Goal: Task Accomplishment & Management: Use online tool/utility

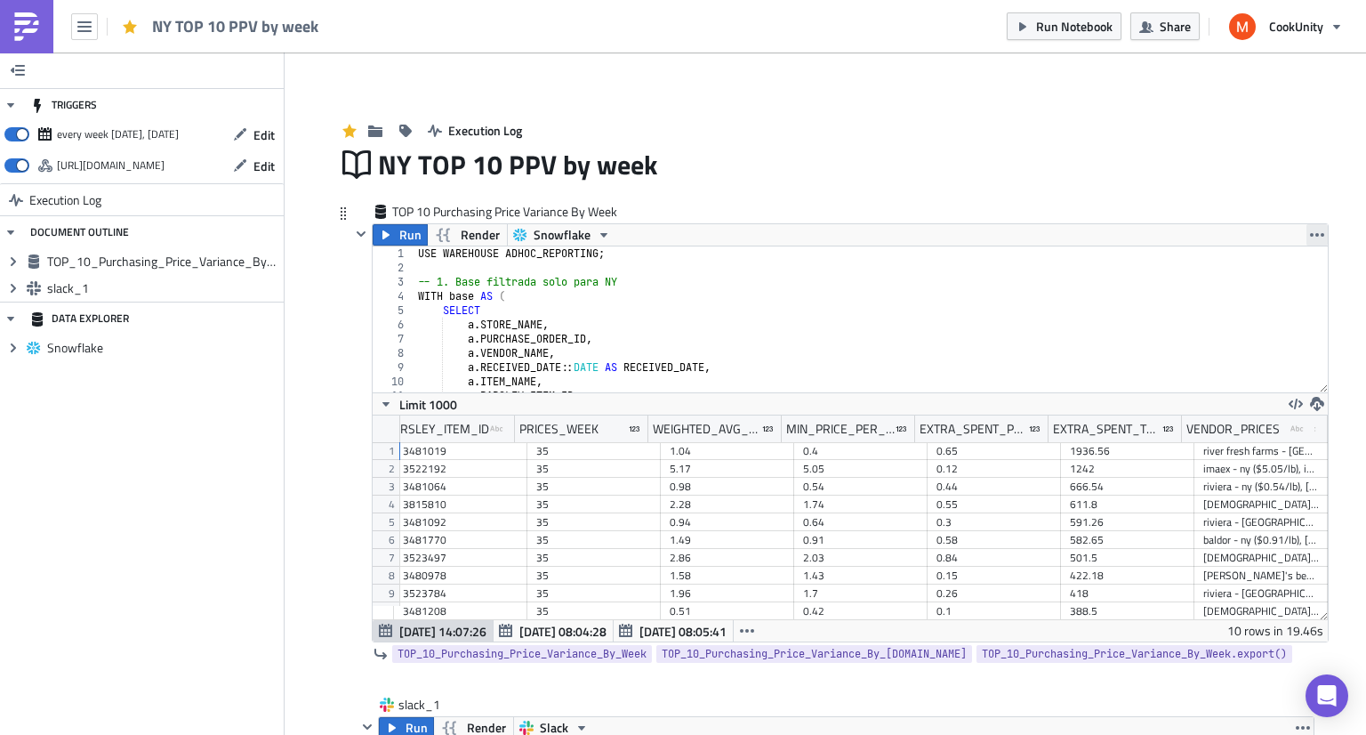
click at [1310, 233] on icon "button" at bounding box center [1317, 235] width 14 height 4
click at [1280, 305] on div "Save Block" at bounding box center [1296, 303] width 118 height 18
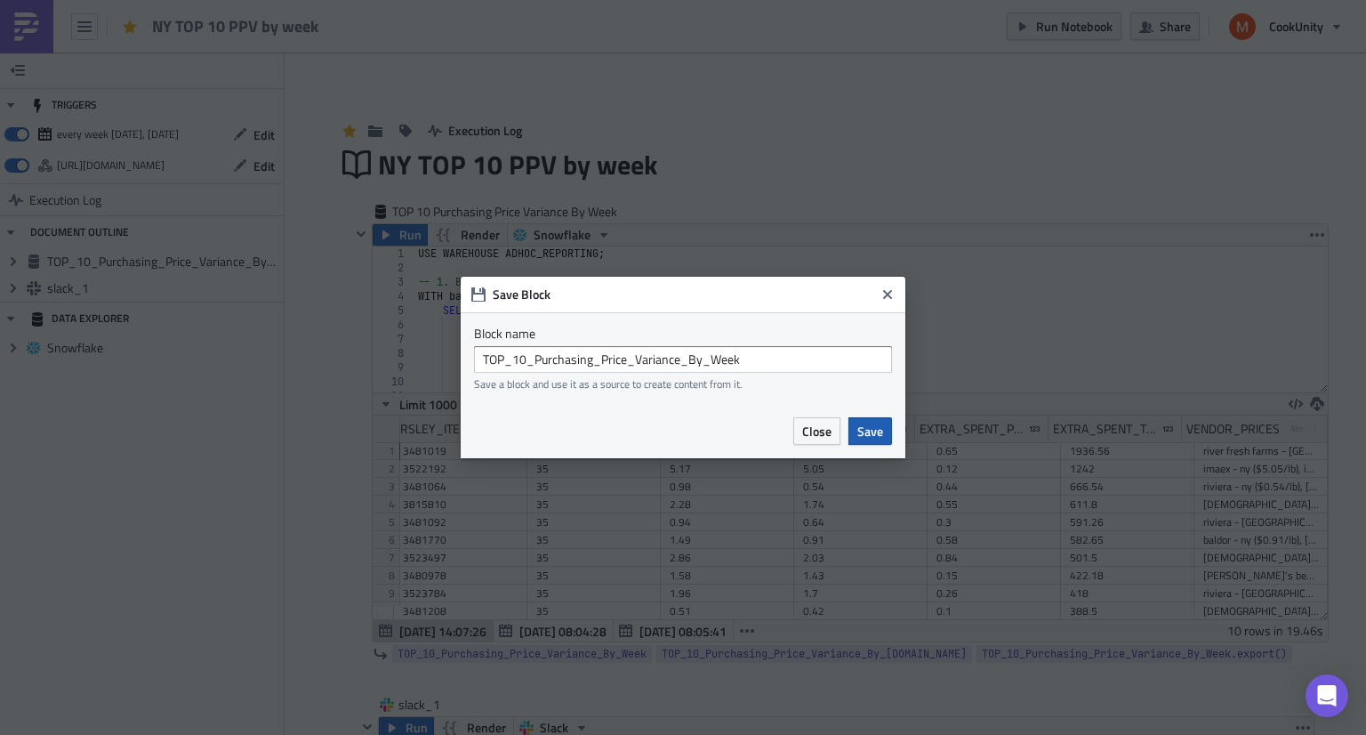
click at [871, 435] on span "Save" at bounding box center [870, 431] width 26 height 19
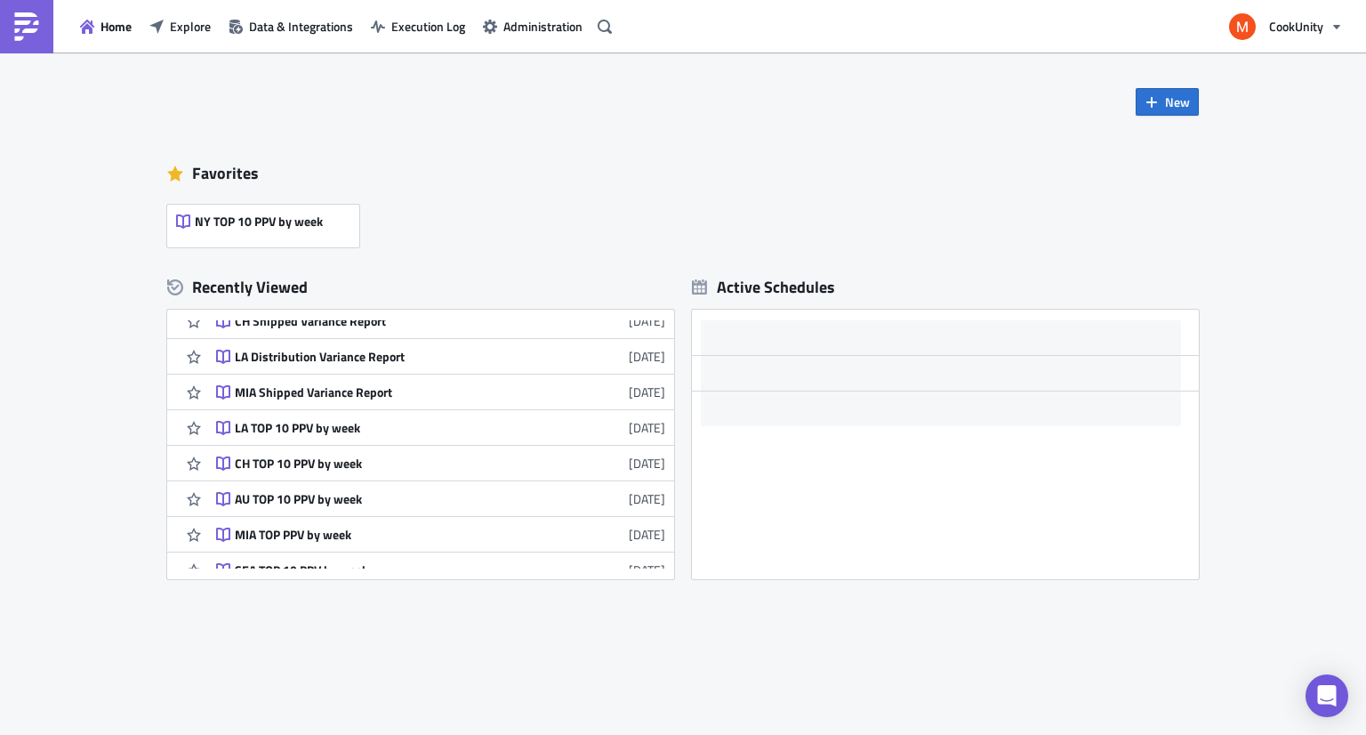
scroll to position [189, 0]
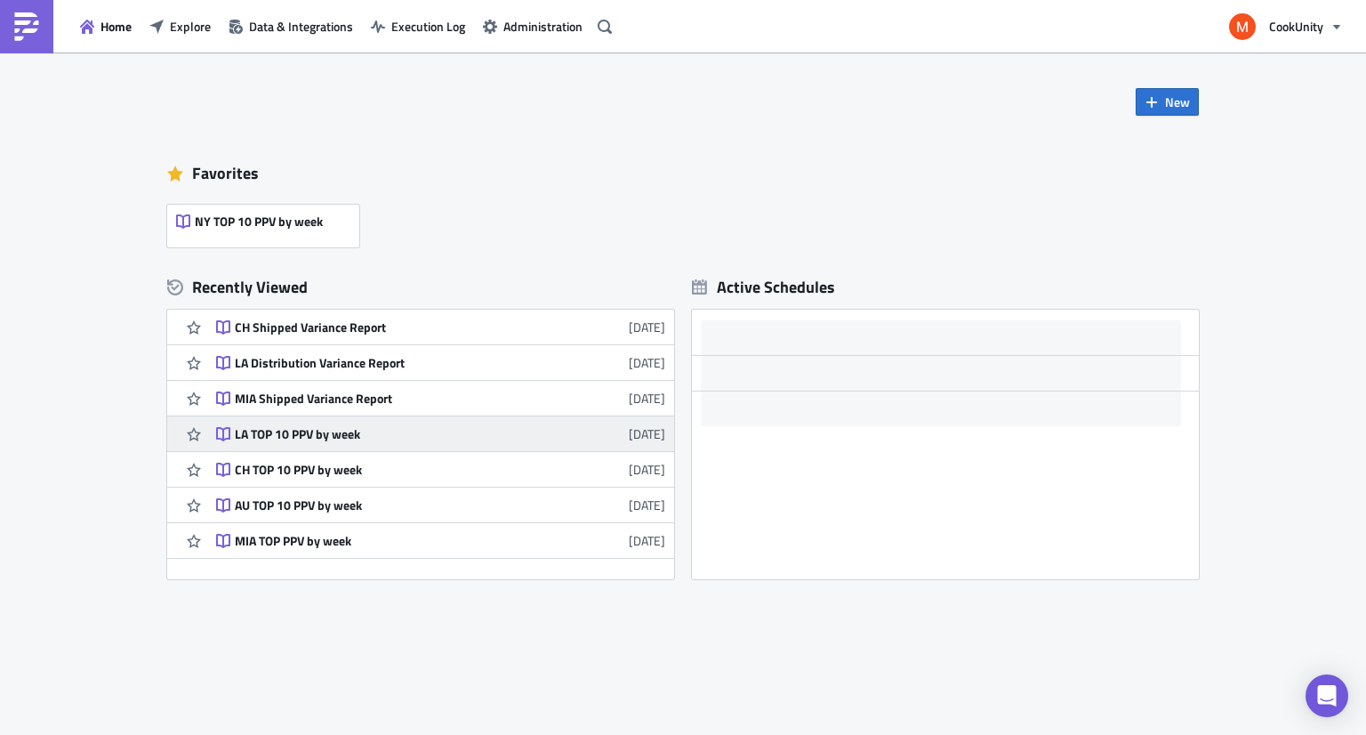
click at [311, 437] on div "LA TOP 10 PPV by week" at bounding box center [390, 434] width 311 height 16
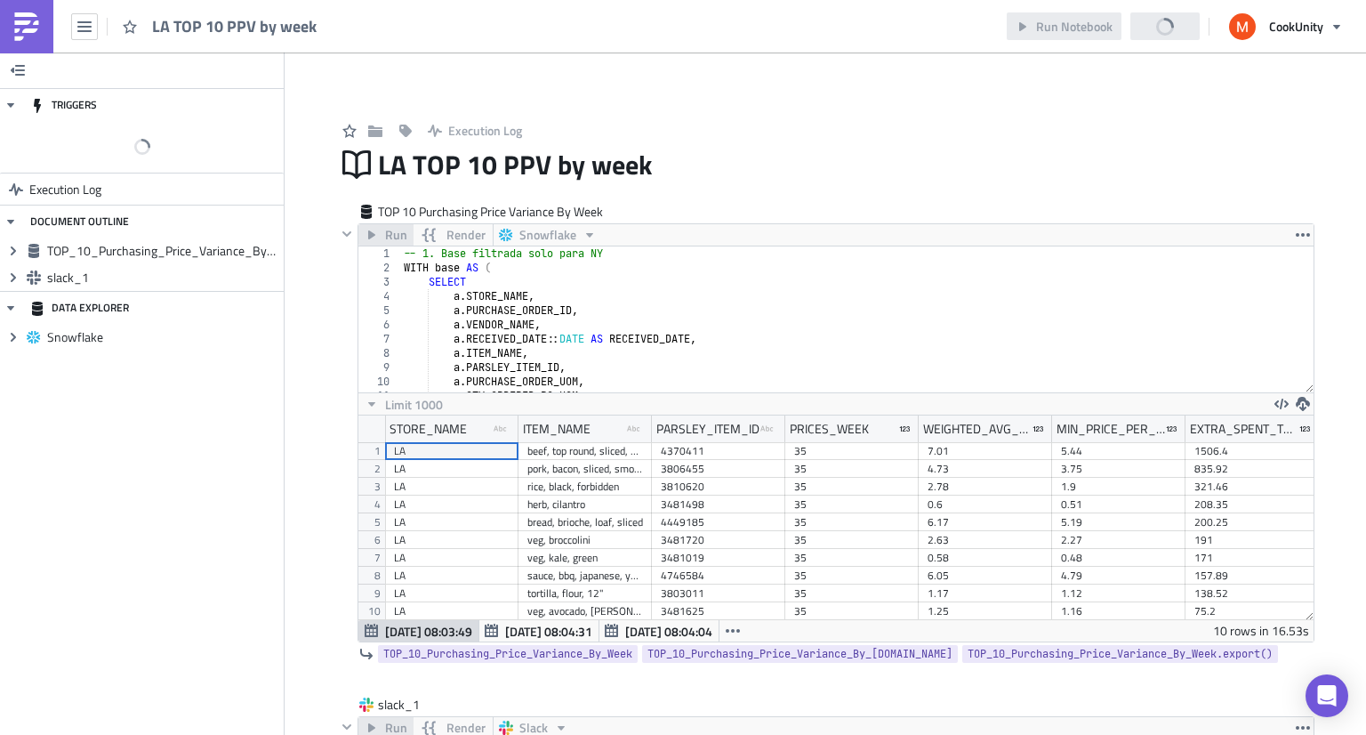
scroll to position [204, 955]
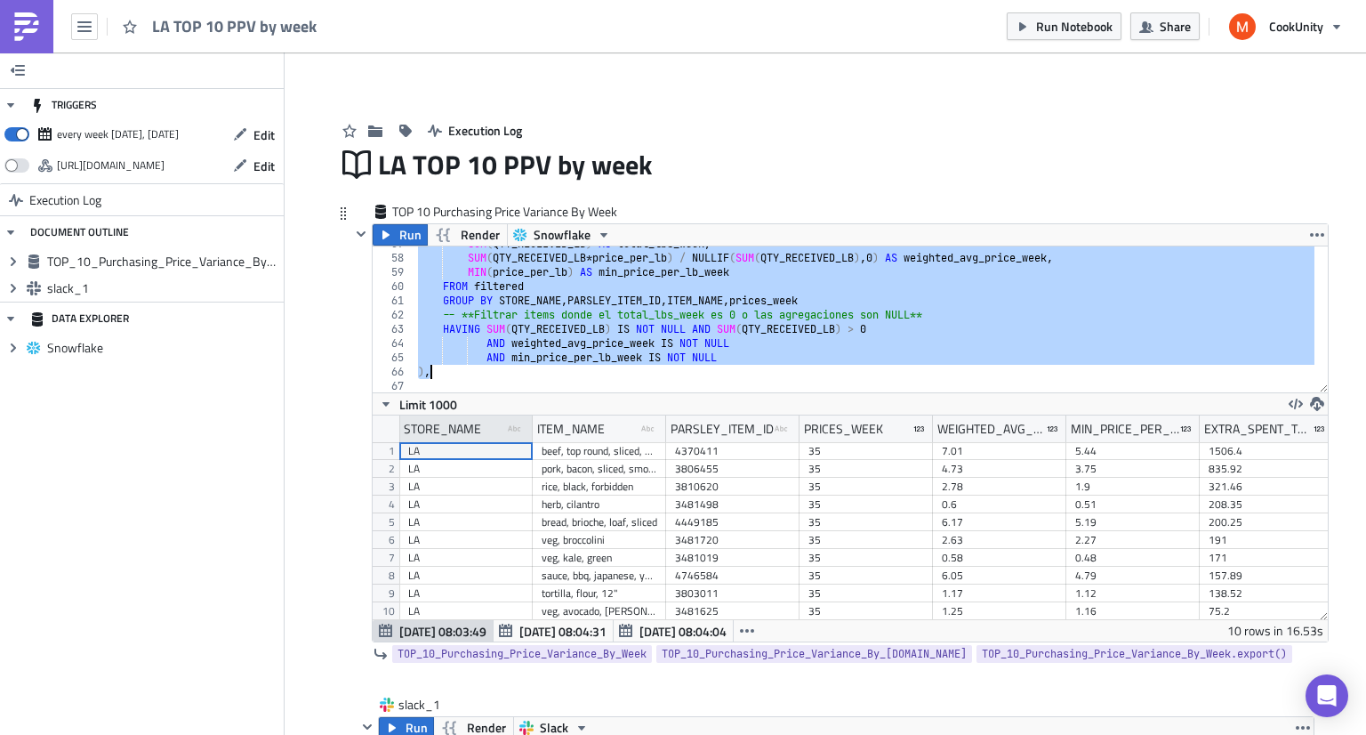
drag, startPoint x: 414, startPoint y: 258, endPoint x: 501, endPoint y: 433, distance: 195.7
click at [501, 433] on div "-- 1. Base filtrada solo para NY 57 58 59 60 61 62 63 64 65 66 67 68 69 SUM ( Q…" at bounding box center [850, 443] width 955 height 396
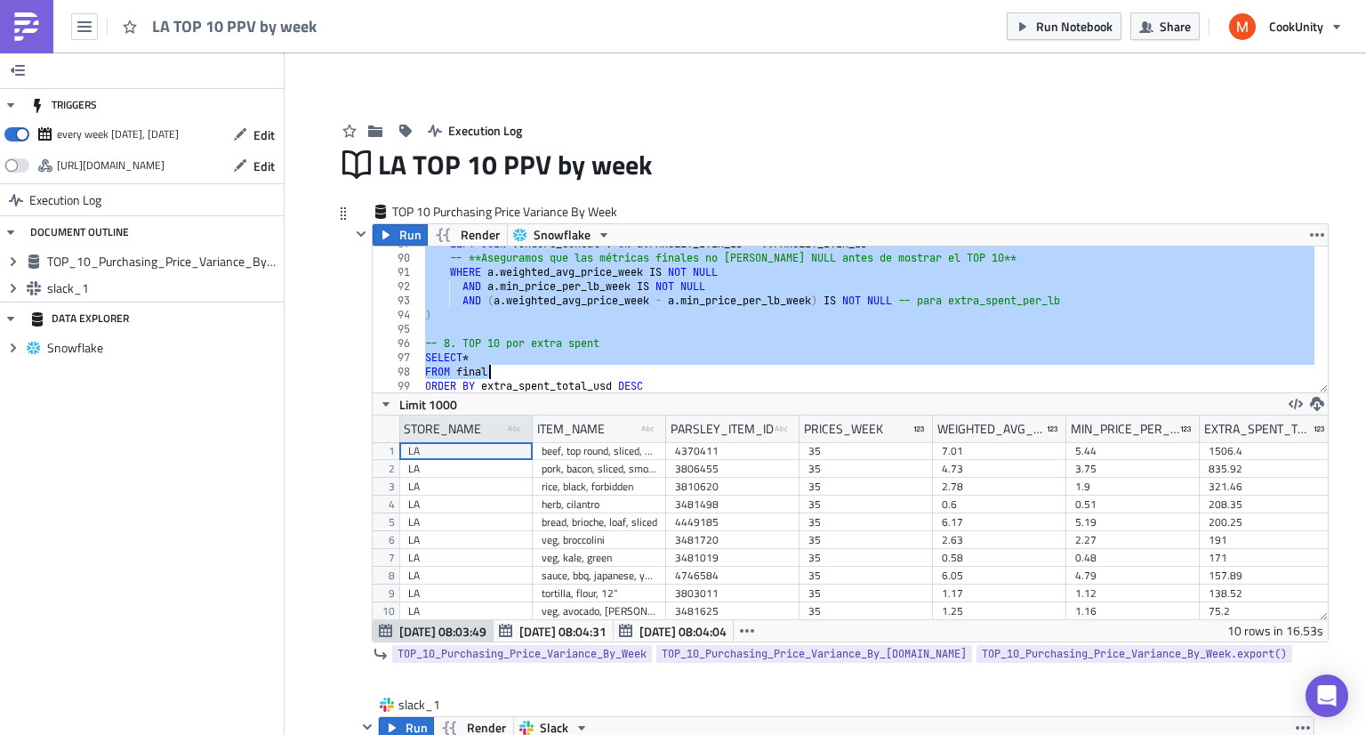
click at [508, 433] on icon "type-text Created with Sketch." at bounding box center [516, 429] width 16 height 16
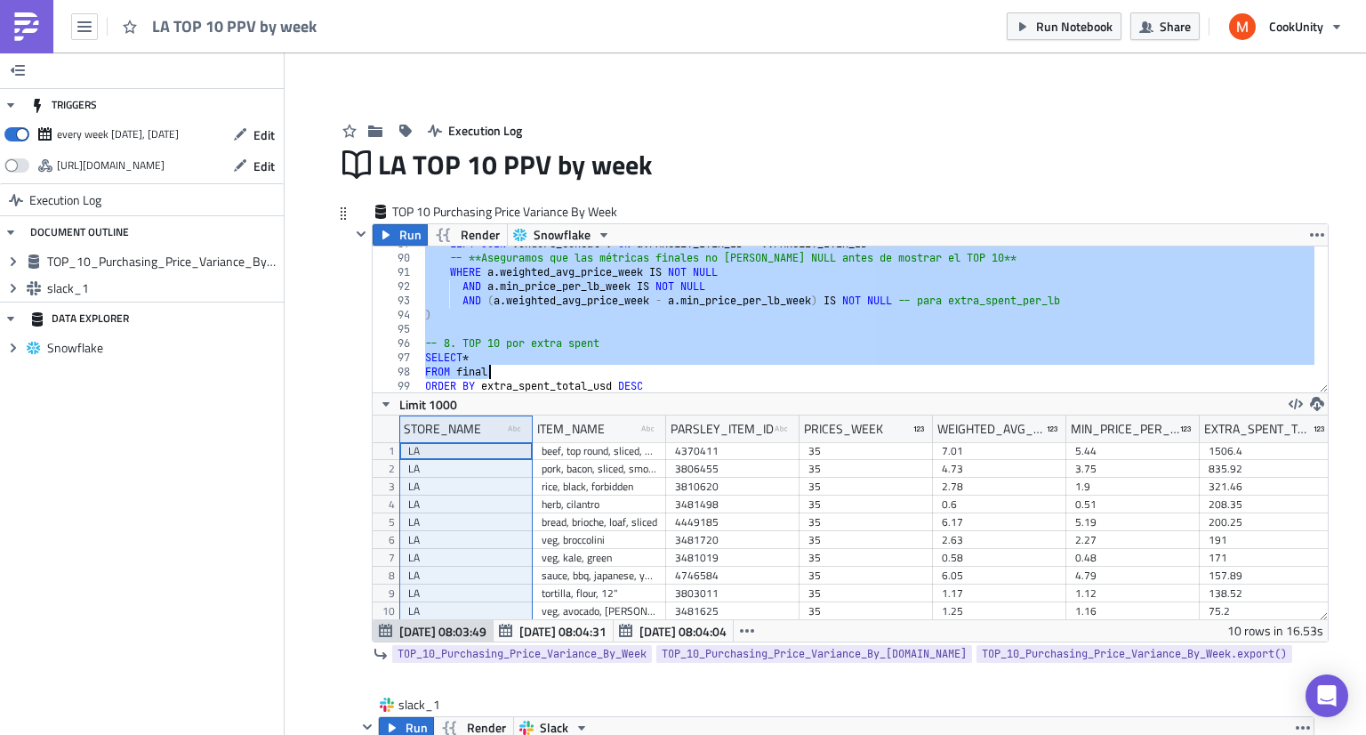
click at [518, 364] on div "LEFT JOIN vendors_concat v ON a . PARSLEY_ITEM_ID = v . PARSLEY_ITEM_ID -- **As…" at bounding box center [868, 319] width 893 height 146
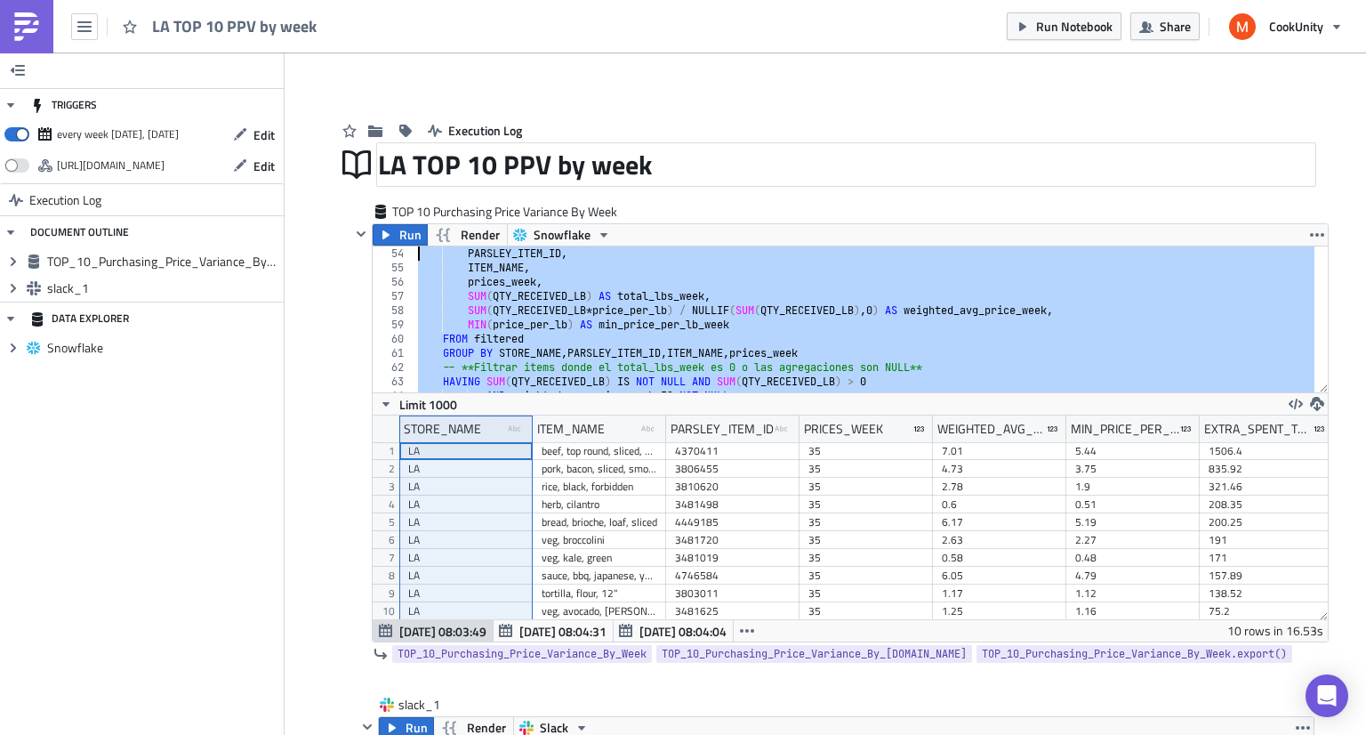
scroll to position [0, 0]
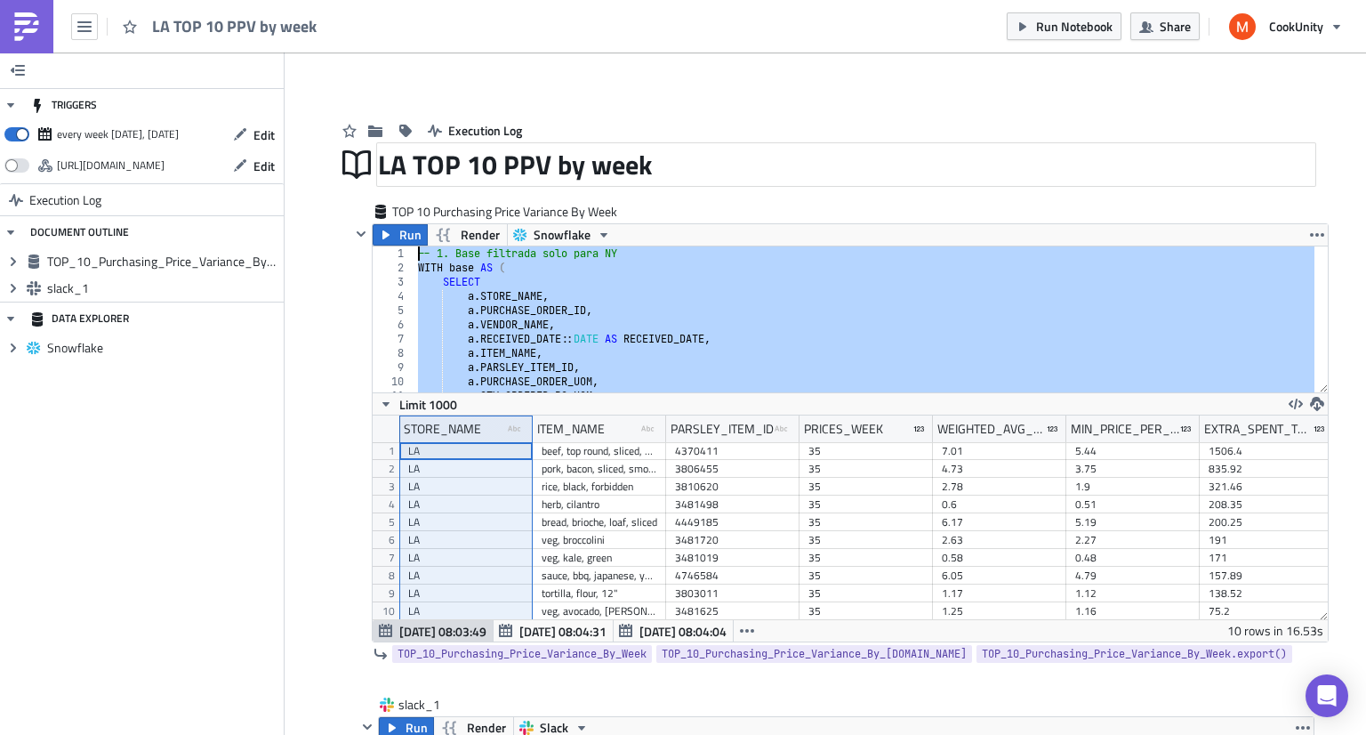
drag, startPoint x: 491, startPoint y: 371, endPoint x: 369, endPoint y: 177, distance: 229.0
type textarea "-- 1. Base filtrada solo para NY WITH base AS ("
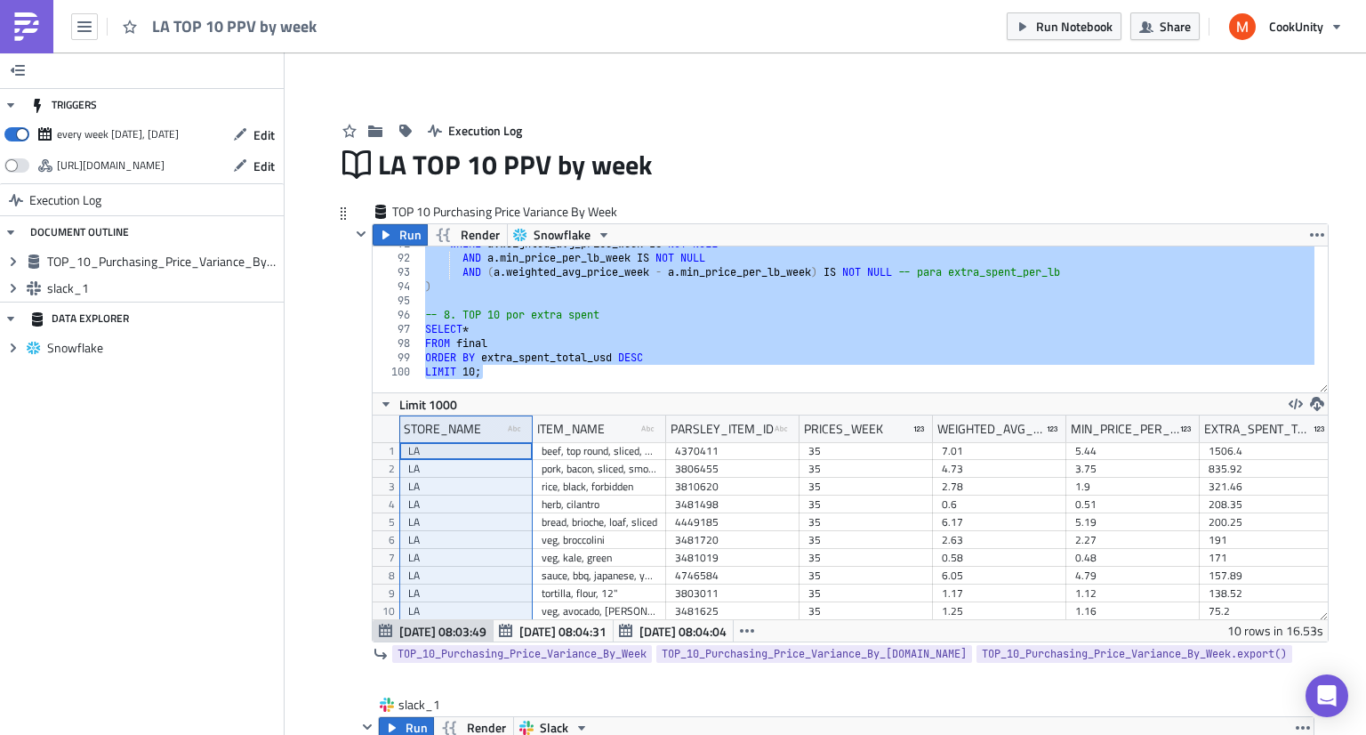
scroll to position [1291, 0]
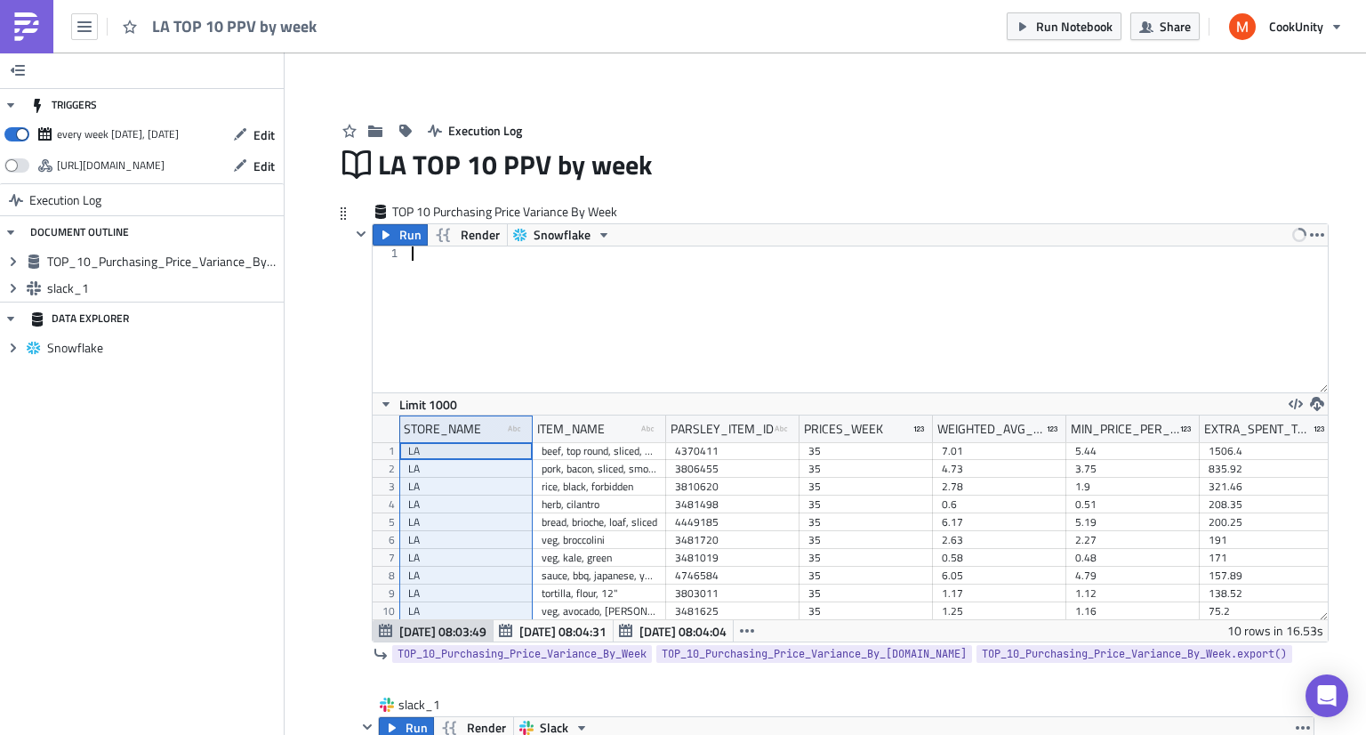
paste textarea "LIMIT 10;"
type textarea "LIMIT 10;"
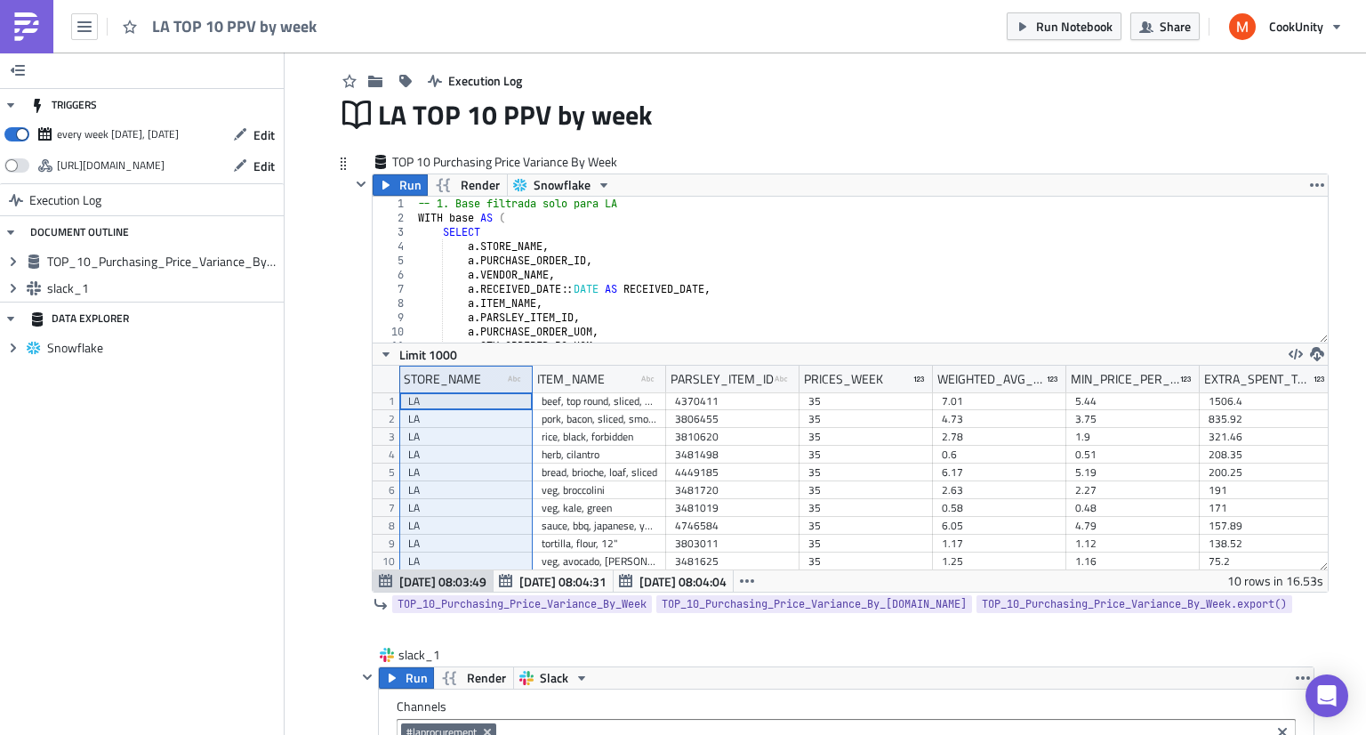
scroll to position [0, 0]
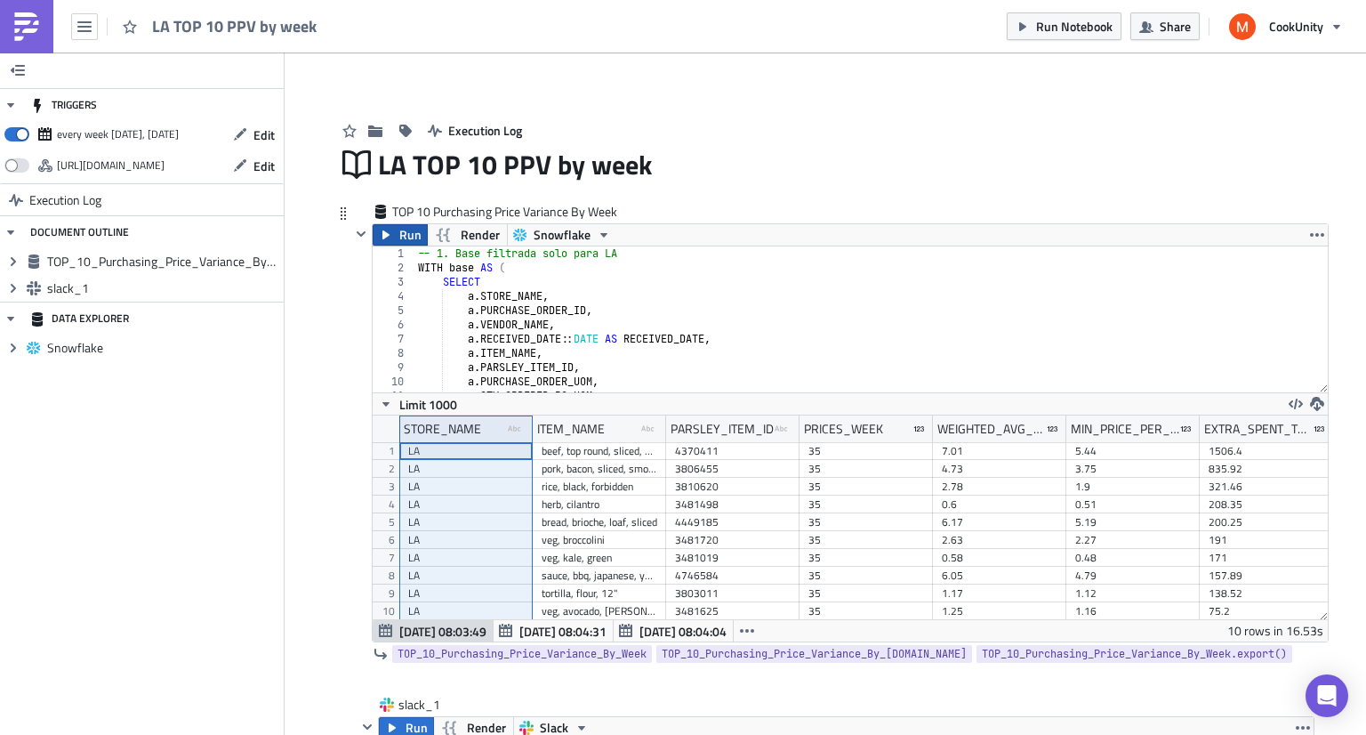
click at [399, 235] on span "Run" at bounding box center [410, 234] width 22 height 21
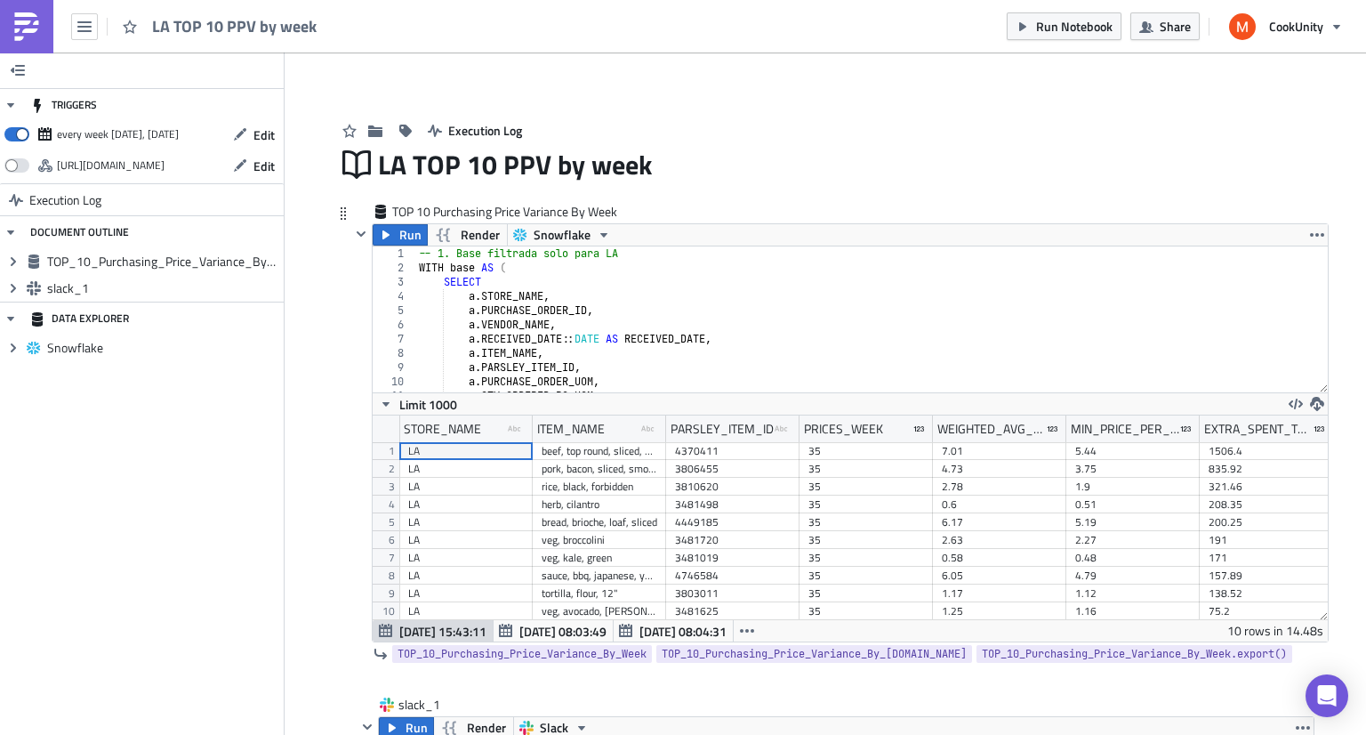
scroll to position [0, 152]
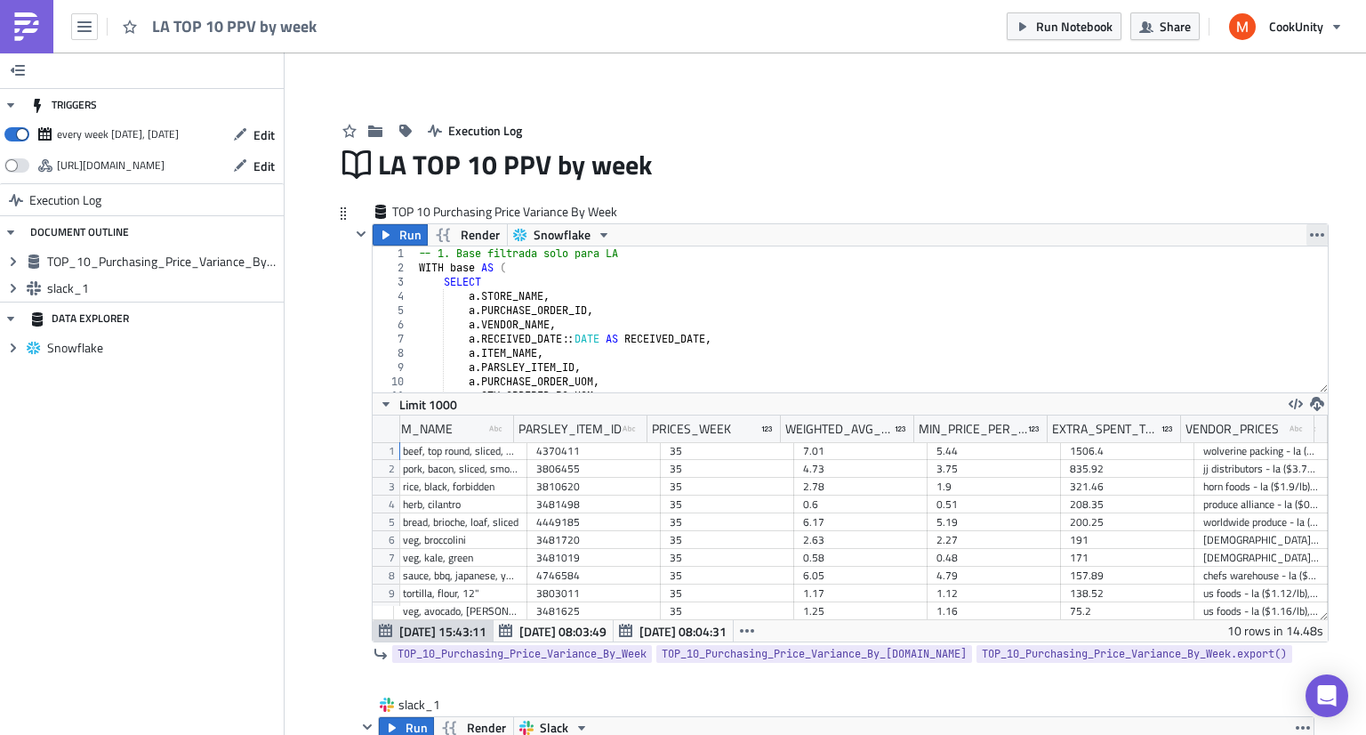
click at [1313, 228] on icon "button" at bounding box center [1317, 235] width 14 height 14
click at [1291, 298] on div "Save Block" at bounding box center [1296, 303] width 118 height 18
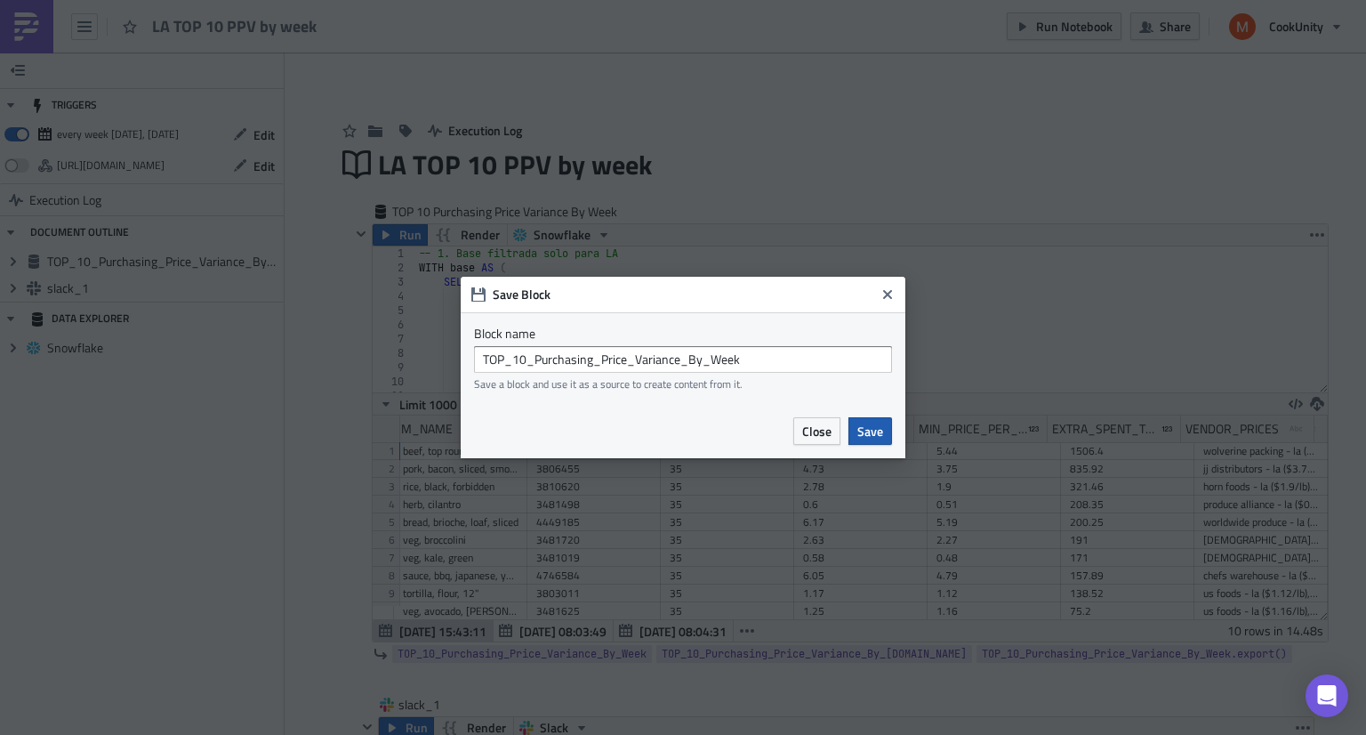
click at [860, 435] on span "Save" at bounding box center [870, 431] width 26 height 19
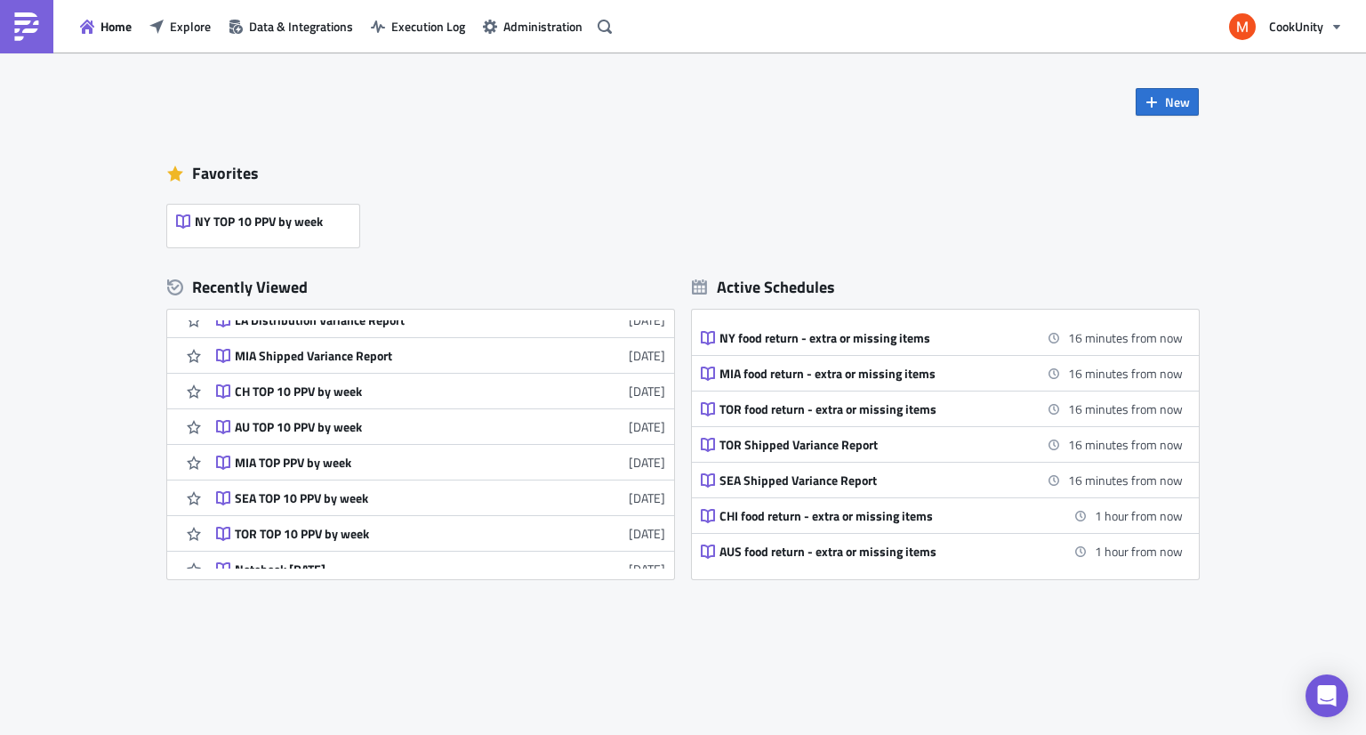
scroll to position [267, 0]
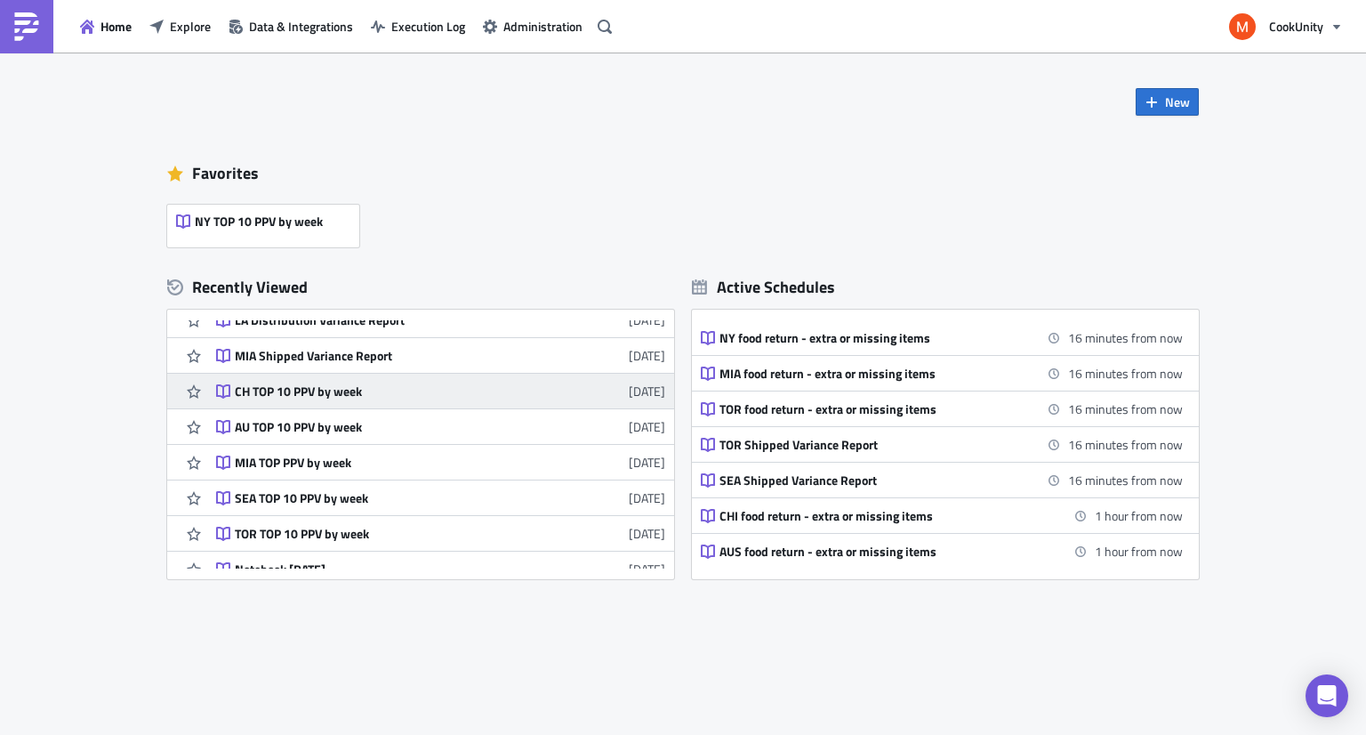
click at [388, 386] on div "CH TOP 10 PPV by week" at bounding box center [390, 391] width 311 height 16
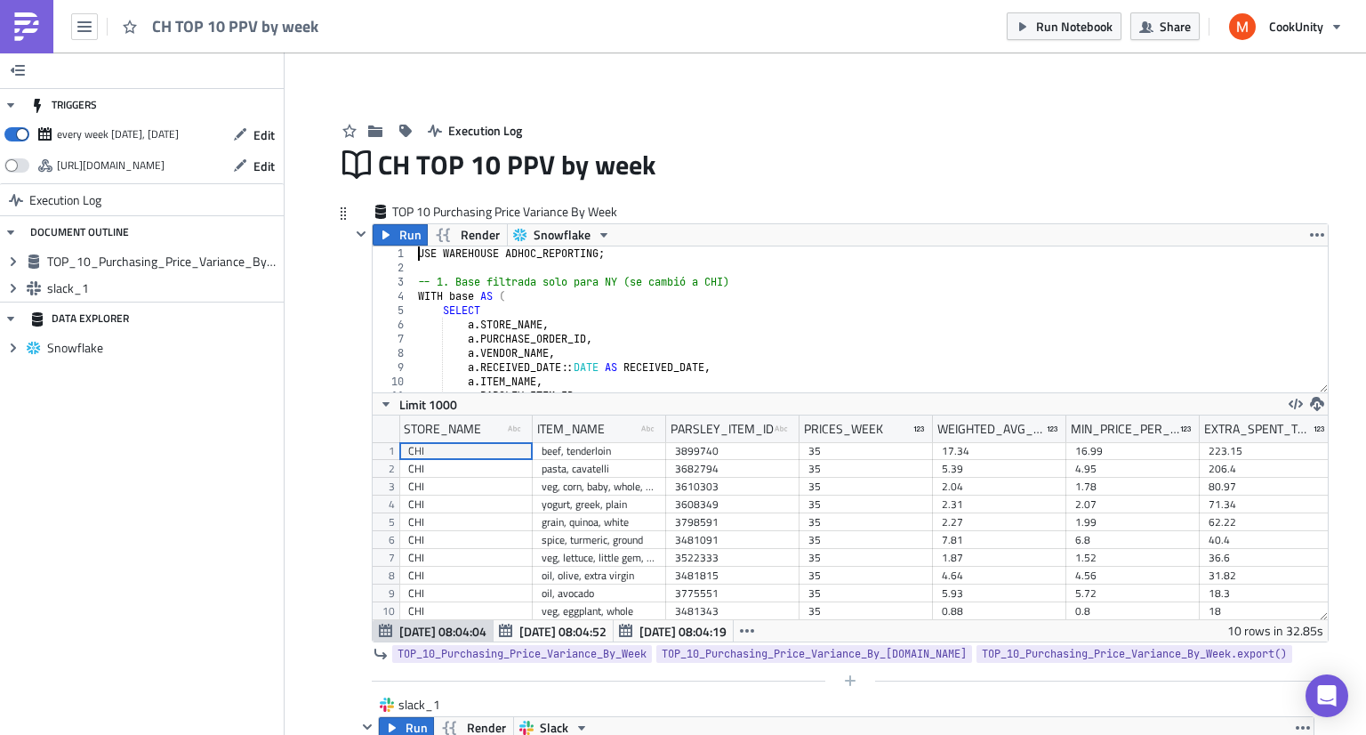
scroll to position [1276, 0]
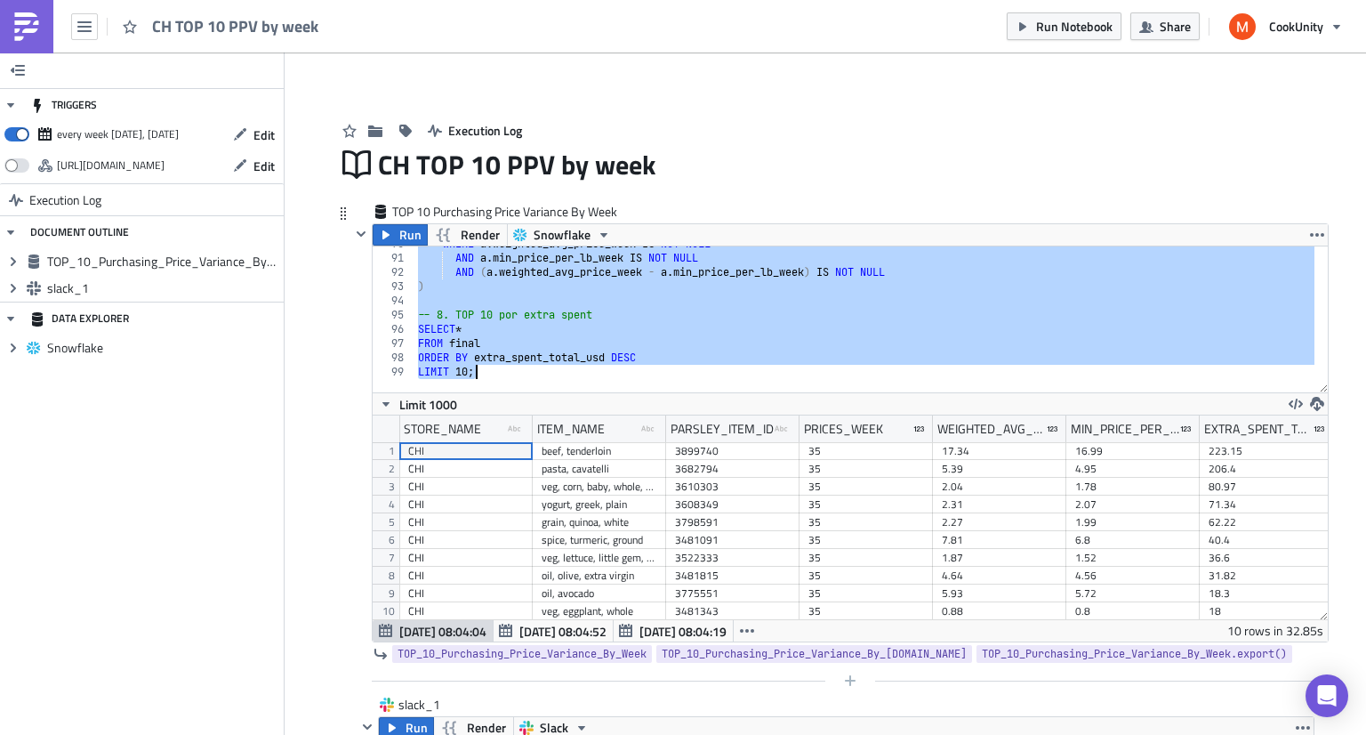
drag, startPoint x: 409, startPoint y: 259, endPoint x: 628, endPoint y: 675, distance: 470.2
click at [628, 675] on div "TOP 10 Purchasing Price Variance By Week Run Render Snowflake USE WAREHOUSE ADH…" at bounding box center [839, 449] width 978 height 493
type textarea "ORDER BY extra_spent_total_usd DESC LIMIT 10;"
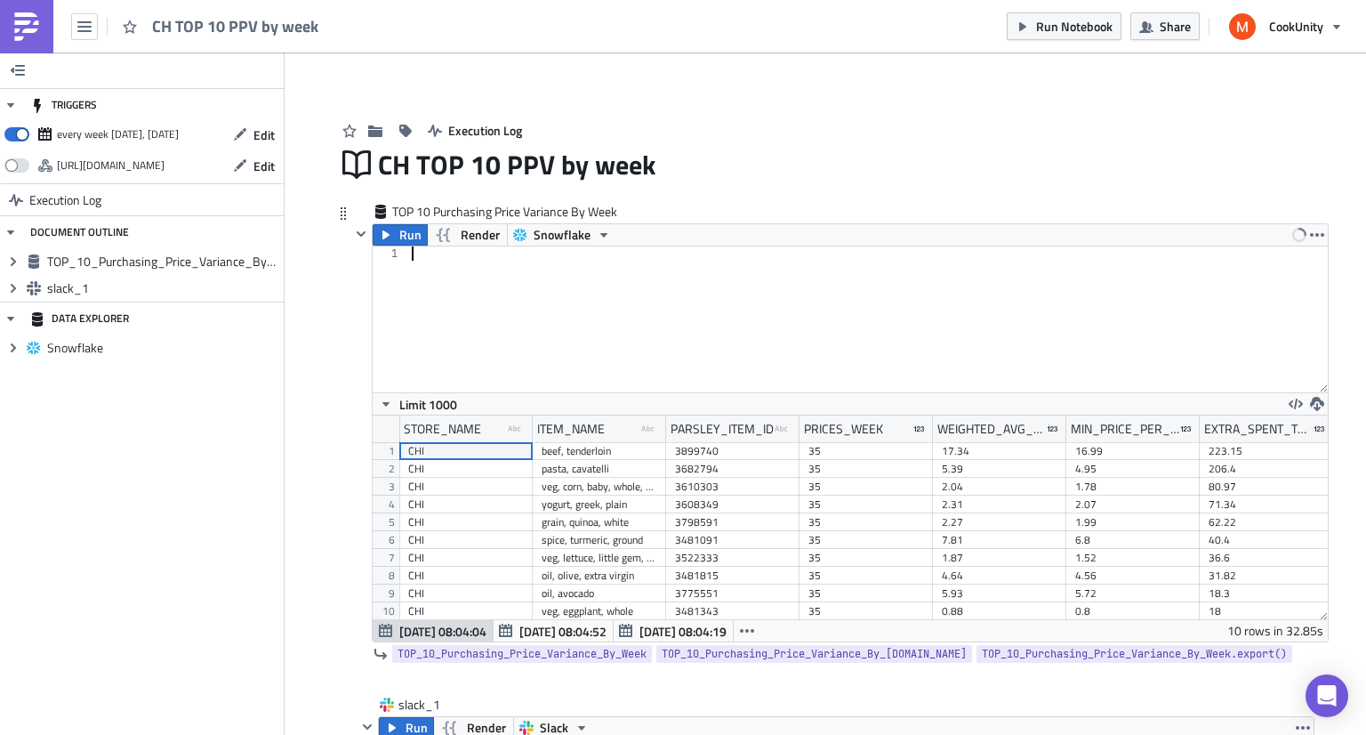
paste textarea "LIMIT 10;"
type textarea "LIMIT 10;"
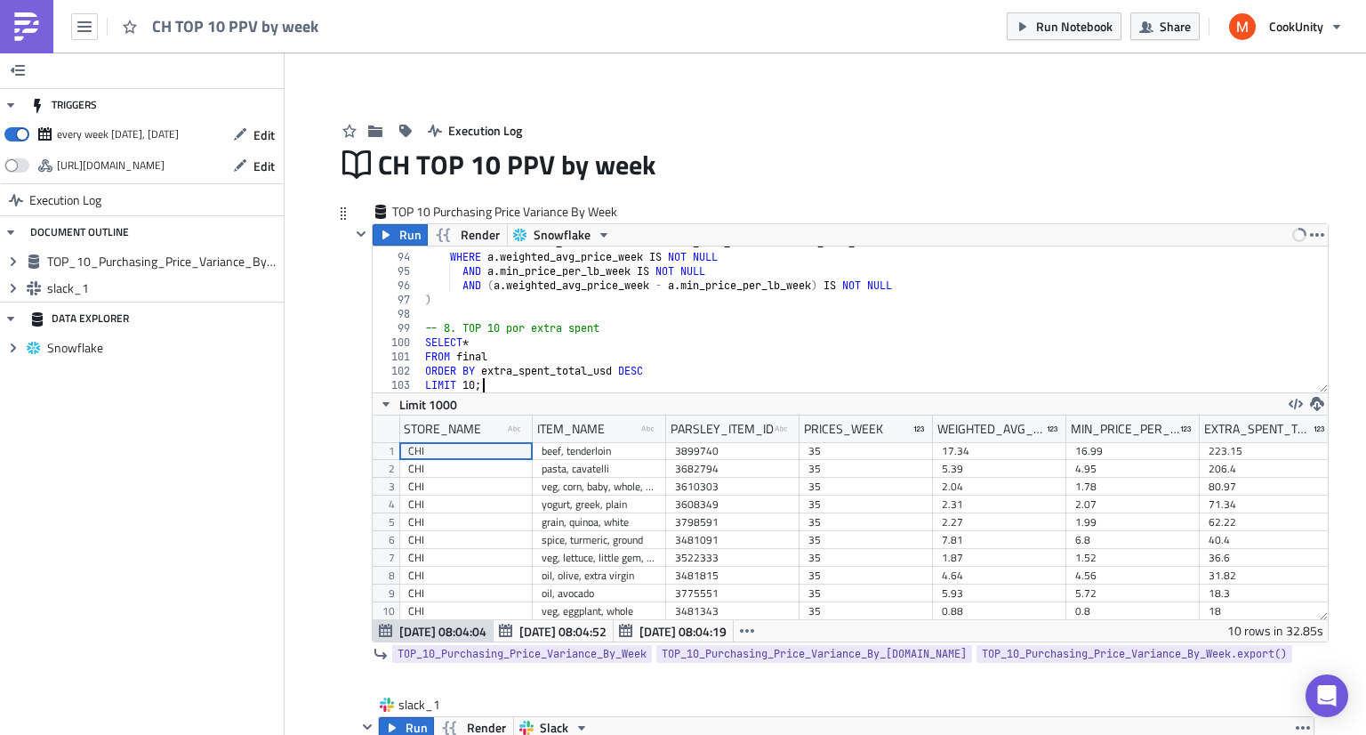
scroll to position [1320, 0]
click at [409, 238] on span "Run" at bounding box center [410, 234] width 22 height 21
click at [1310, 232] on icon "button" at bounding box center [1317, 235] width 14 height 14
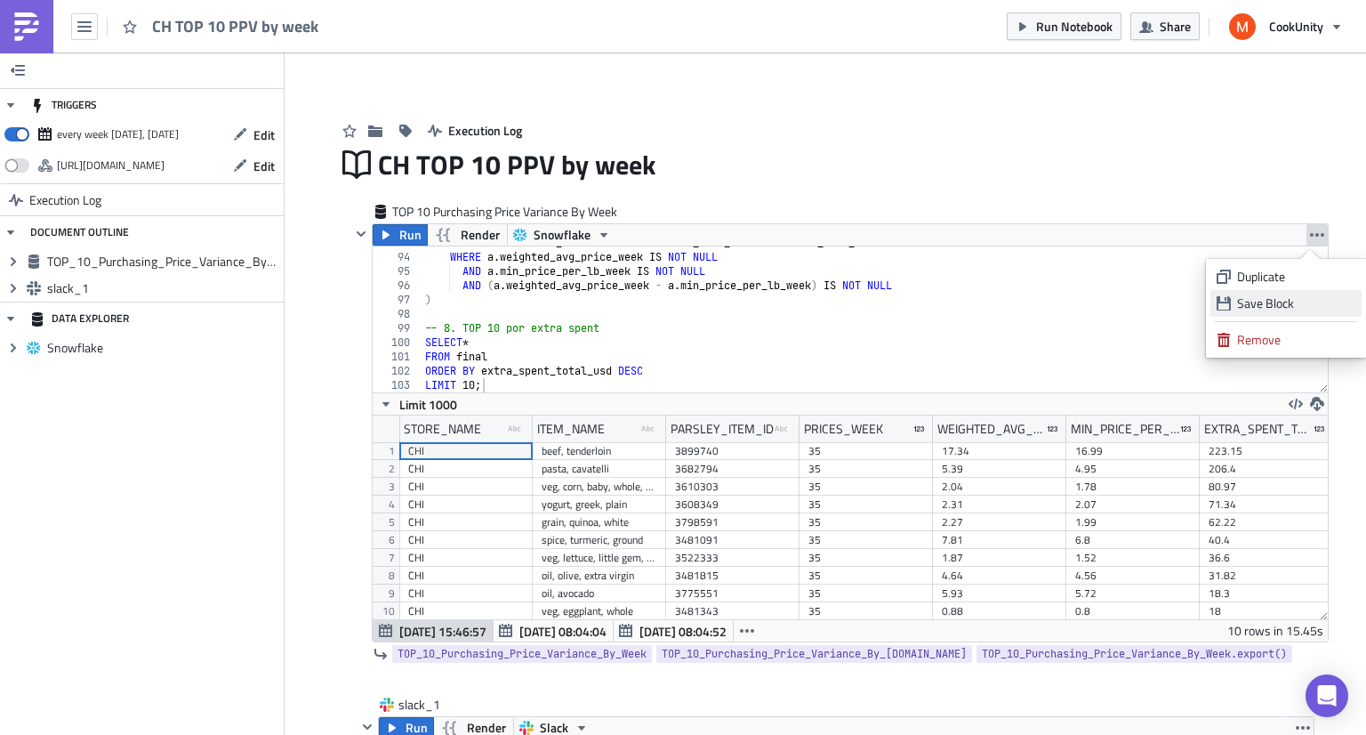
click at [1264, 305] on div "Save Block" at bounding box center [1296, 303] width 118 height 18
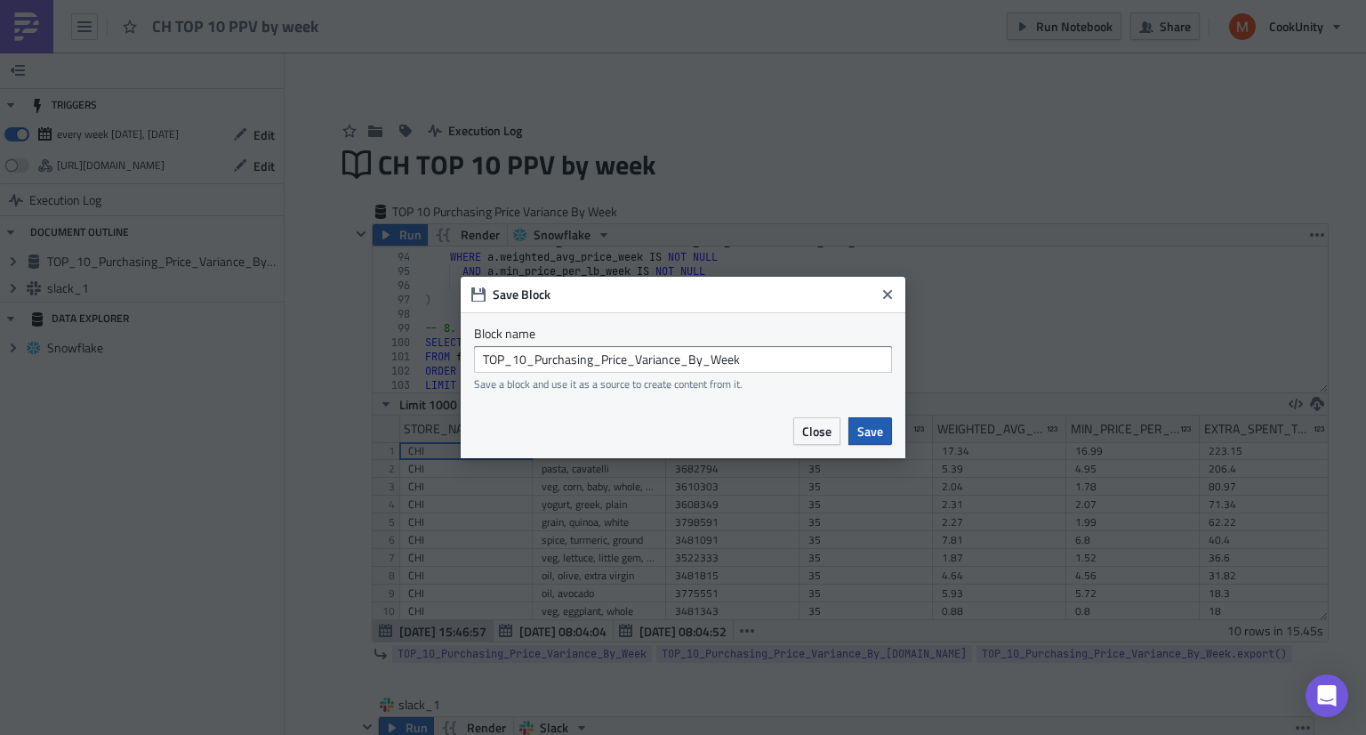
click at [872, 428] on span "Save" at bounding box center [870, 431] width 26 height 19
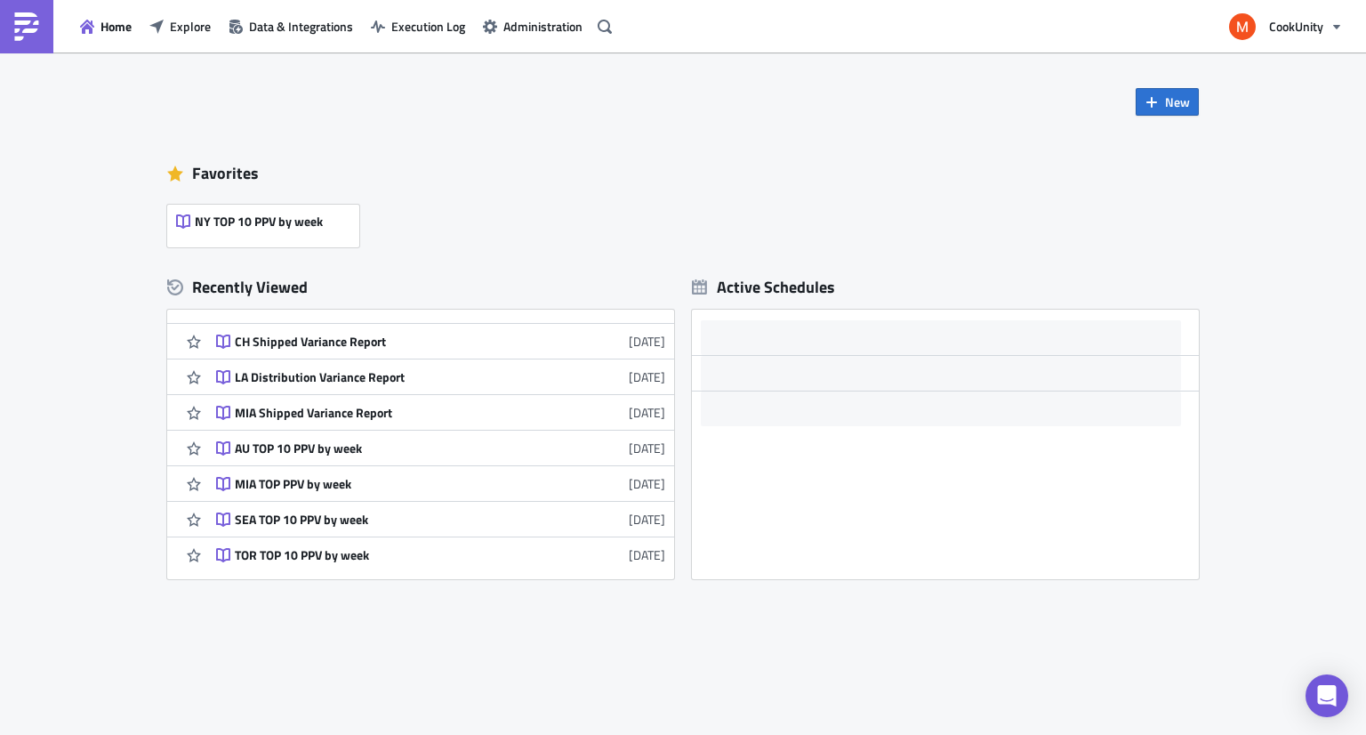
scroll to position [248, 0]
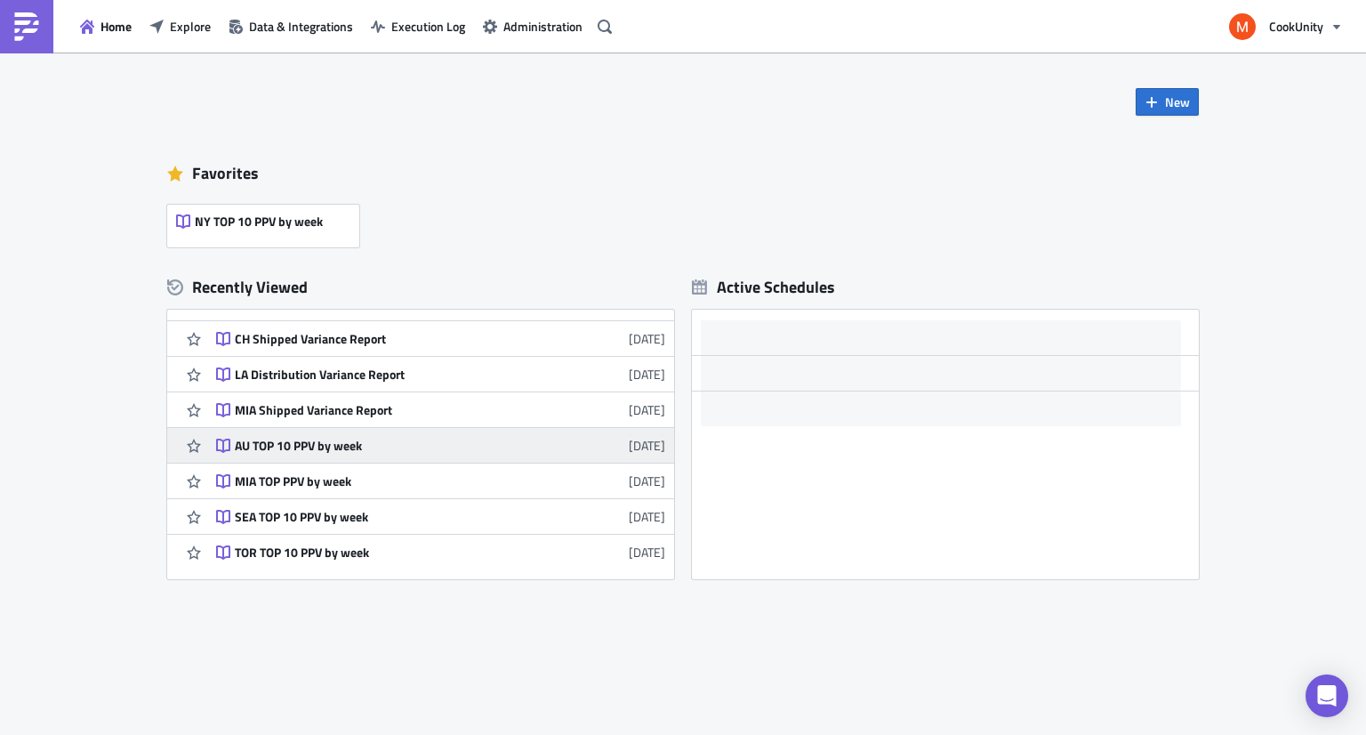
click at [326, 445] on div "AU TOP 10 PPV by week" at bounding box center [390, 446] width 311 height 16
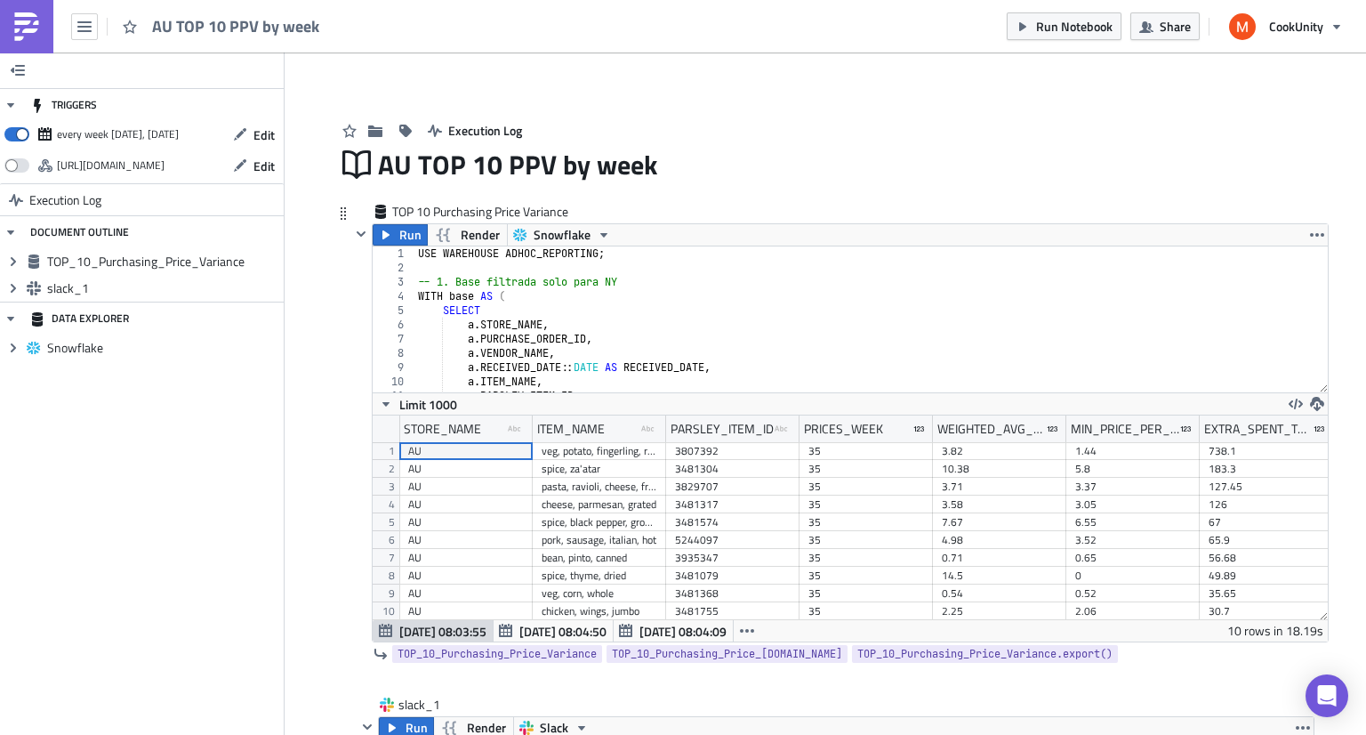
scroll to position [204, 955]
drag, startPoint x: 407, startPoint y: 257, endPoint x: 435, endPoint y: 271, distance: 31.0
click at [435, 271] on div "LIMIT 10; 1 2 3 4 5 6 7 8 9 10 11 12 USE WAREHOUSE ADHOC_REPORTING ; -- 1. Base…" at bounding box center [850, 319] width 955 height 146
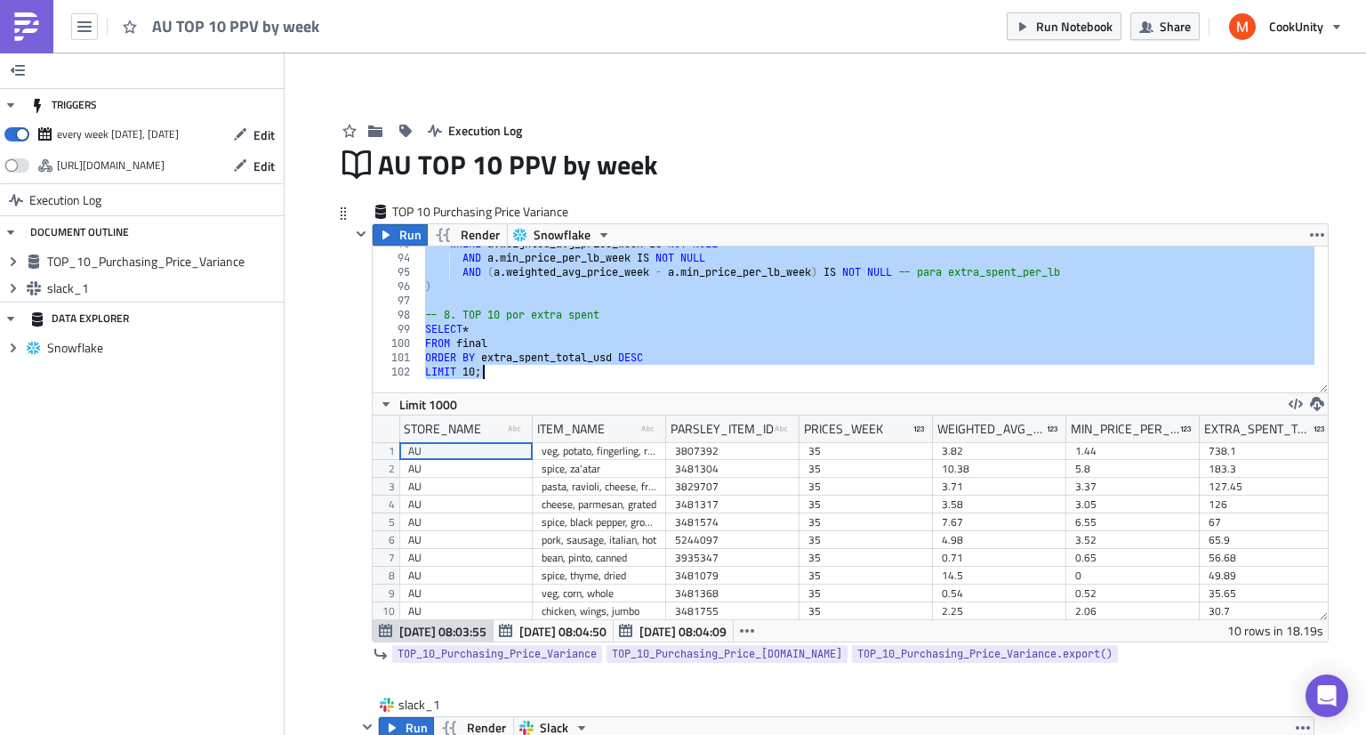
scroll to position [1319, 0]
drag, startPoint x: 410, startPoint y: 253, endPoint x: 683, endPoint y: 658, distance: 488.9
click at [683, 658] on div "TOP 10 Purchasing Price Variance Run Render Snowflake LIMIT 10; 93 94 95 96 97 …" at bounding box center [839, 436] width 978 height 467
type textarea "ORDER BY extra_spent_total_usd DESC LIMIT 10;"
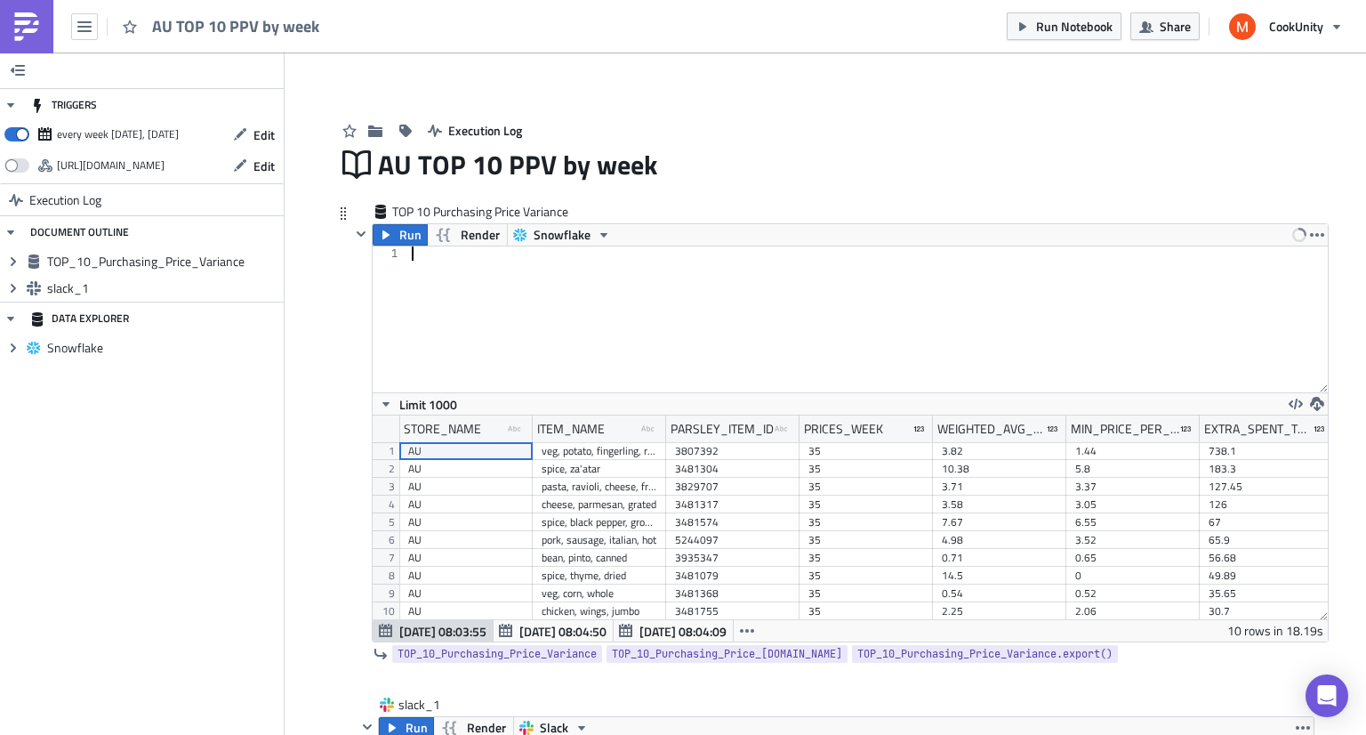
scroll to position [1377, 0]
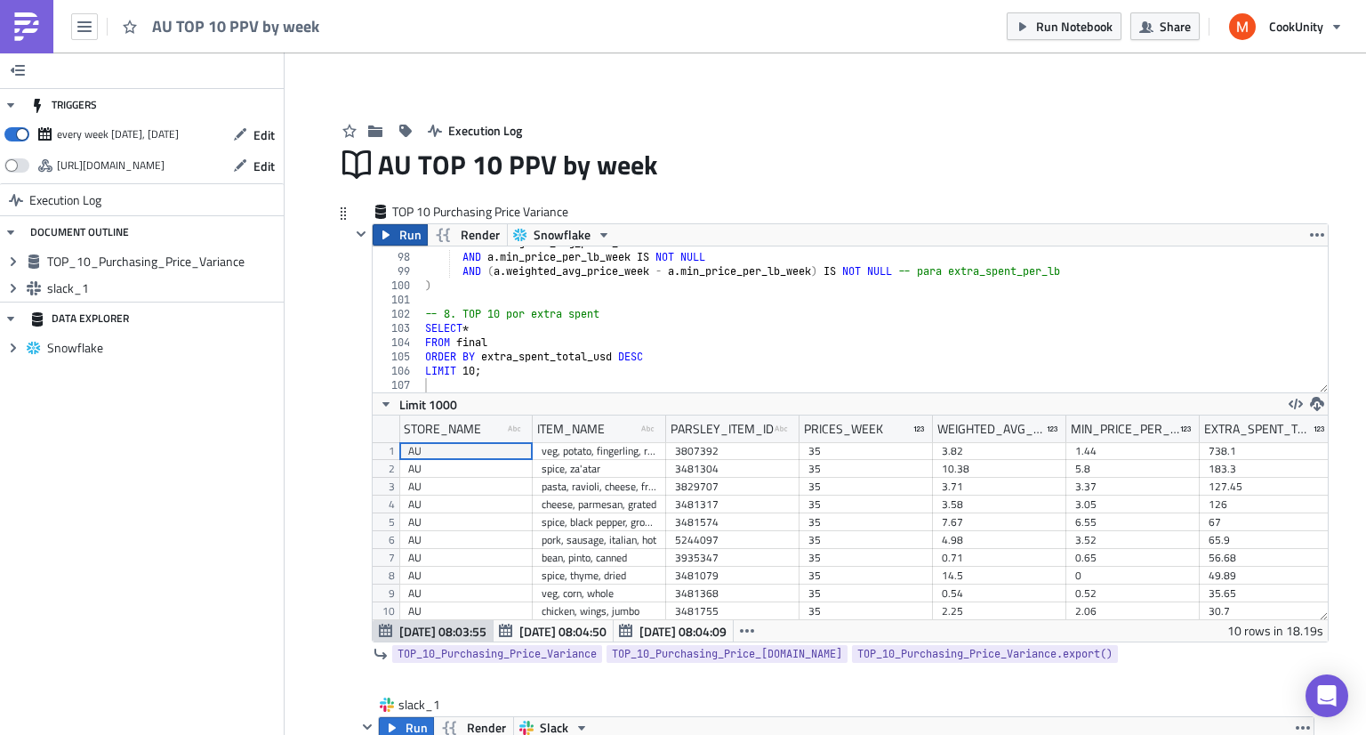
click at [391, 234] on button "Run" at bounding box center [400, 234] width 55 height 21
click at [1314, 234] on icon "button" at bounding box center [1317, 235] width 14 height 14
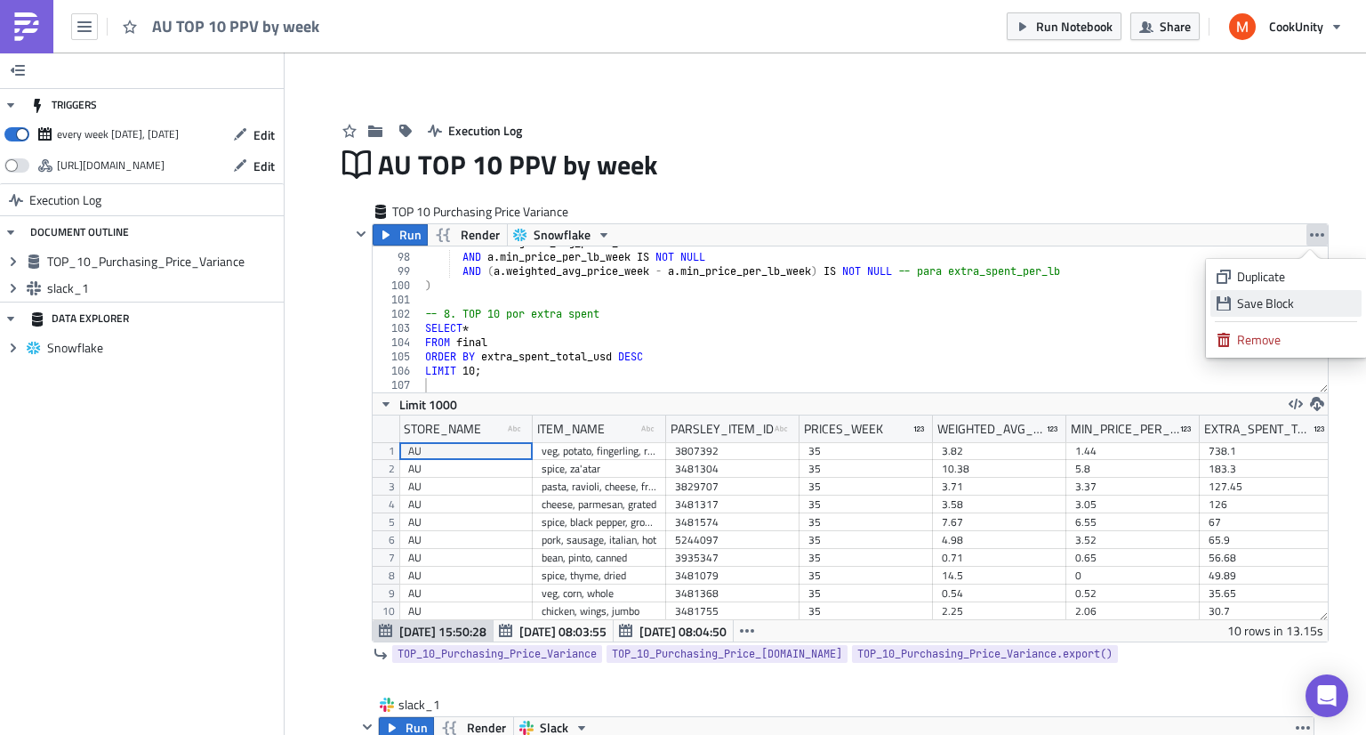
click at [1263, 295] on div "Save Block" at bounding box center [1296, 303] width 118 height 18
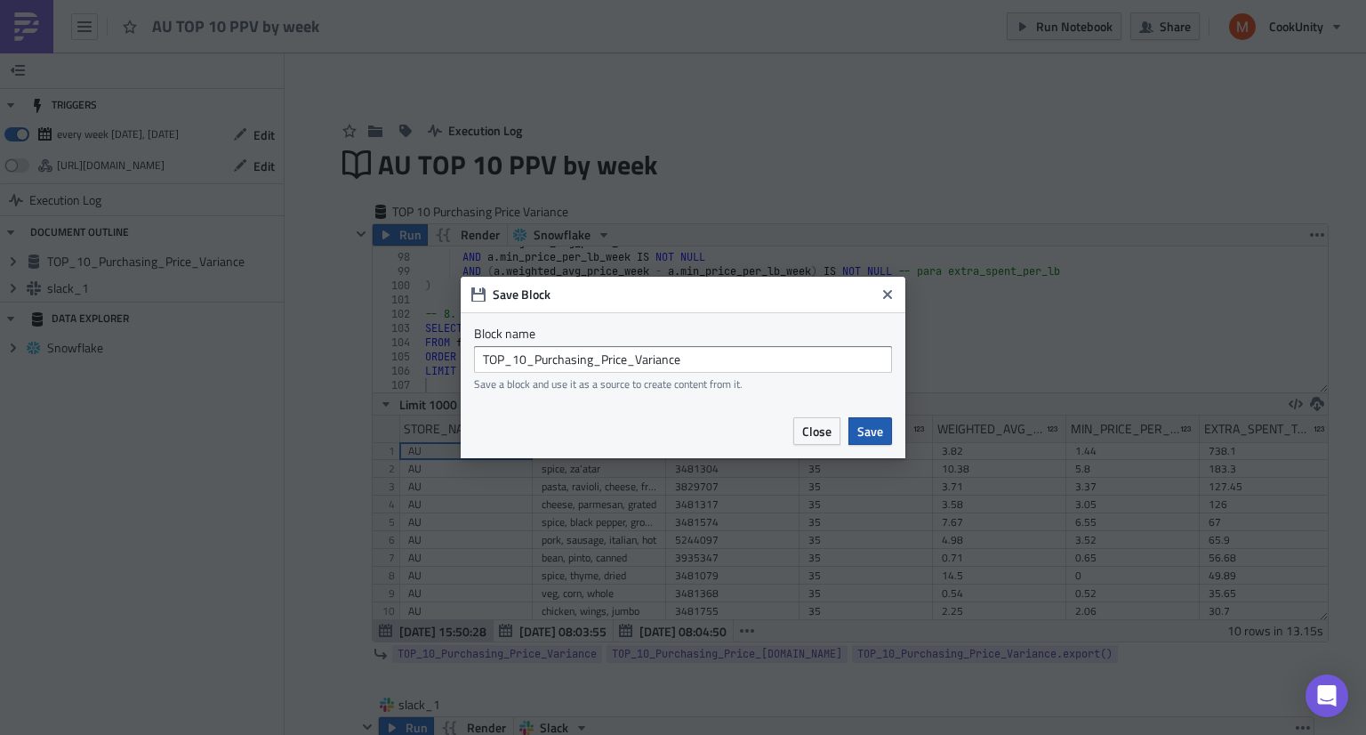
click at [872, 430] on span "Save" at bounding box center [870, 431] width 26 height 19
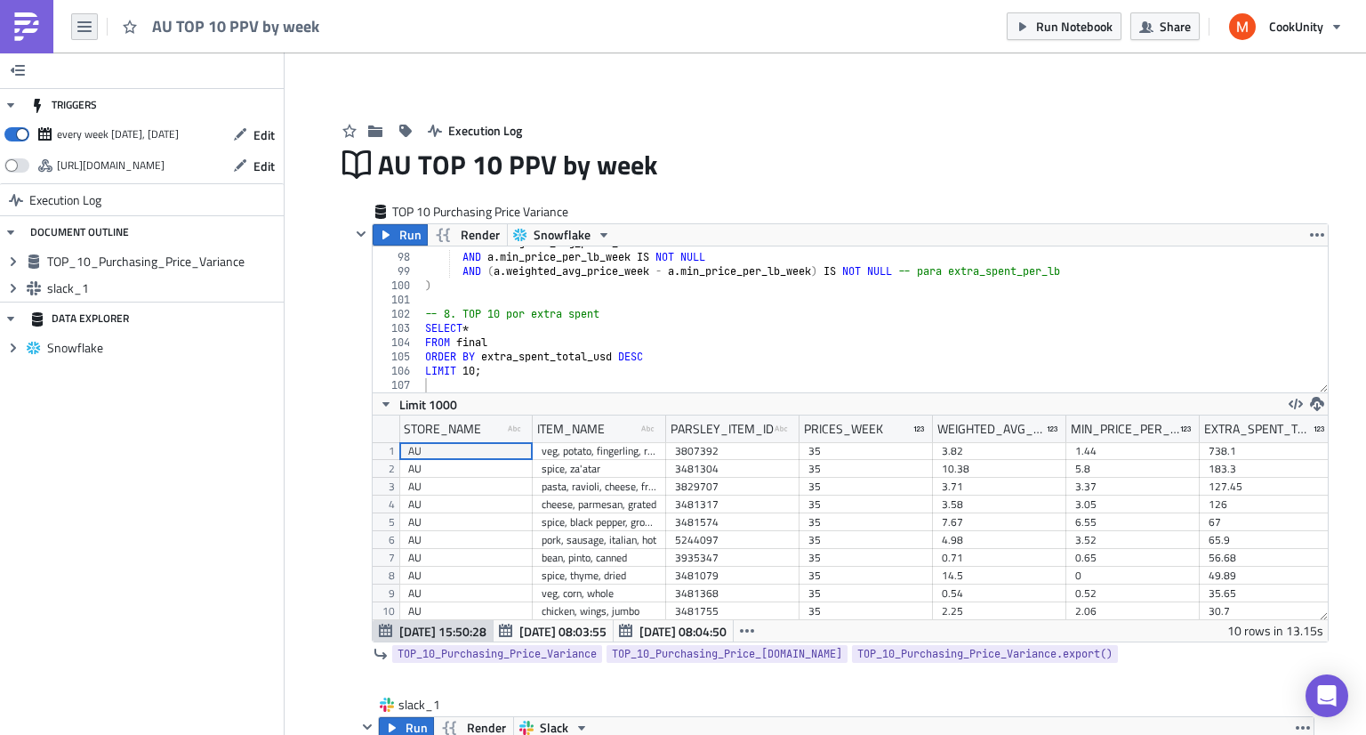
click at [88, 22] on icon "button" at bounding box center [84, 27] width 14 height 14
click at [420, 108] on div "Execution Log" at bounding box center [825, 112] width 978 height 63
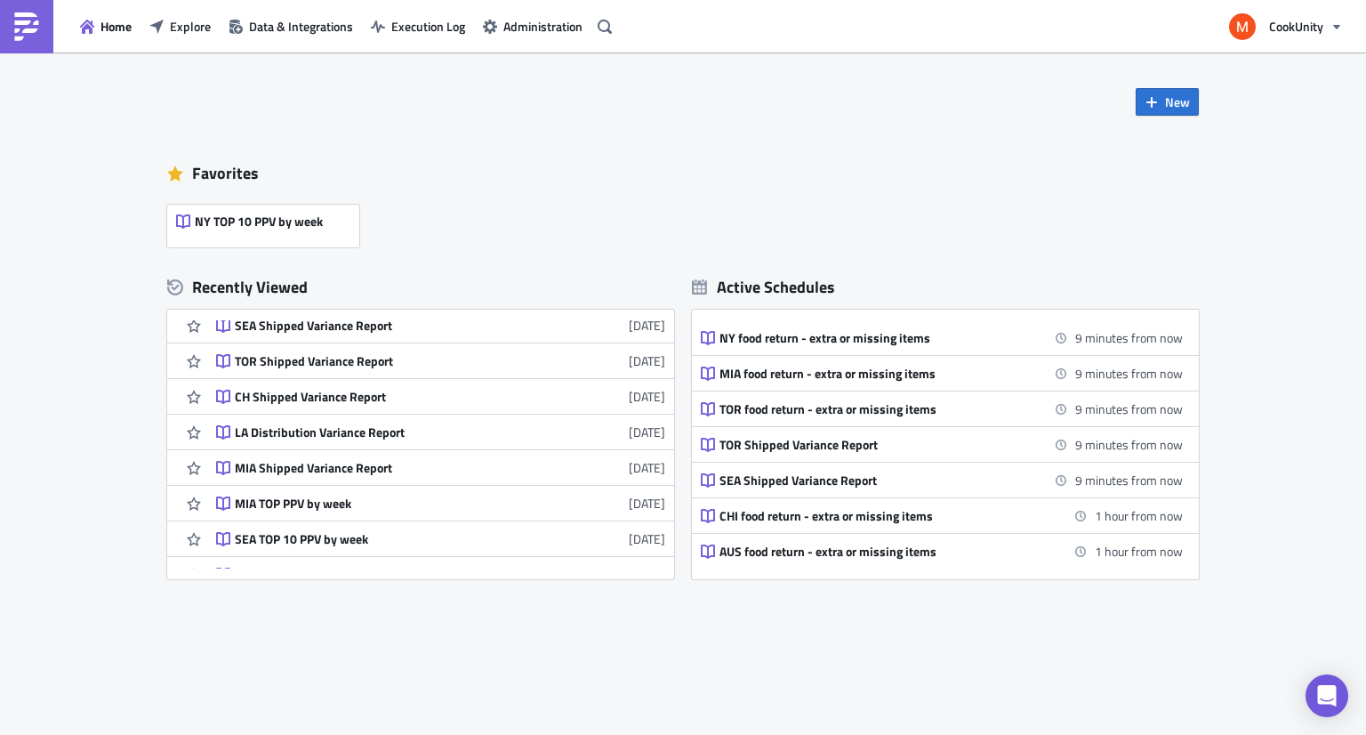
scroll to position [224, 0]
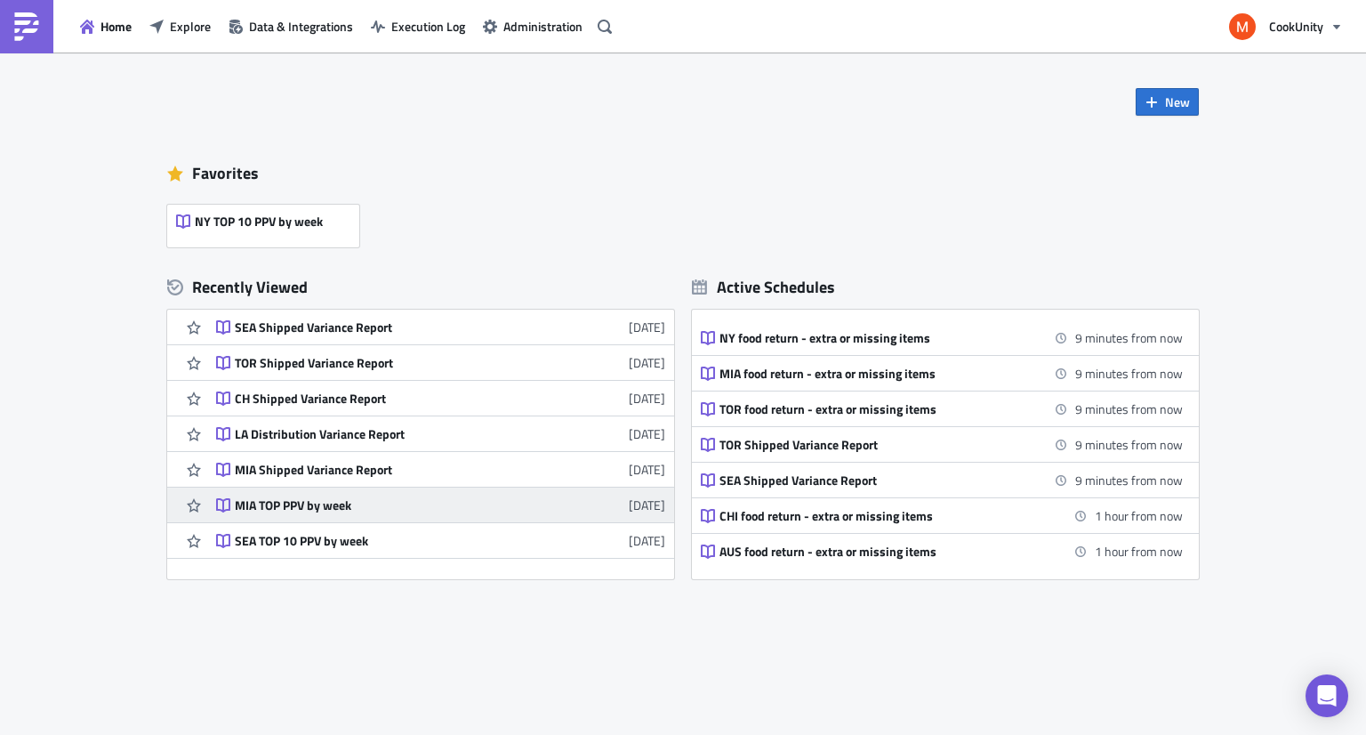
click at [379, 497] on div "MIA TOP PPV by week" at bounding box center [390, 505] width 311 height 16
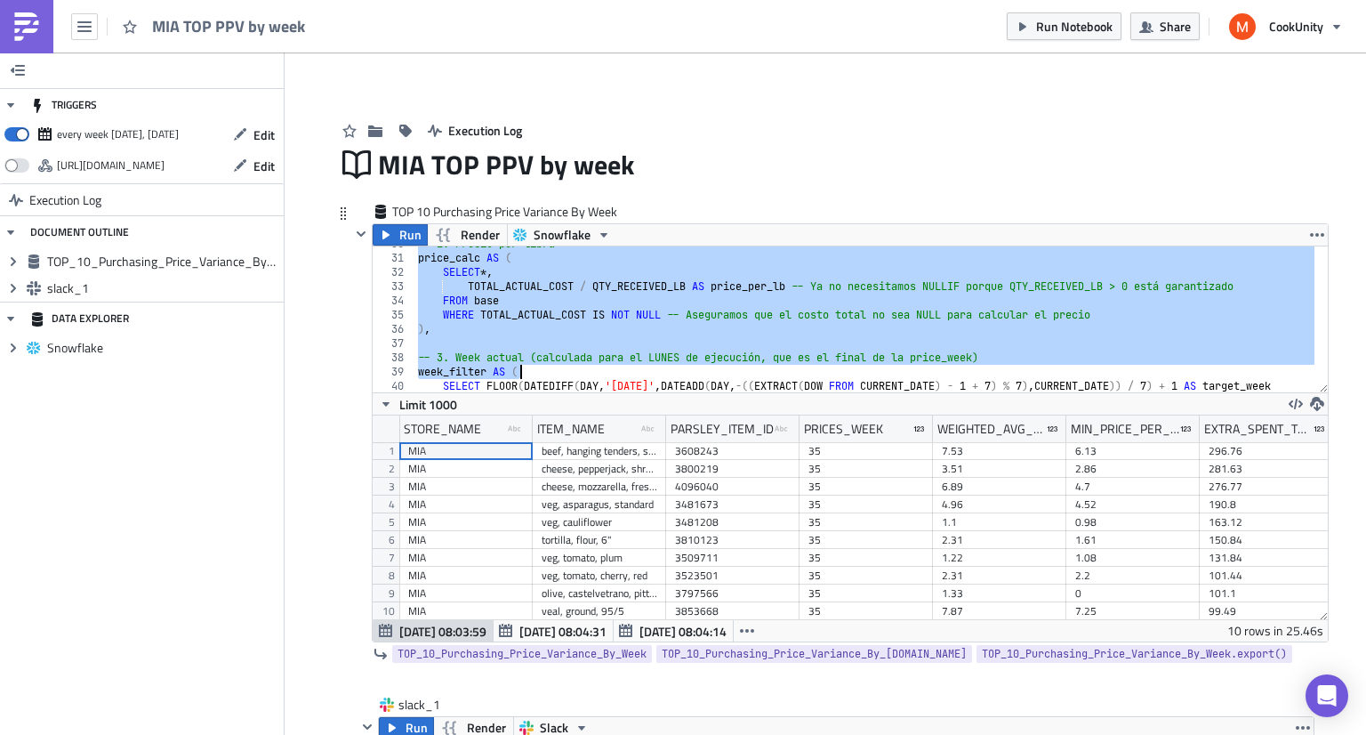
scroll to position [1291, 0]
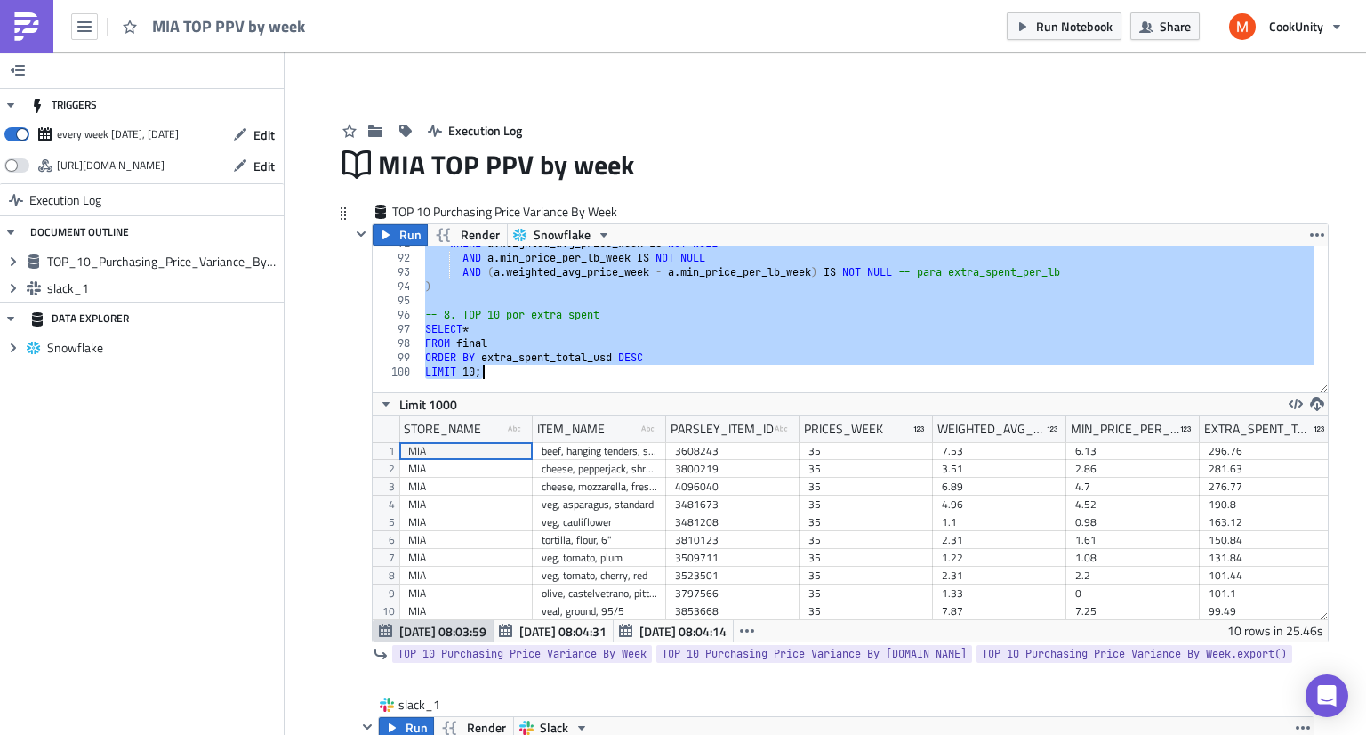
drag, startPoint x: 413, startPoint y: 255, endPoint x: 643, endPoint y: 561, distance: 383.0
click at [643, 561] on div "USE WAREHOUSE ADHOC_REPORTING; 91 92 93 94 95 96 97 98 99 100 WHERE a . weighte…" at bounding box center [850, 443] width 955 height 396
type textarea "ORDER BY extra_spent_total_usd DESC LIMIT 10;"
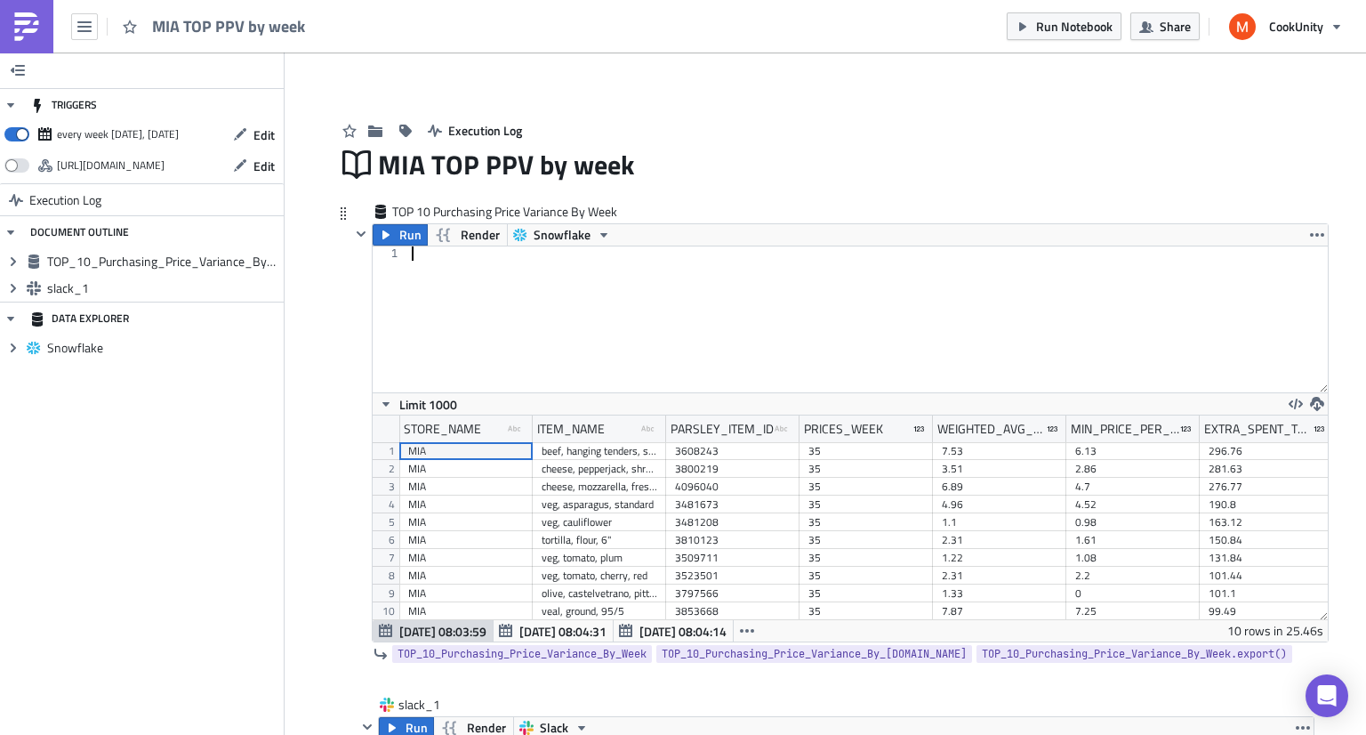
scroll to position [1363, 0]
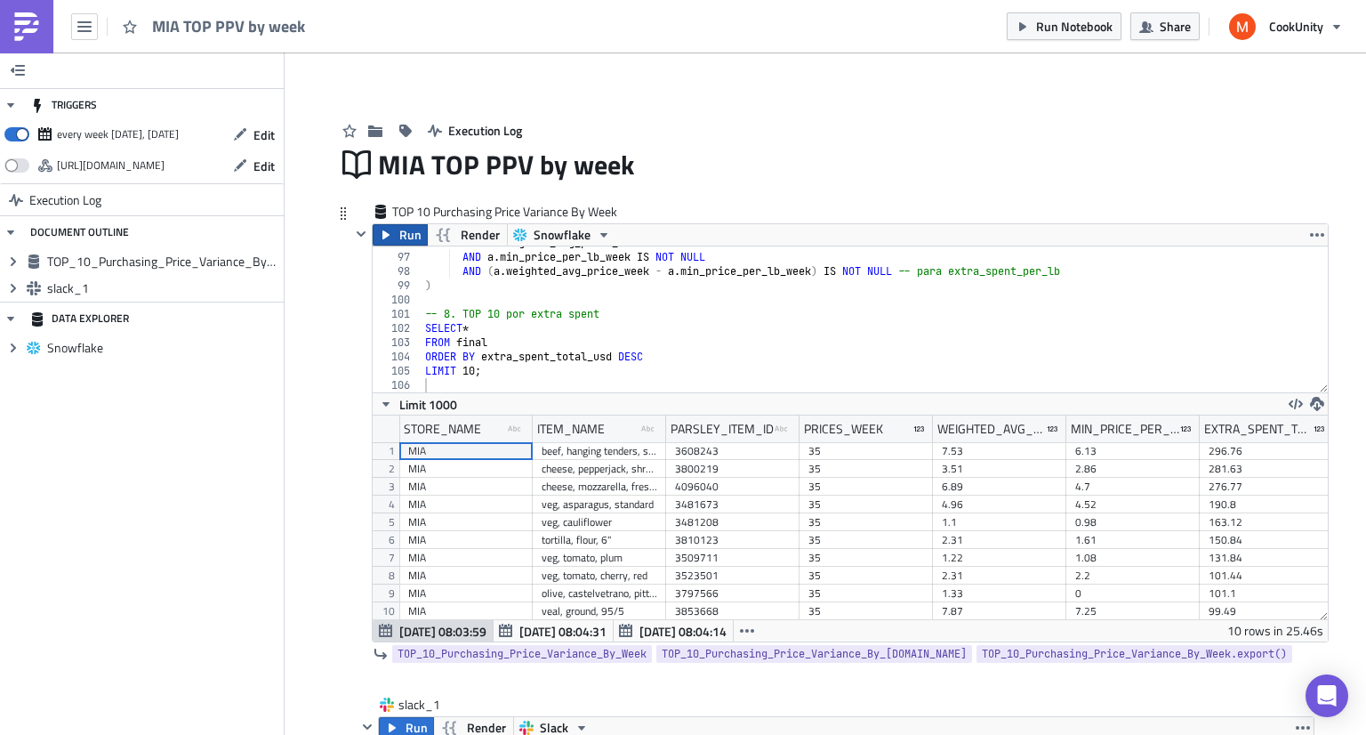
click at [400, 241] on span "Run" at bounding box center [410, 234] width 22 height 21
click at [1310, 232] on icon "button" at bounding box center [1317, 235] width 14 height 14
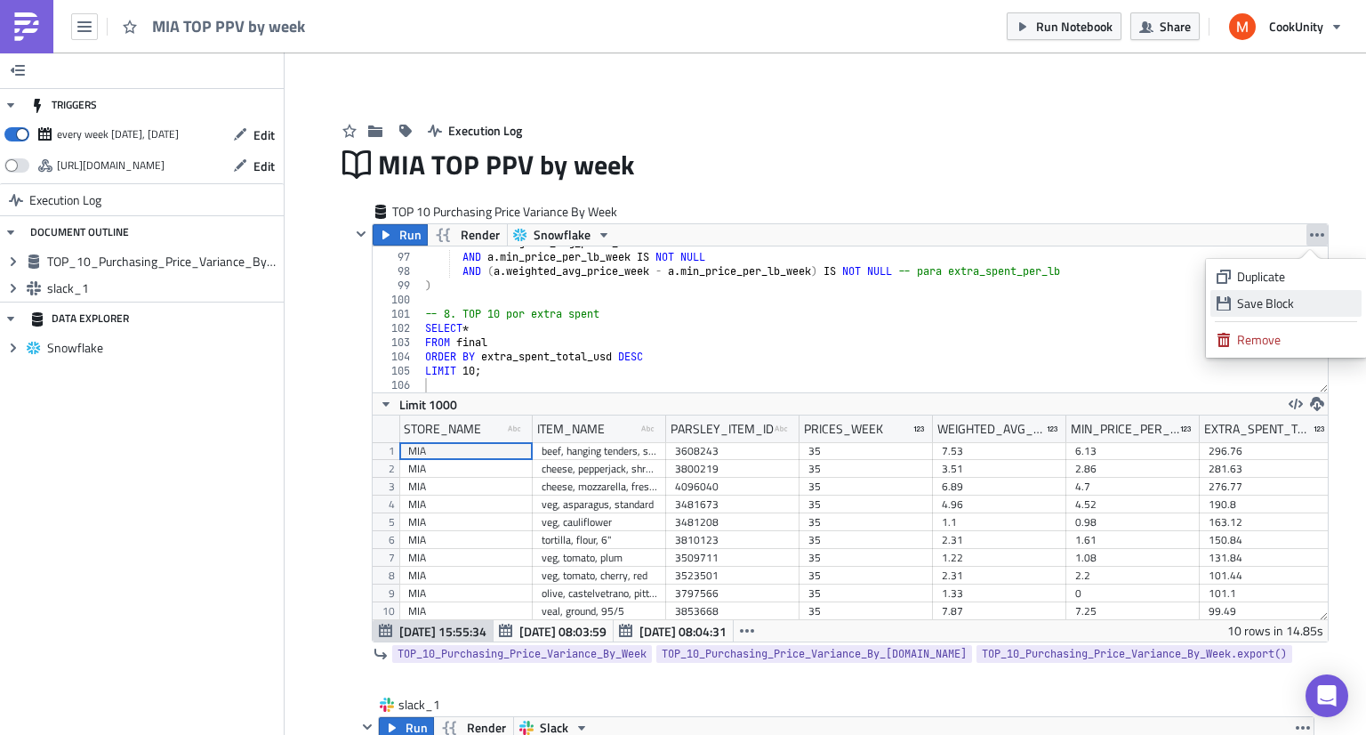
click at [1259, 307] on div "Save Block" at bounding box center [1296, 303] width 118 height 18
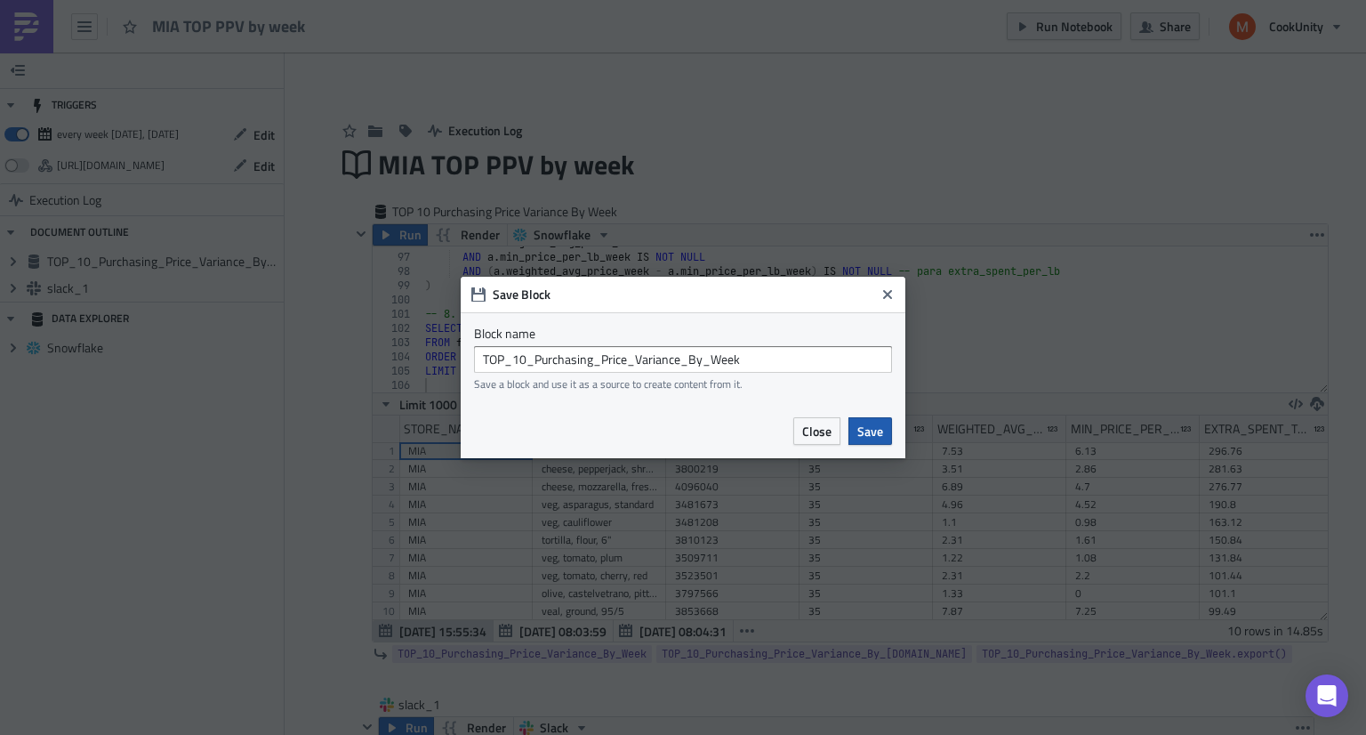
click at [878, 434] on span "Save" at bounding box center [870, 431] width 26 height 19
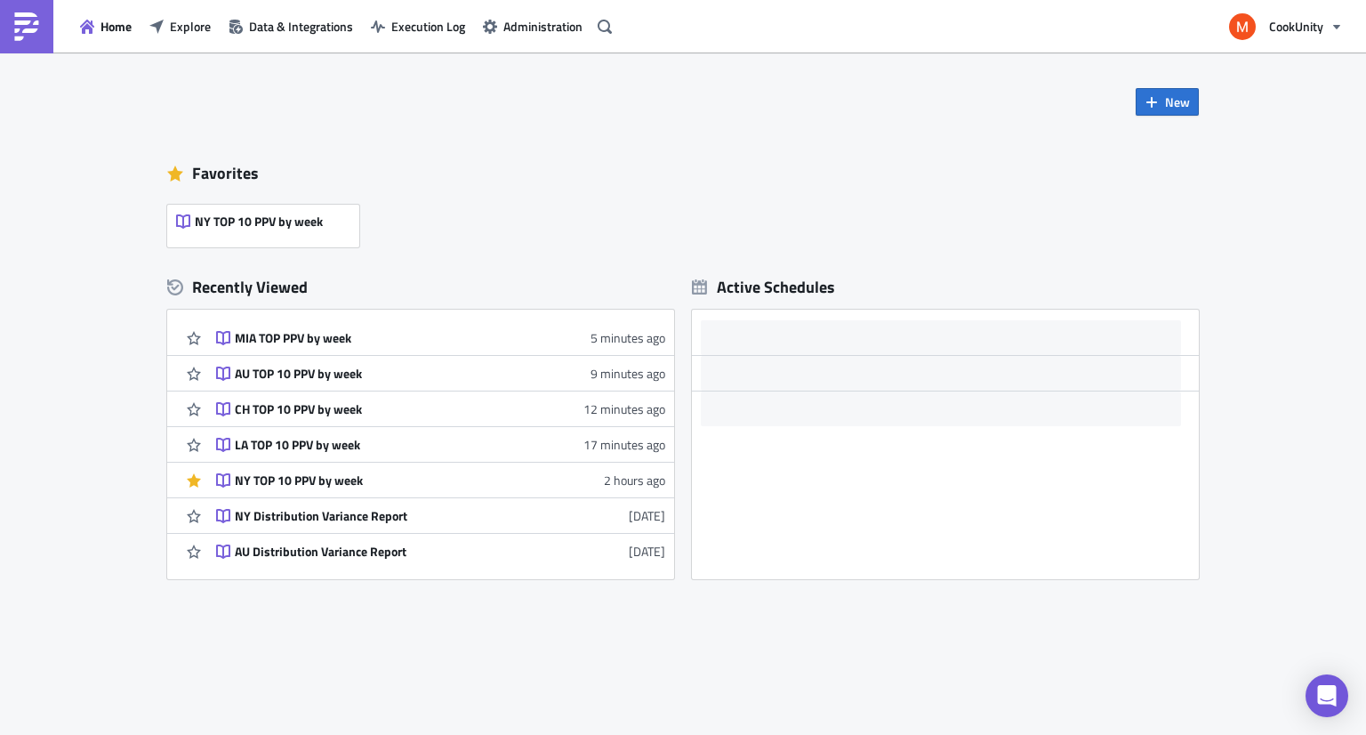
scroll to position [320, 0]
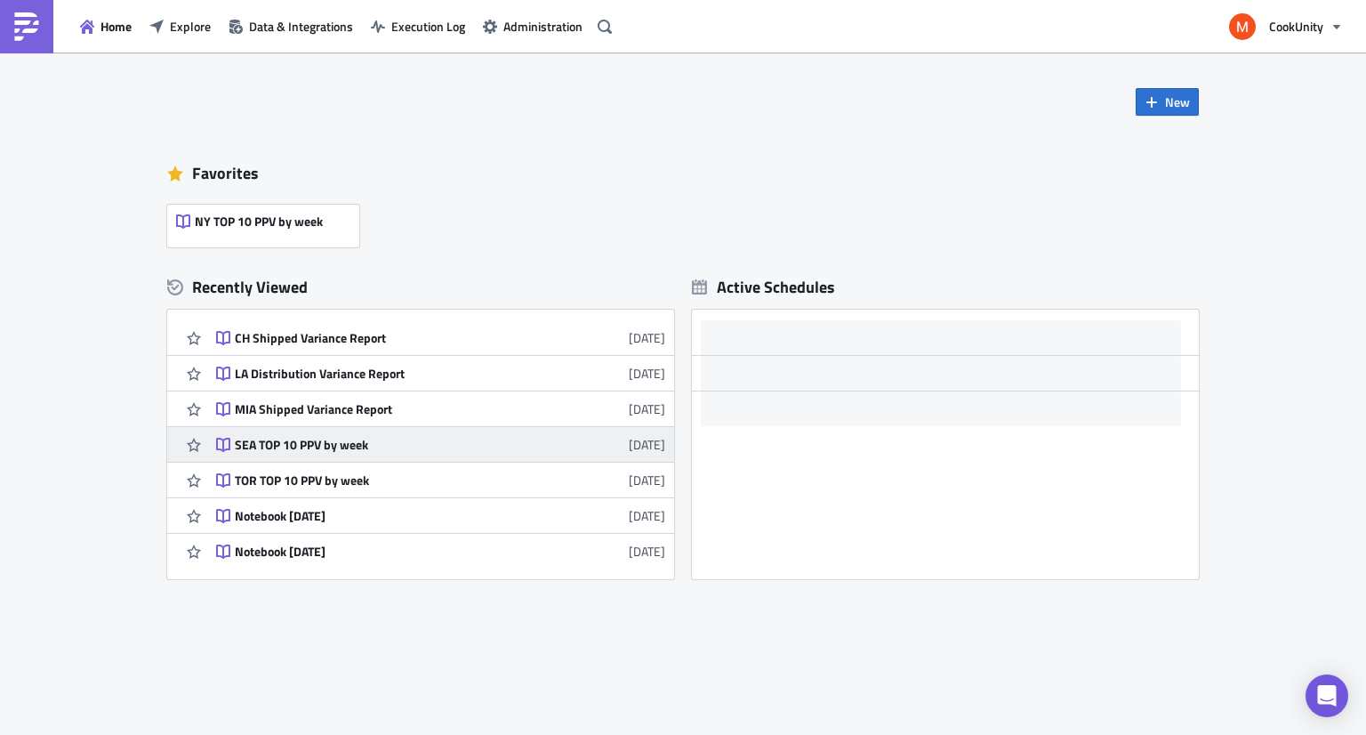
click at [441, 437] on div "SEA TOP 10 PPV by week" at bounding box center [390, 445] width 311 height 16
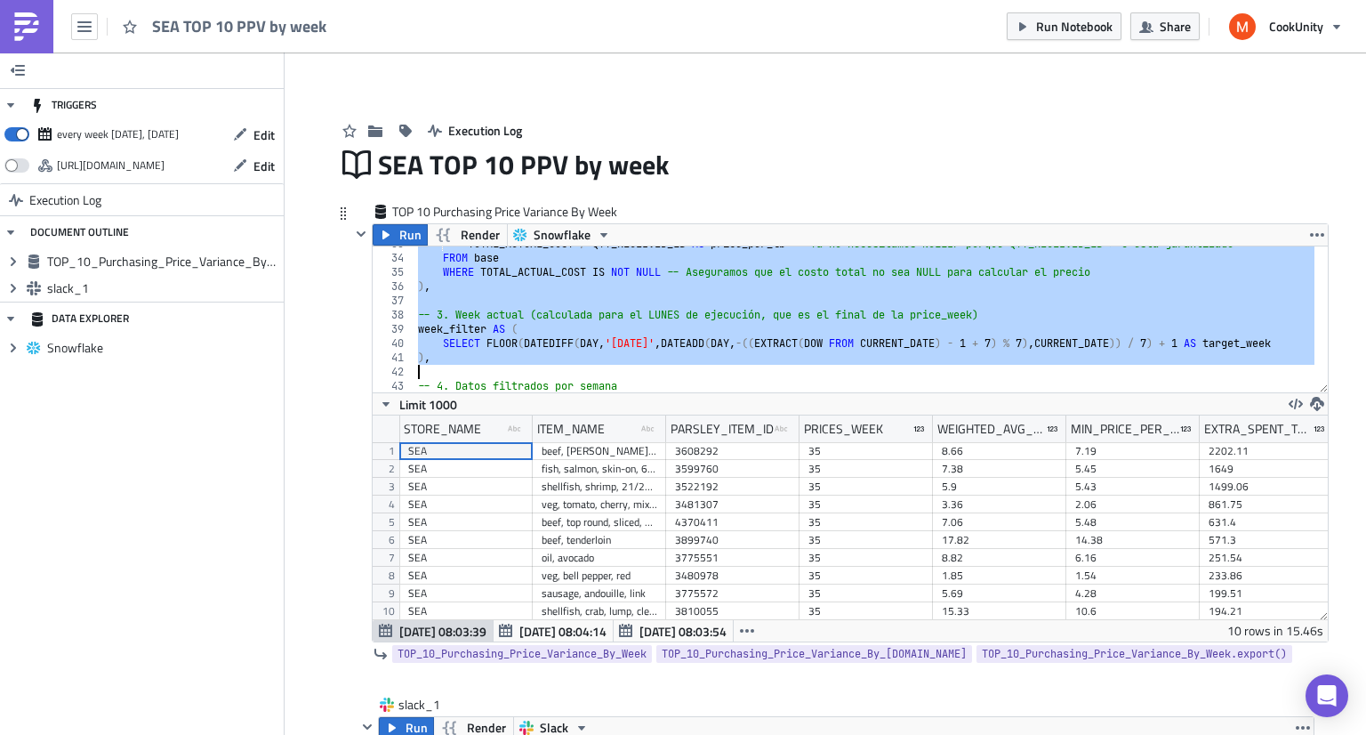
scroll to position [1291, 0]
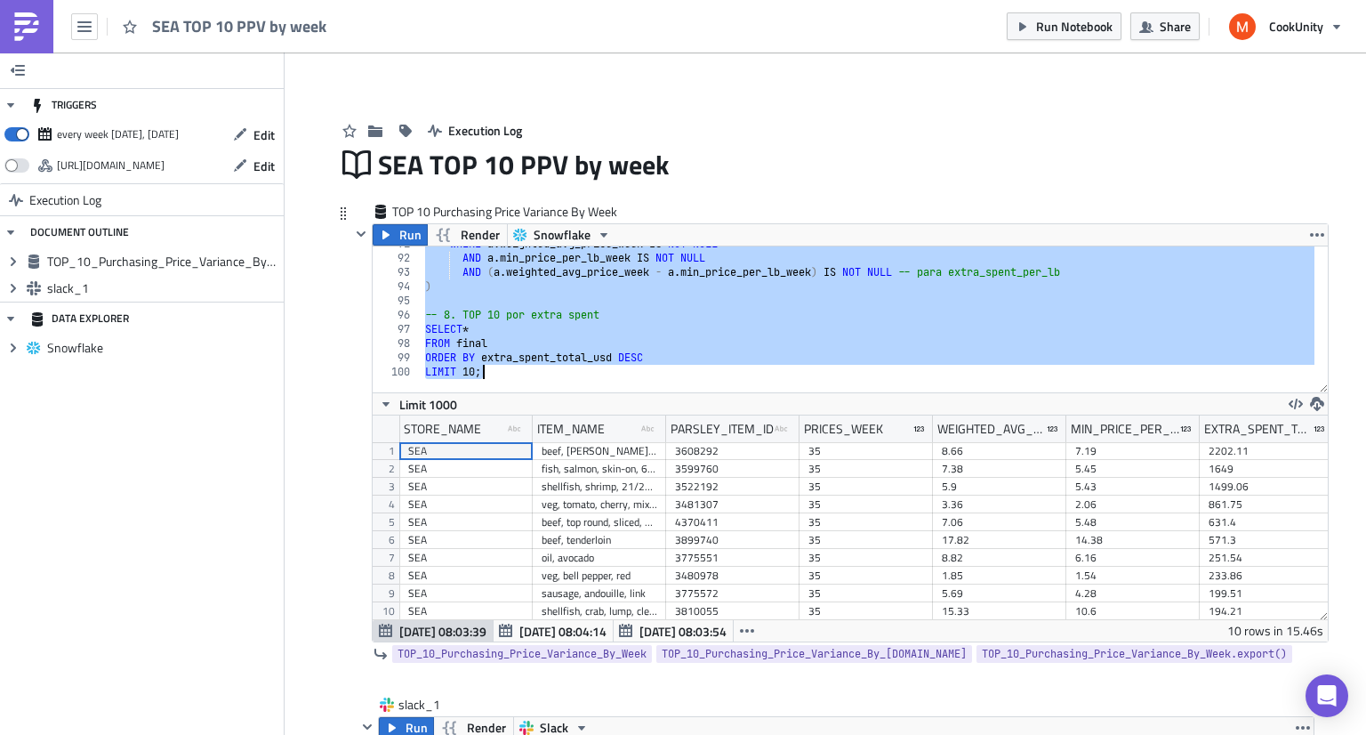
drag, startPoint x: 409, startPoint y: 261, endPoint x: 520, endPoint y: 576, distance: 334.7
click at [520, 576] on div "USE WAREHOUSE ADHOC_REPORTING; 91 92 93 94 95 96 97 98 99 100 WHERE a . weighte…" at bounding box center [850, 443] width 955 height 396
type textarea "ORDER BY extra_spent_total_usd DESC LIMIT 10;"
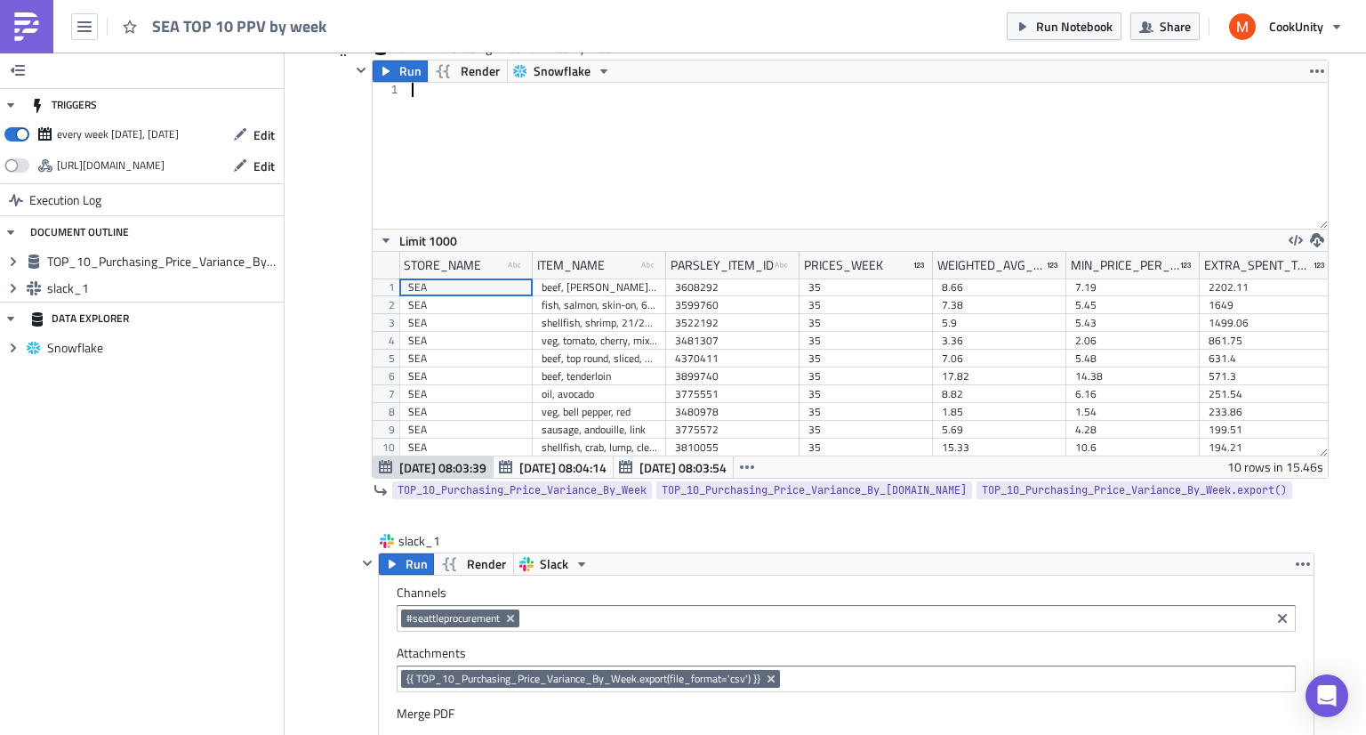
scroll to position [1377, 0]
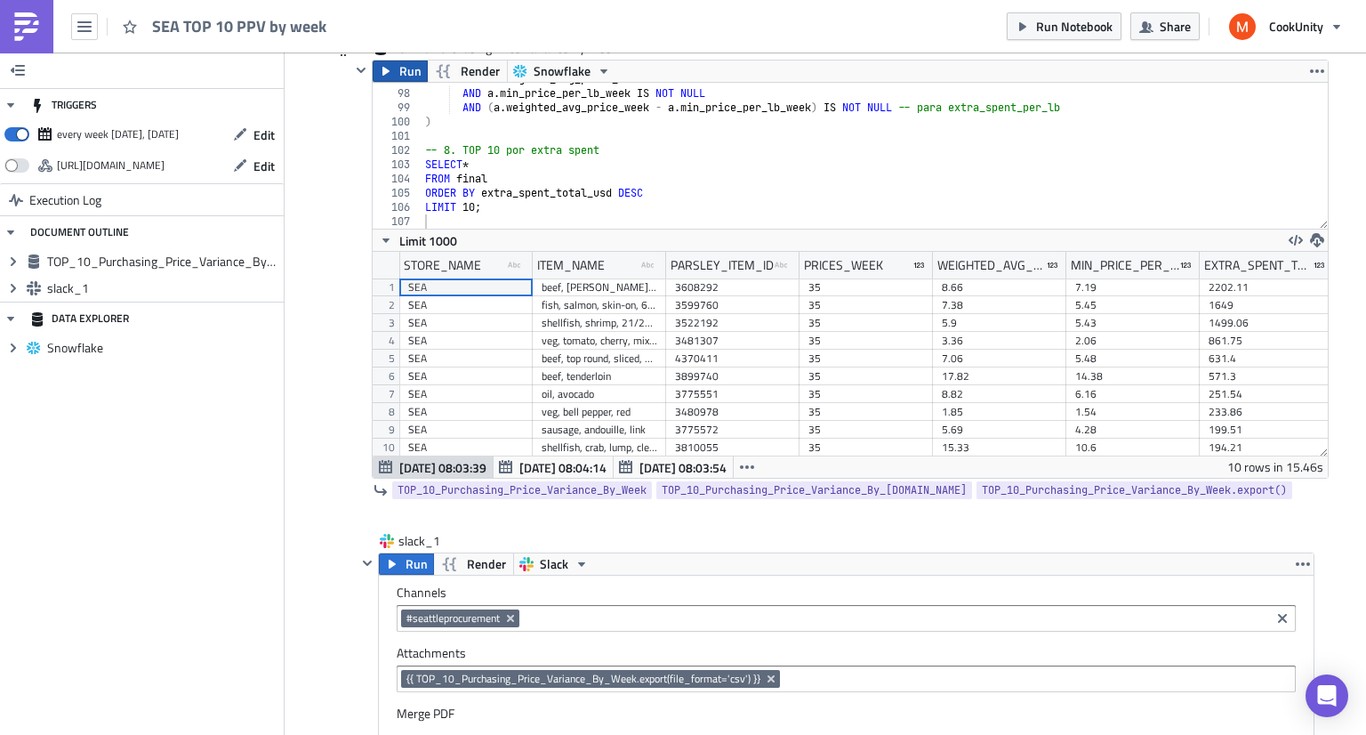
click at [388, 68] on button "Run" at bounding box center [400, 70] width 55 height 21
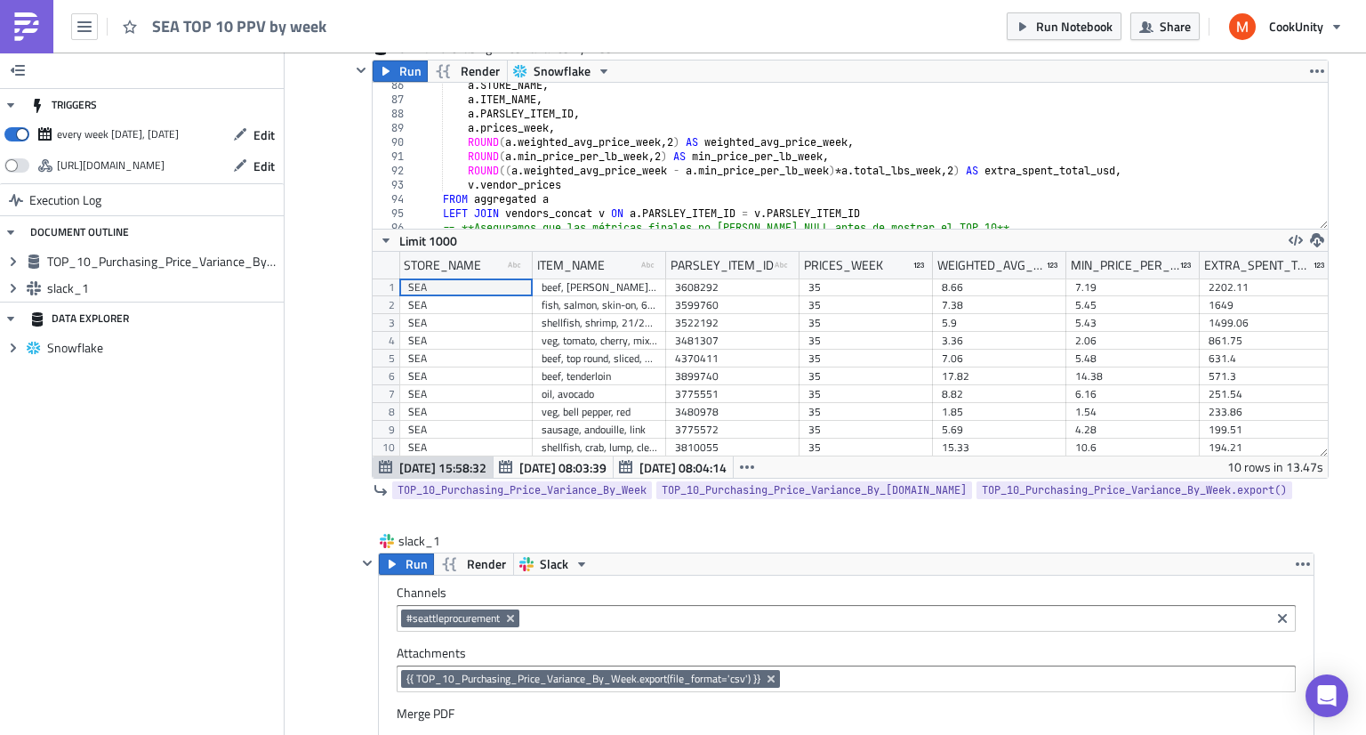
scroll to position [1208, 0]
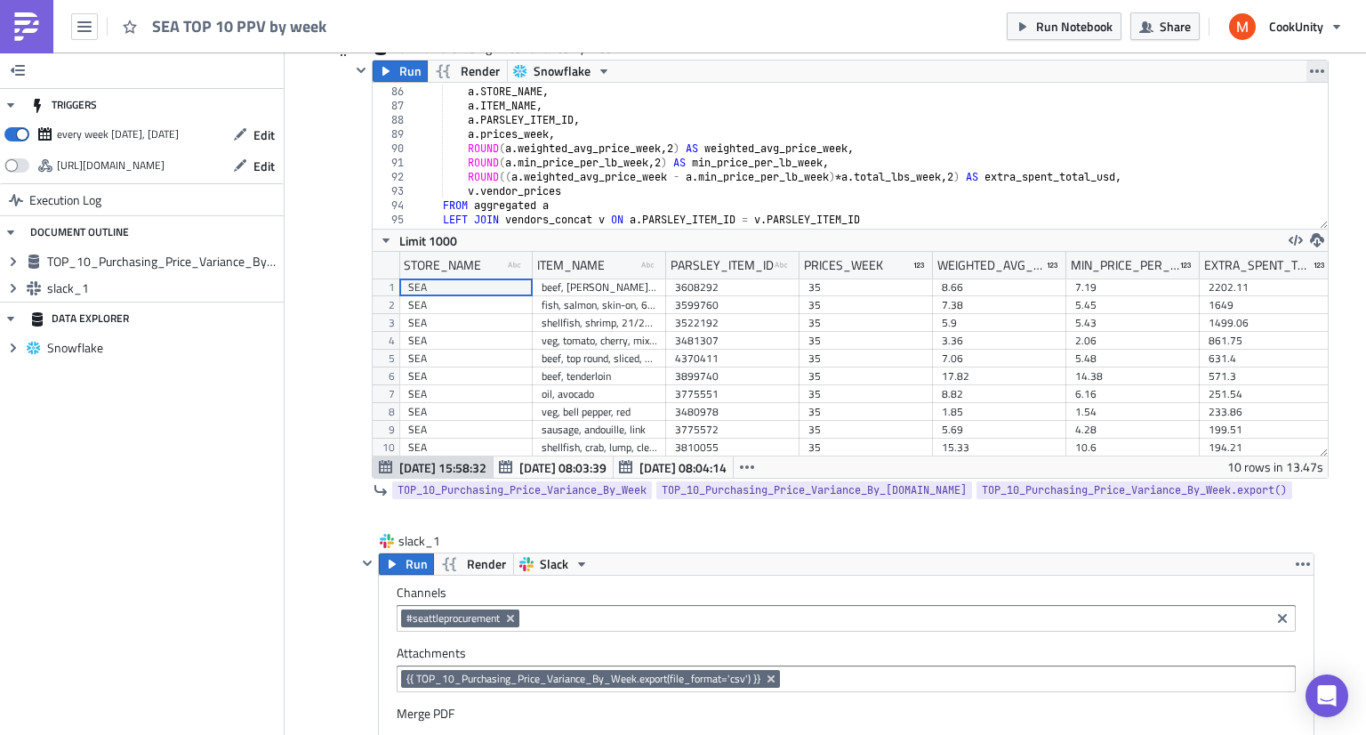
click at [1307, 74] on button "button" at bounding box center [1317, 70] width 21 height 21
click at [1276, 149] on link "Save Block" at bounding box center [1285, 139] width 151 height 27
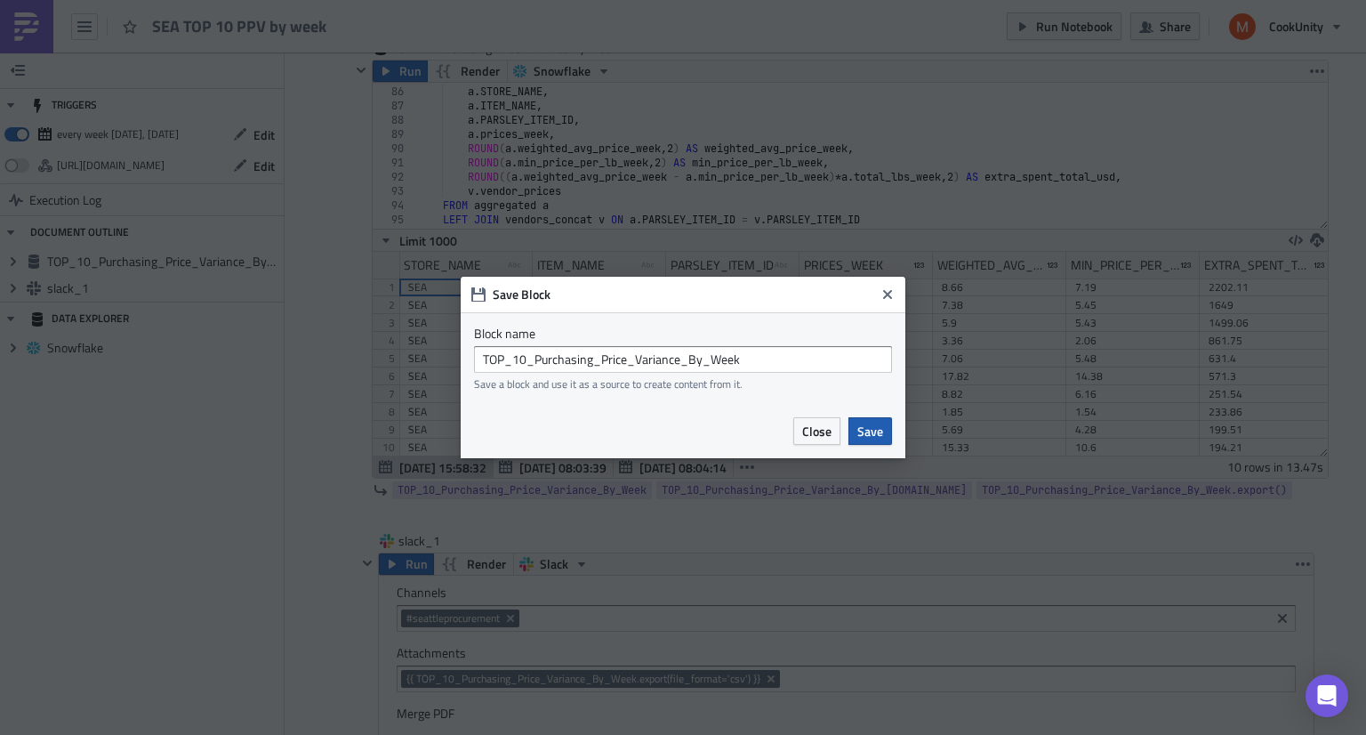
click at [872, 428] on span "Save" at bounding box center [870, 431] width 26 height 19
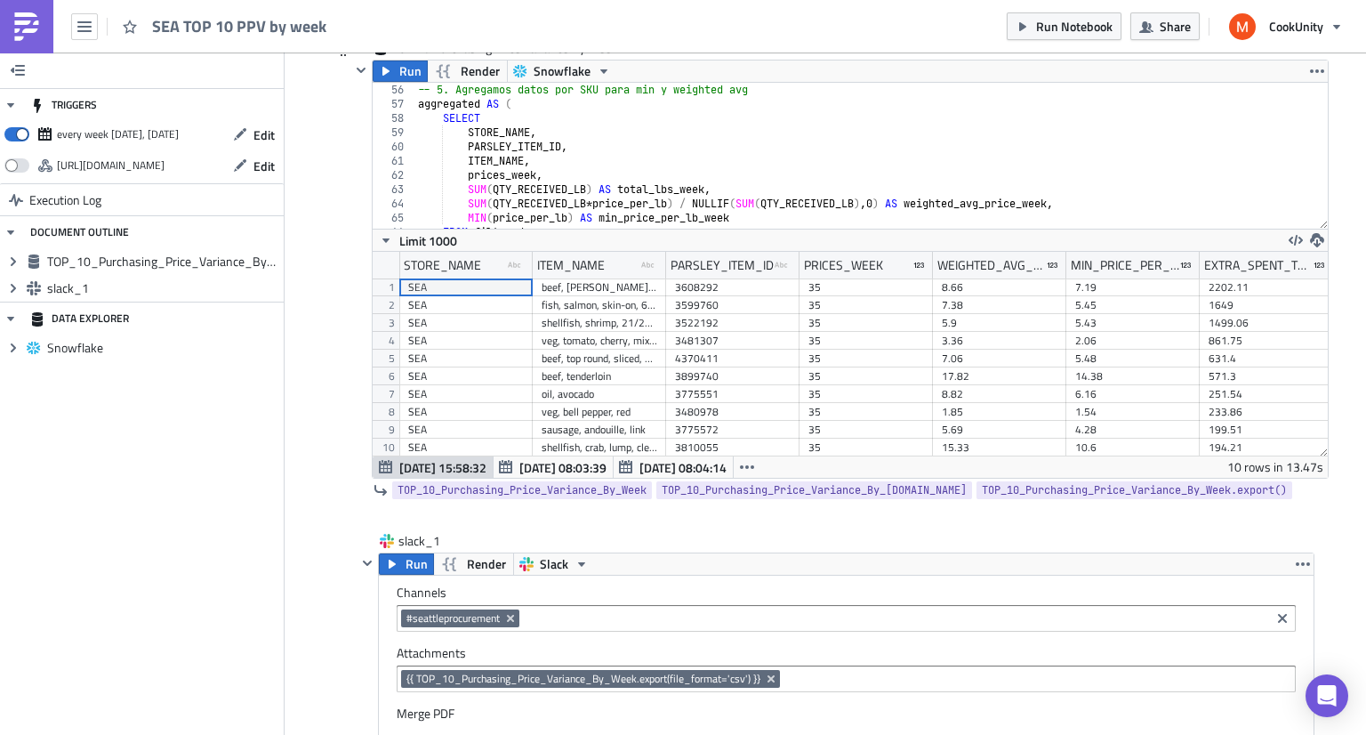
scroll to position [0, 0]
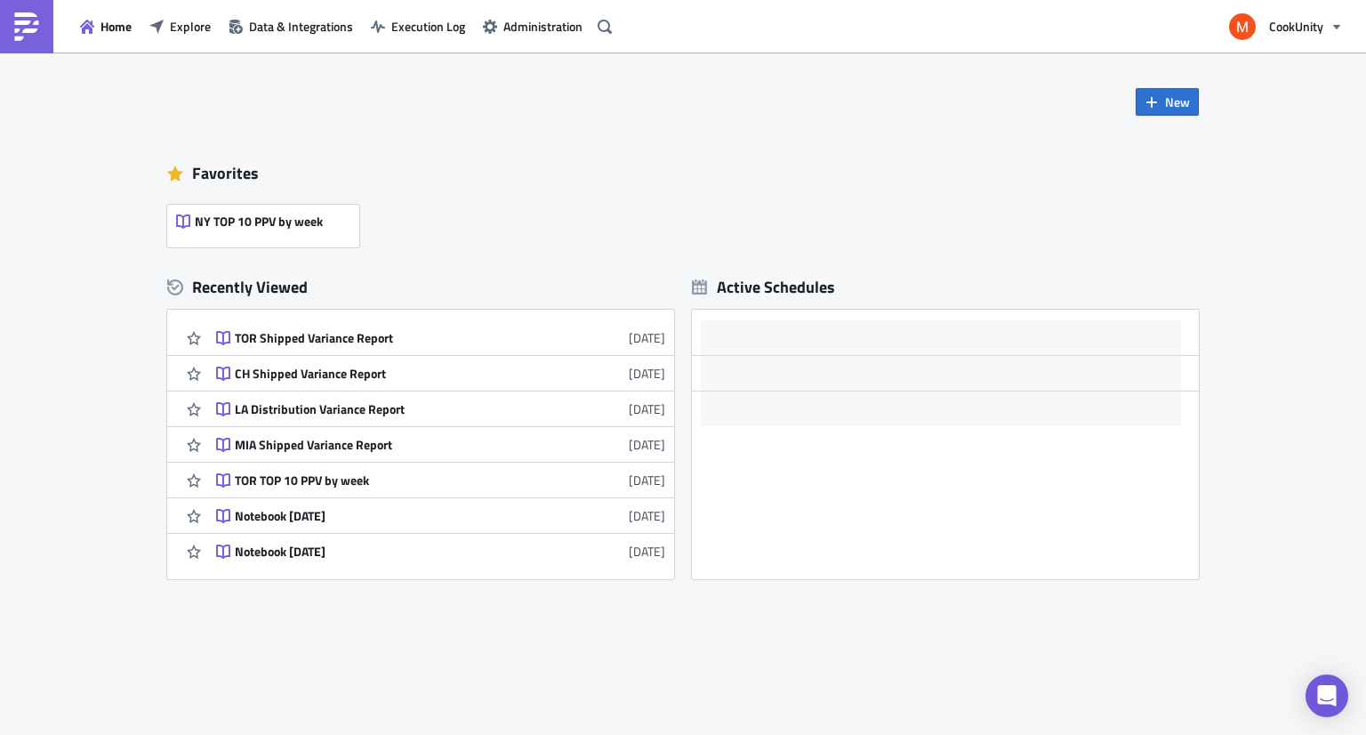
scroll to position [319, 0]
click at [395, 487] on div "TOR TOP 10 PPV by week" at bounding box center [390, 481] width 311 height 16
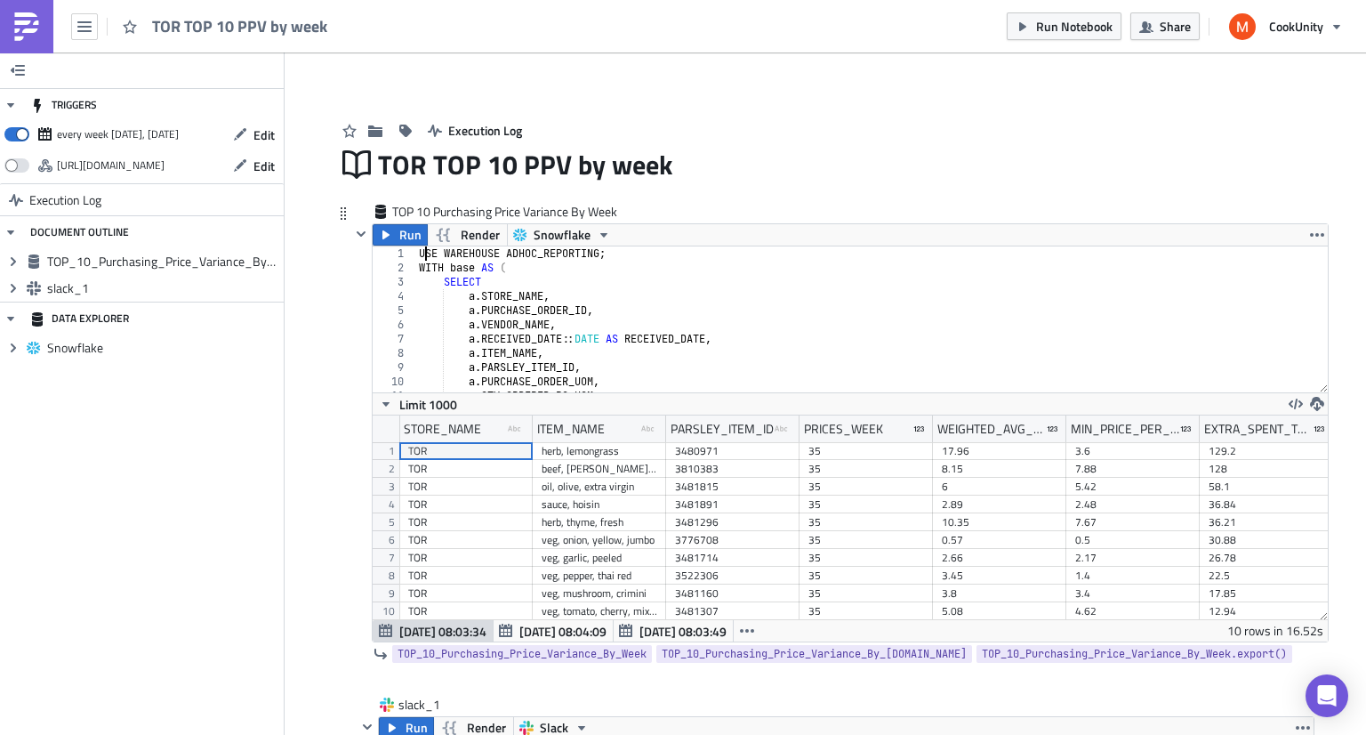
scroll to position [204, 955]
click at [418, 254] on div "USE WAREHOUSE ADHOC_REPORTING ; WITH base AS ( SELECT a . STORE_NAME , a . PURC…" at bounding box center [966, 326] width 1102 height 161
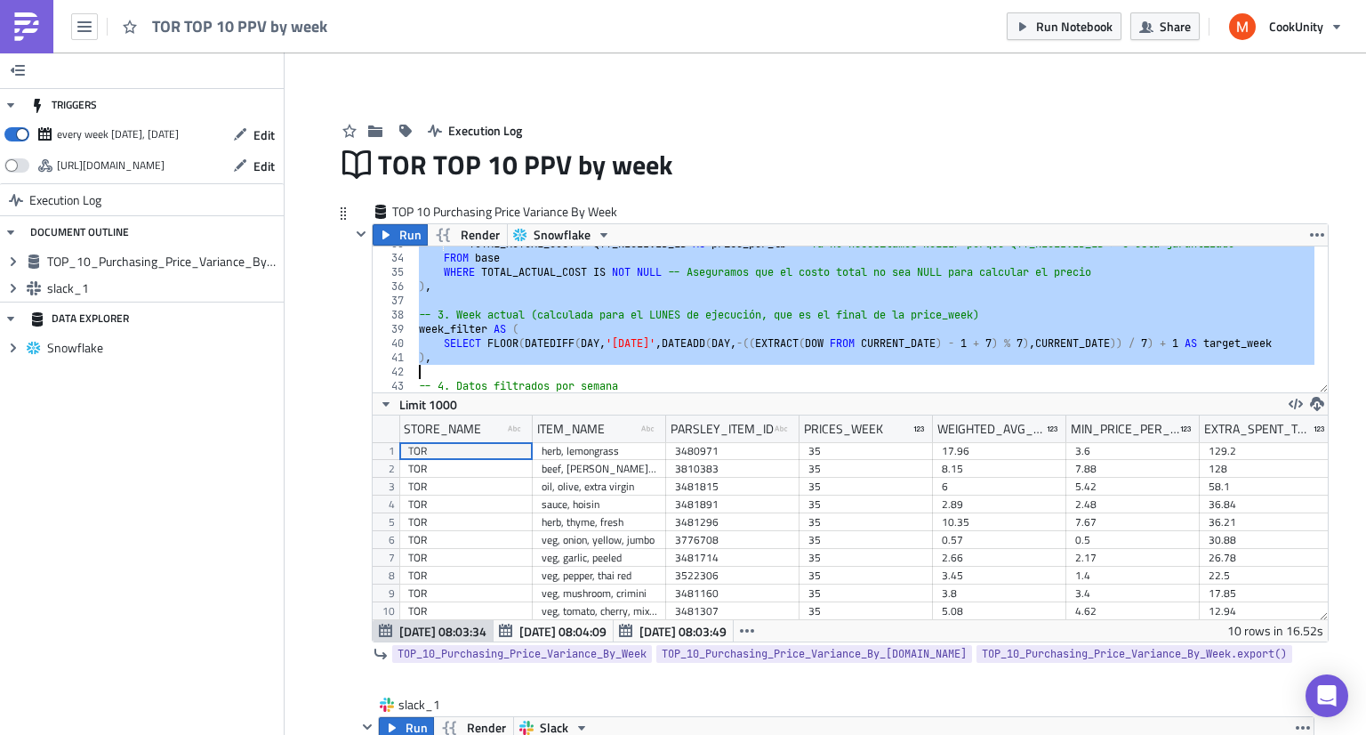
scroll to position [1291, 0]
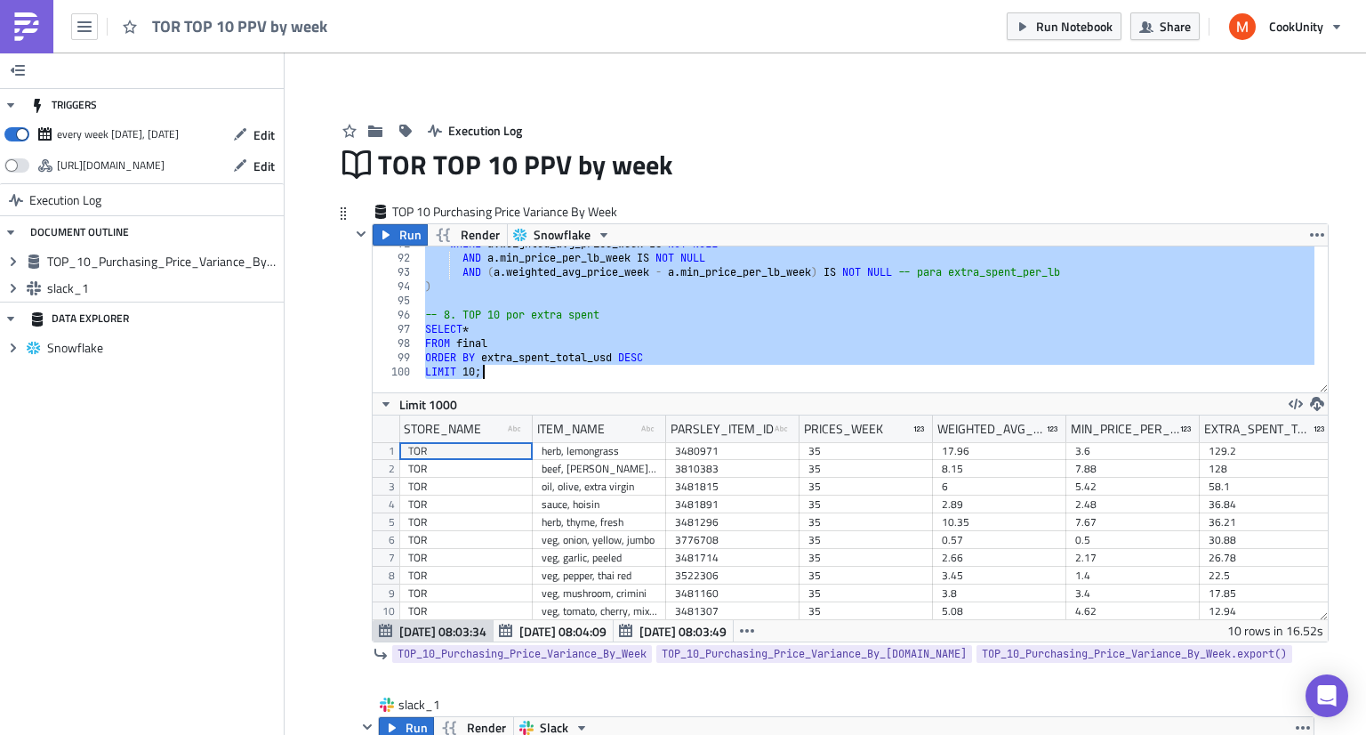
drag, startPoint x: 413, startPoint y: 253, endPoint x: 594, endPoint y: 594, distance: 385.9
click at [594, 594] on div "USE WAREHOUSE ADHOC_REPORTING; 91 92 93 94 95 96 97 98 99 100 WHERE a . weighte…" at bounding box center [850, 443] width 955 height 396
type textarea "ORDER BY extra_spent_total_usd DESC LIMIT 10;"
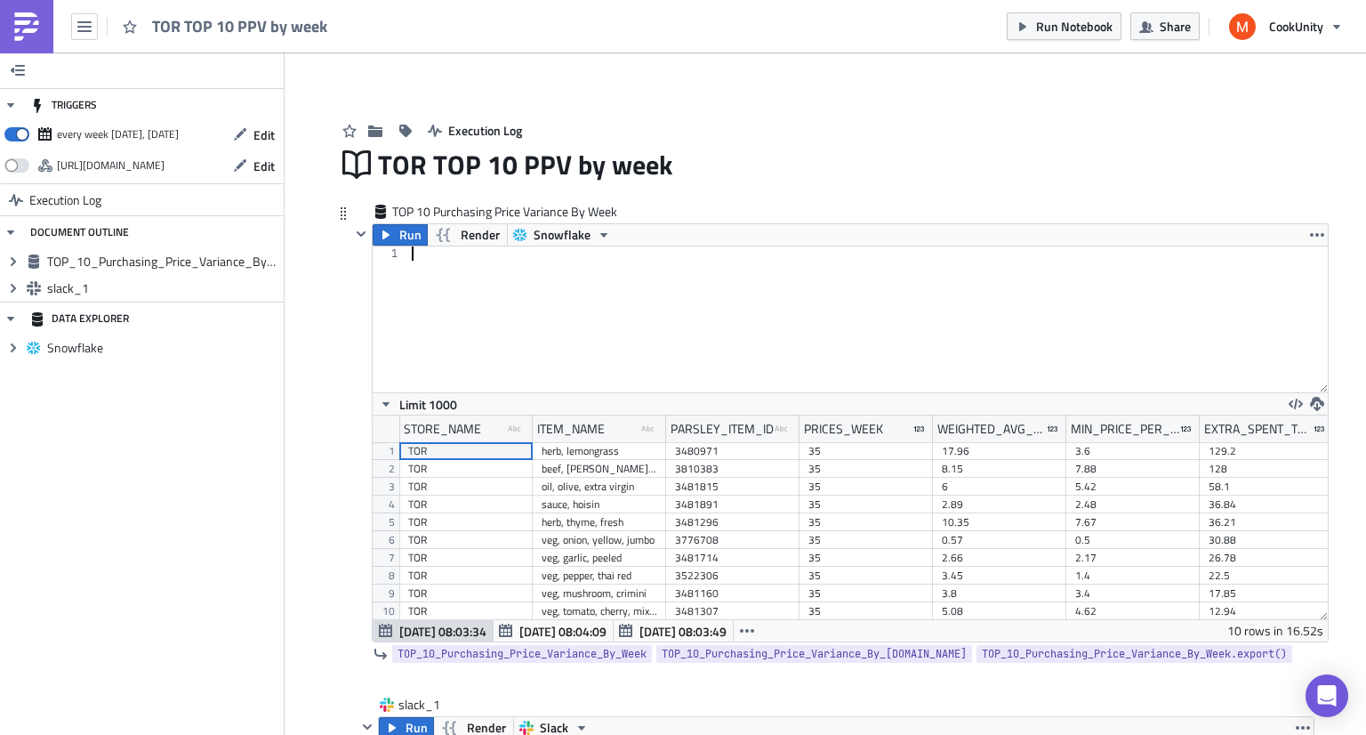
scroll to position [1363, 0]
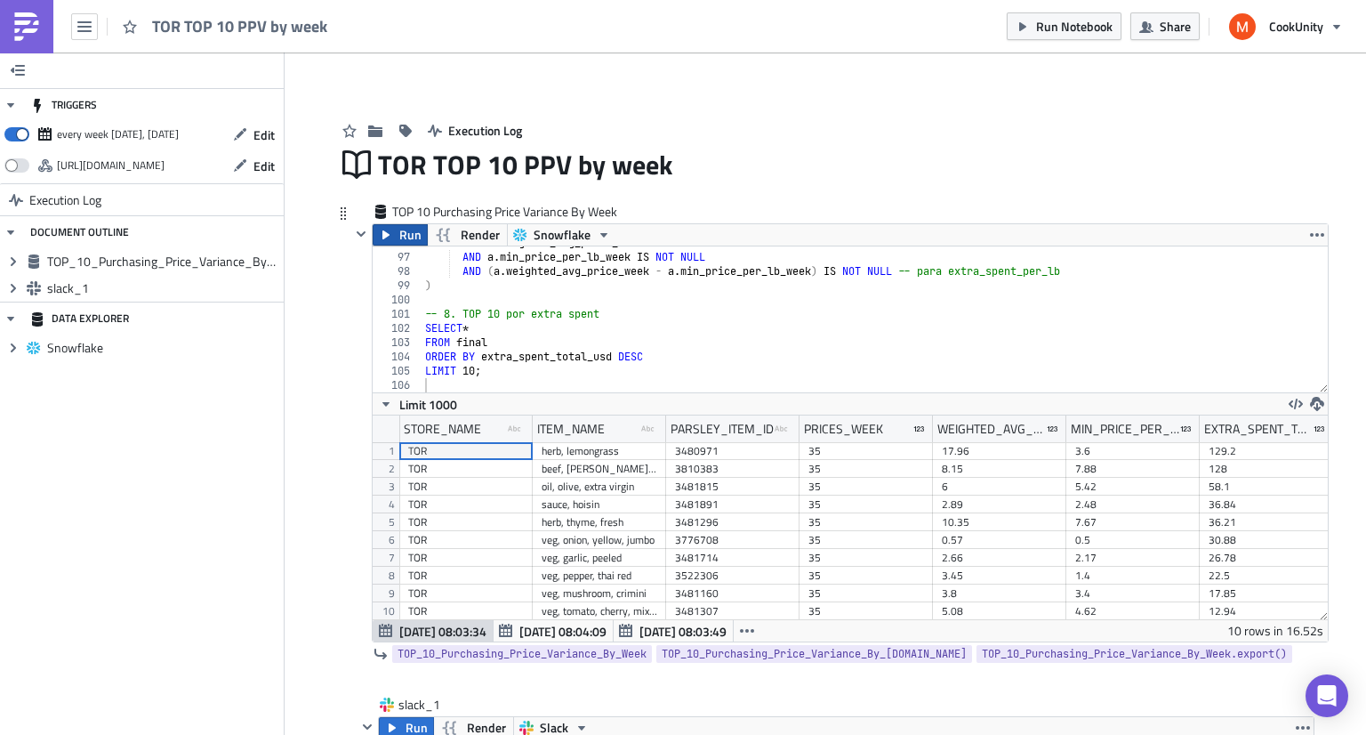
click at [399, 229] on span "Run" at bounding box center [410, 234] width 22 height 21
click at [1313, 235] on icon "button" at bounding box center [1317, 235] width 14 height 14
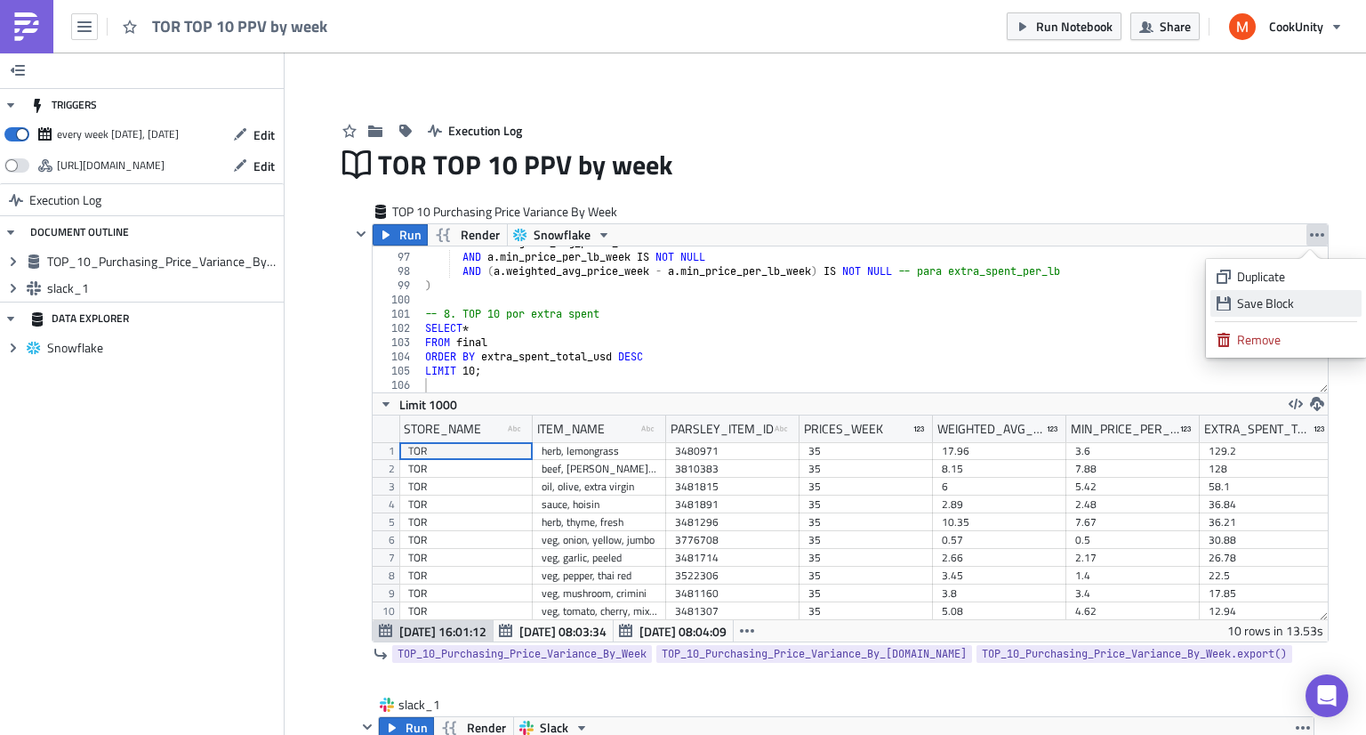
click at [1259, 305] on div "Save Block" at bounding box center [1296, 303] width 118 height 18
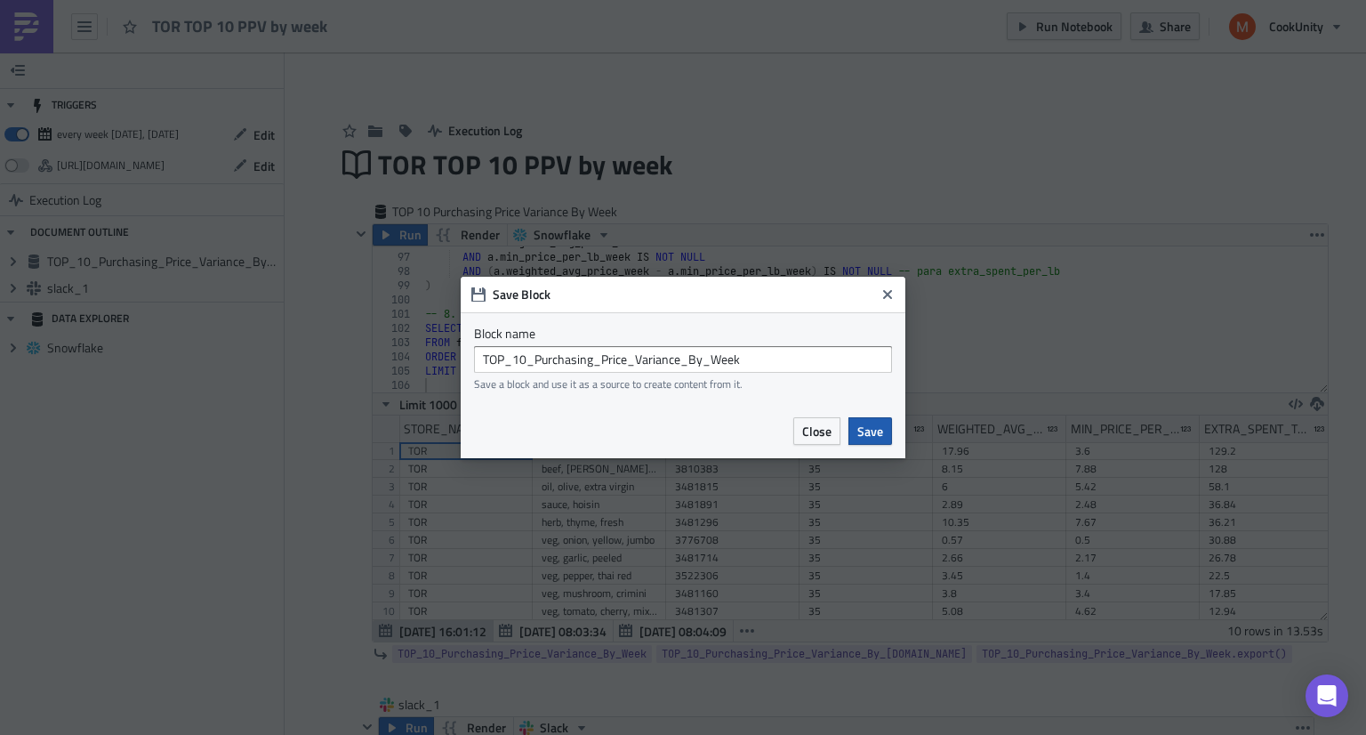
click at [863, 431] on span "Save" at bounding box center [870, 431] width 26 height 19
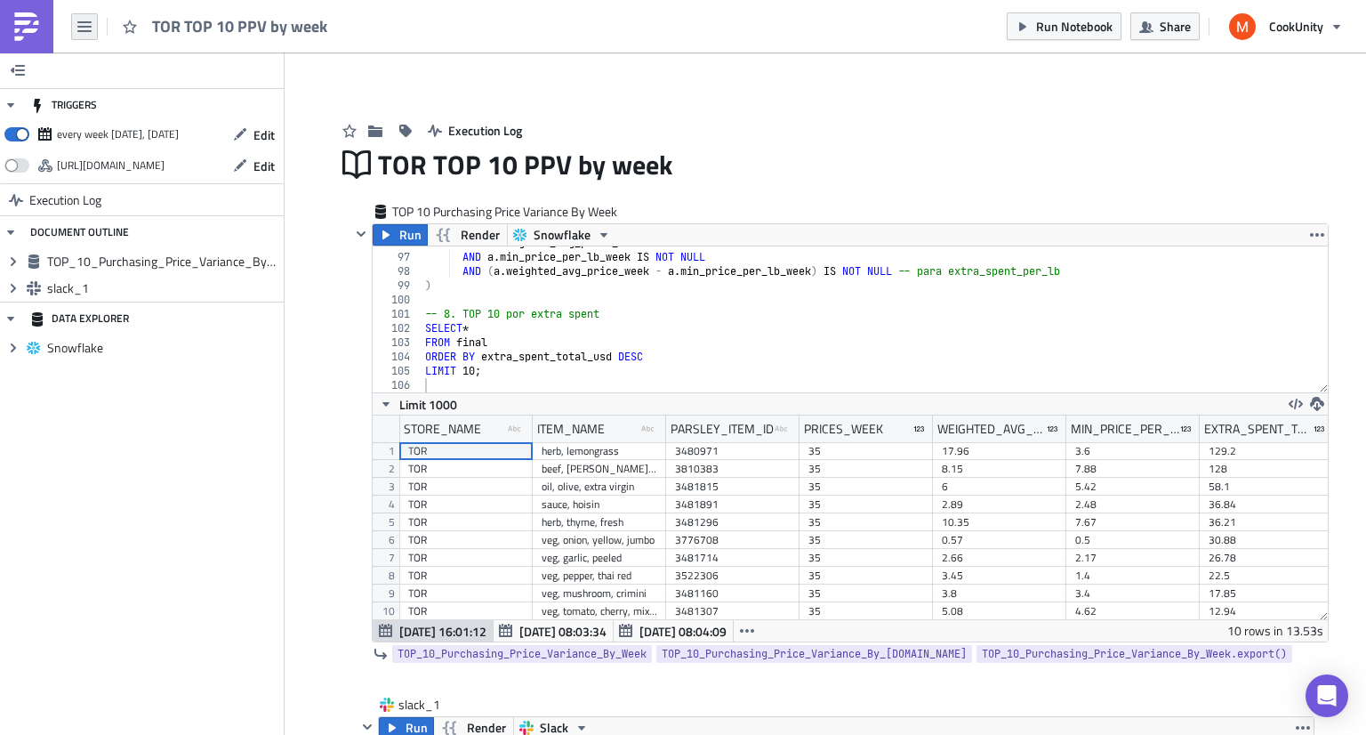
click at [85, 15] on button "button" at bounding box center [84, 26] width 27 height 27
click at [1316, 235] on icon "button" at bounding box center [1317, 235] width 14 height 4
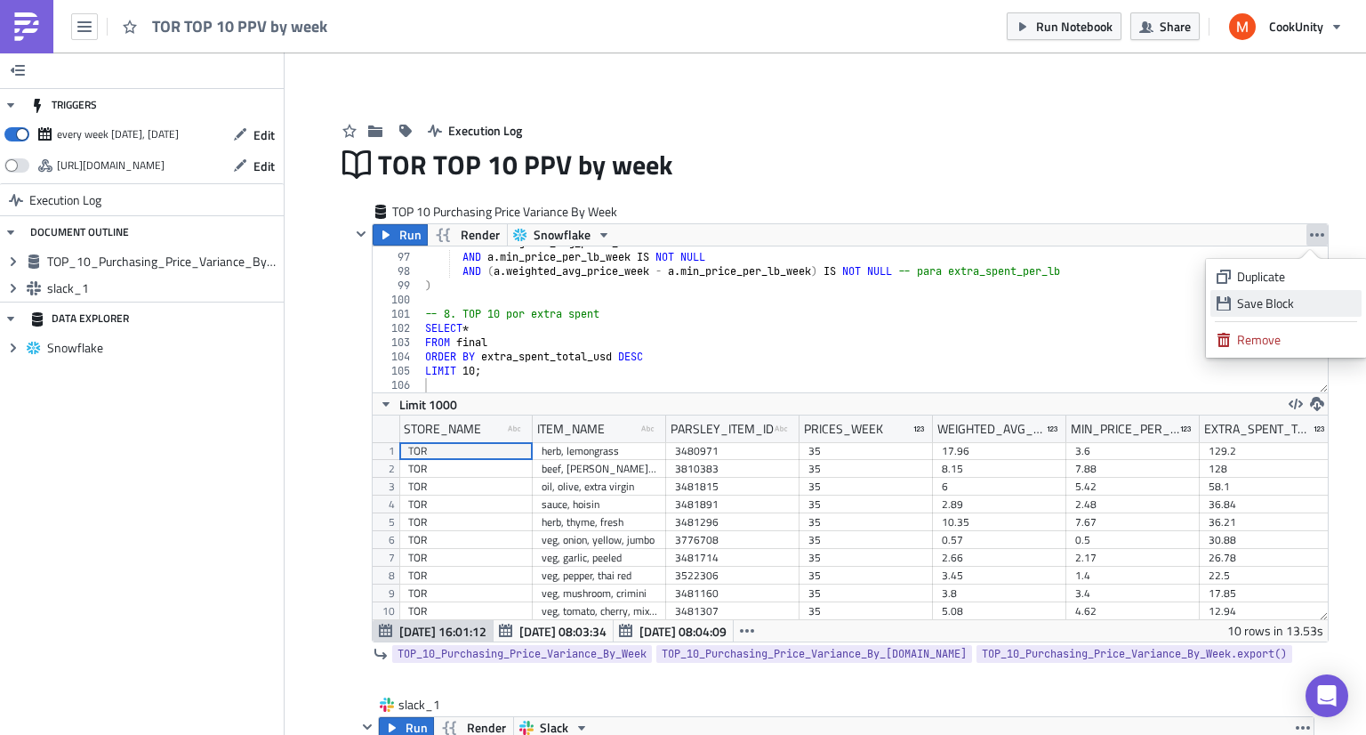
click at [1241, 313] on link "Save Block" at bounding box center [1285, 303] width 151 height 27
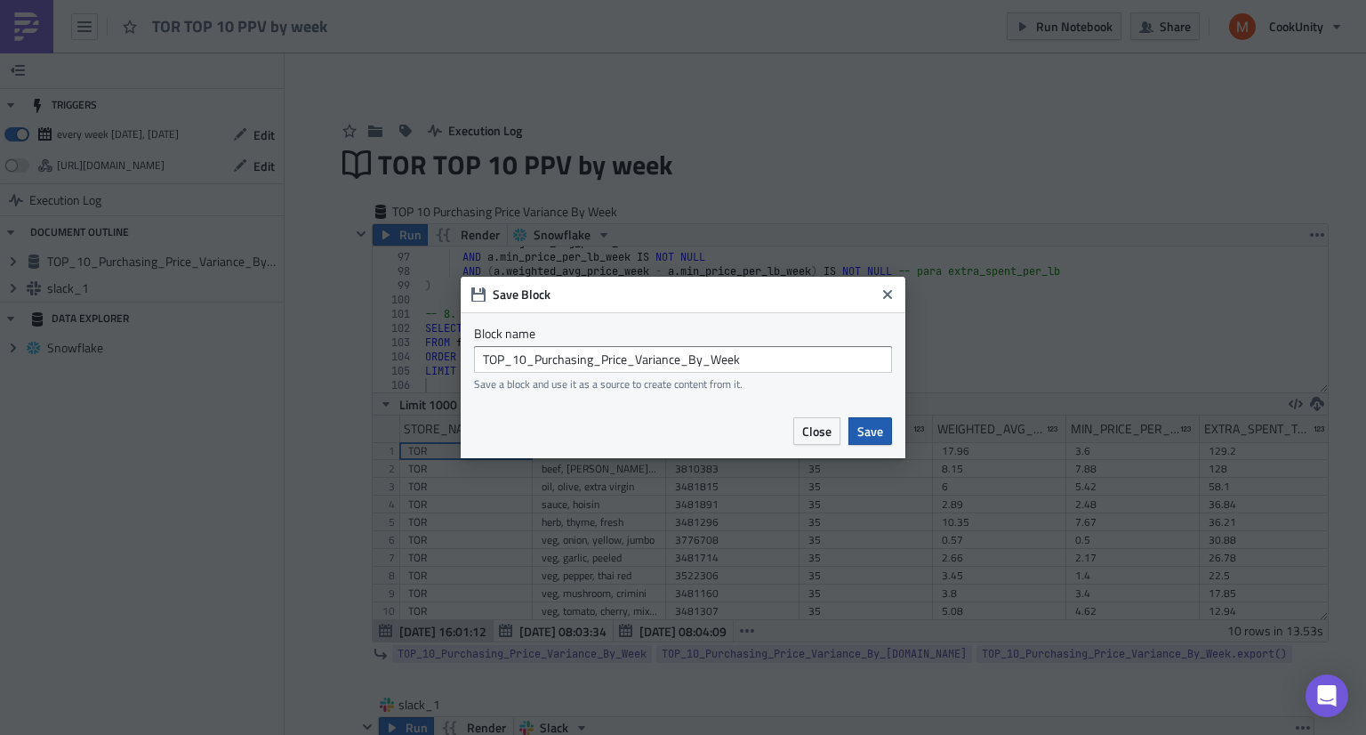
click at [875, 419] on button "Save" at bounding box center [870, 431] width 44 height 28
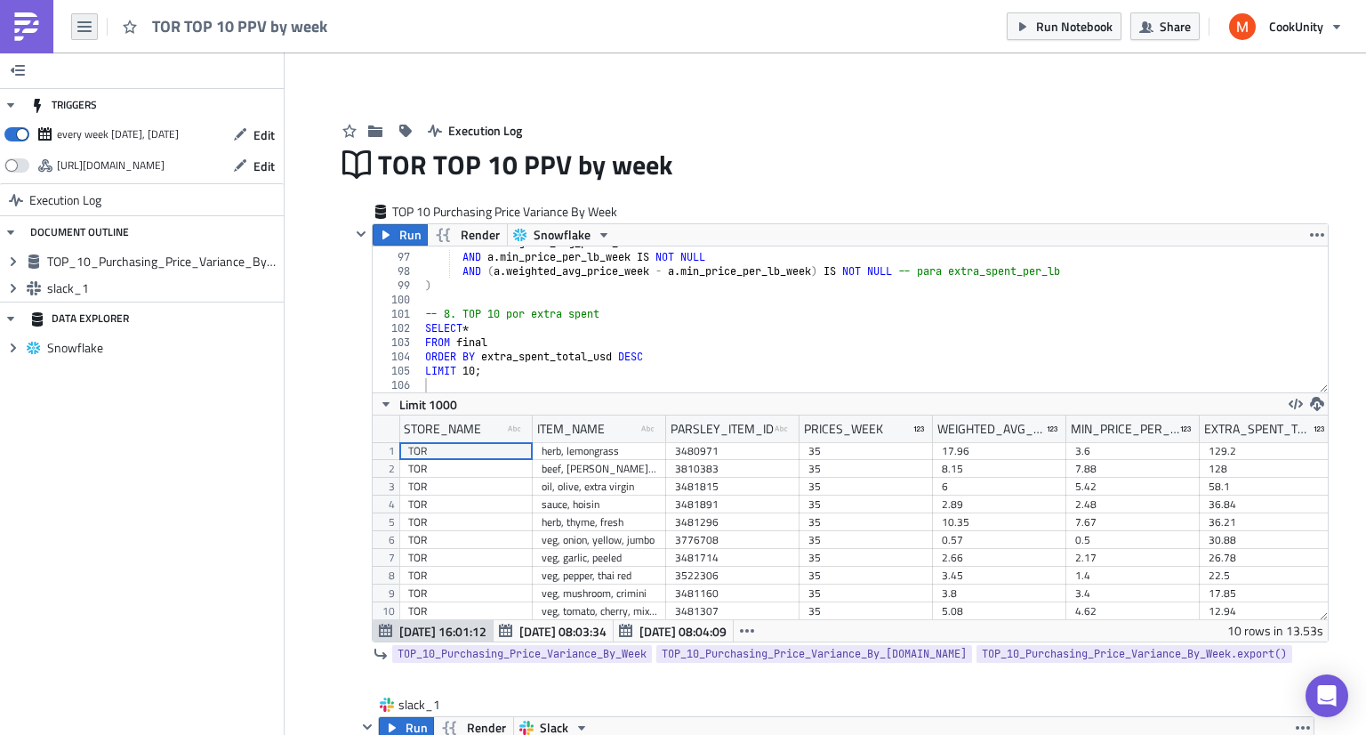
click at [91, 21] on icon "button" at bounding box center [84, 26] width 14 height 11
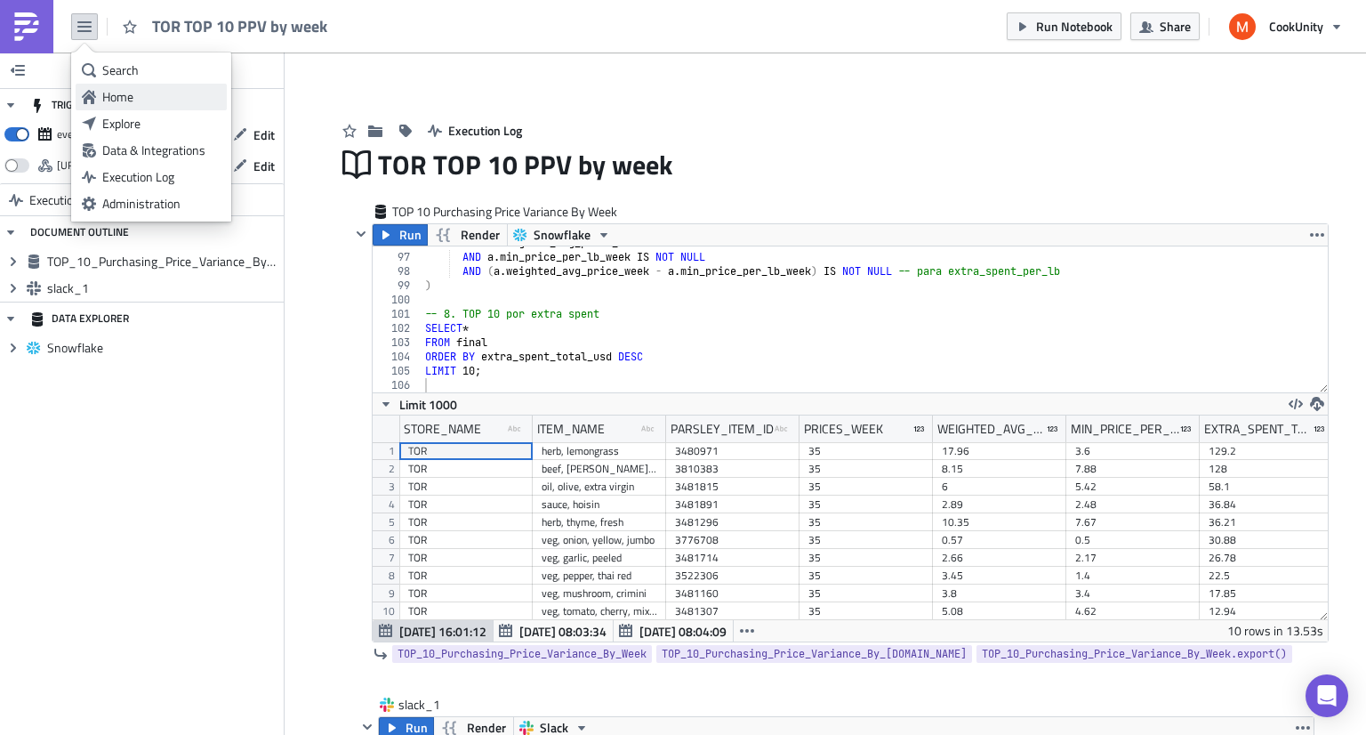
click at [165, 93] on div "Home" at bounding box center [161, 97] width 118 height 18
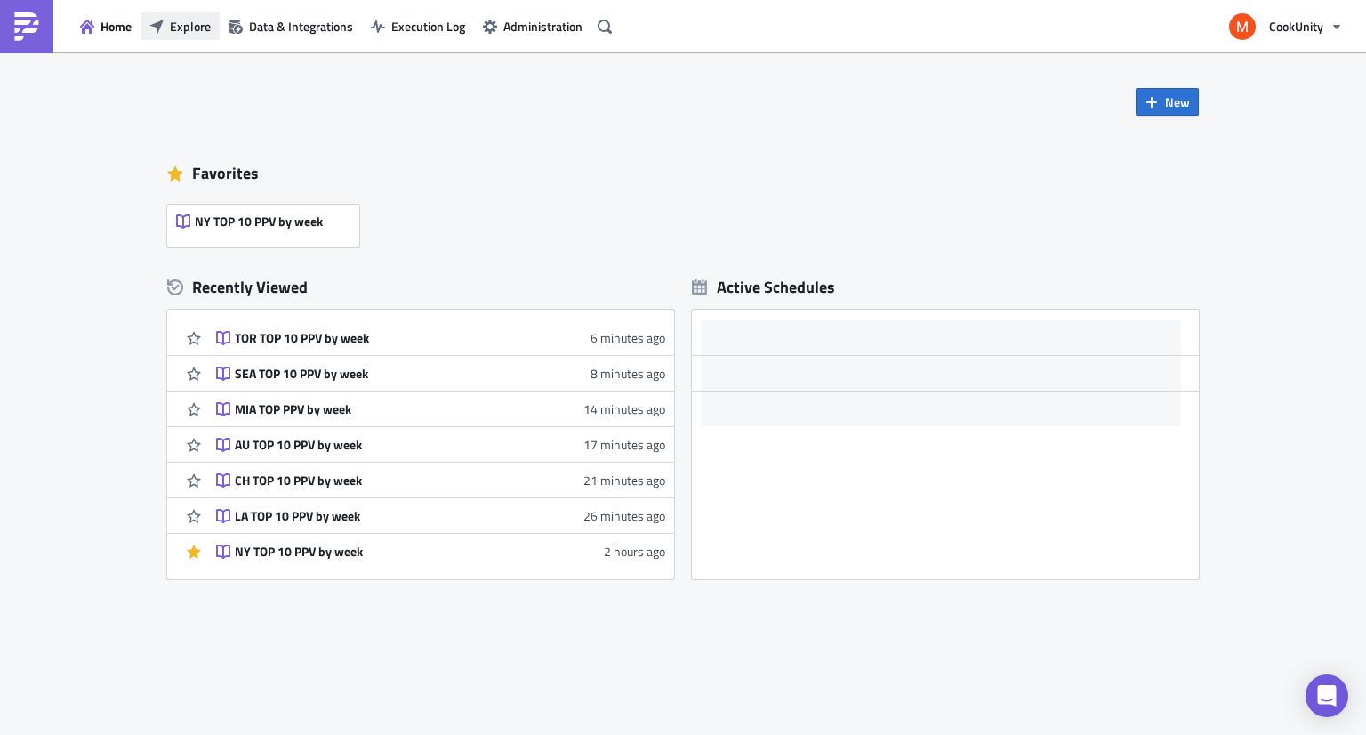
click at [189, 32] on span "Explore" at bounding box center [190, 26] width 41 height 19
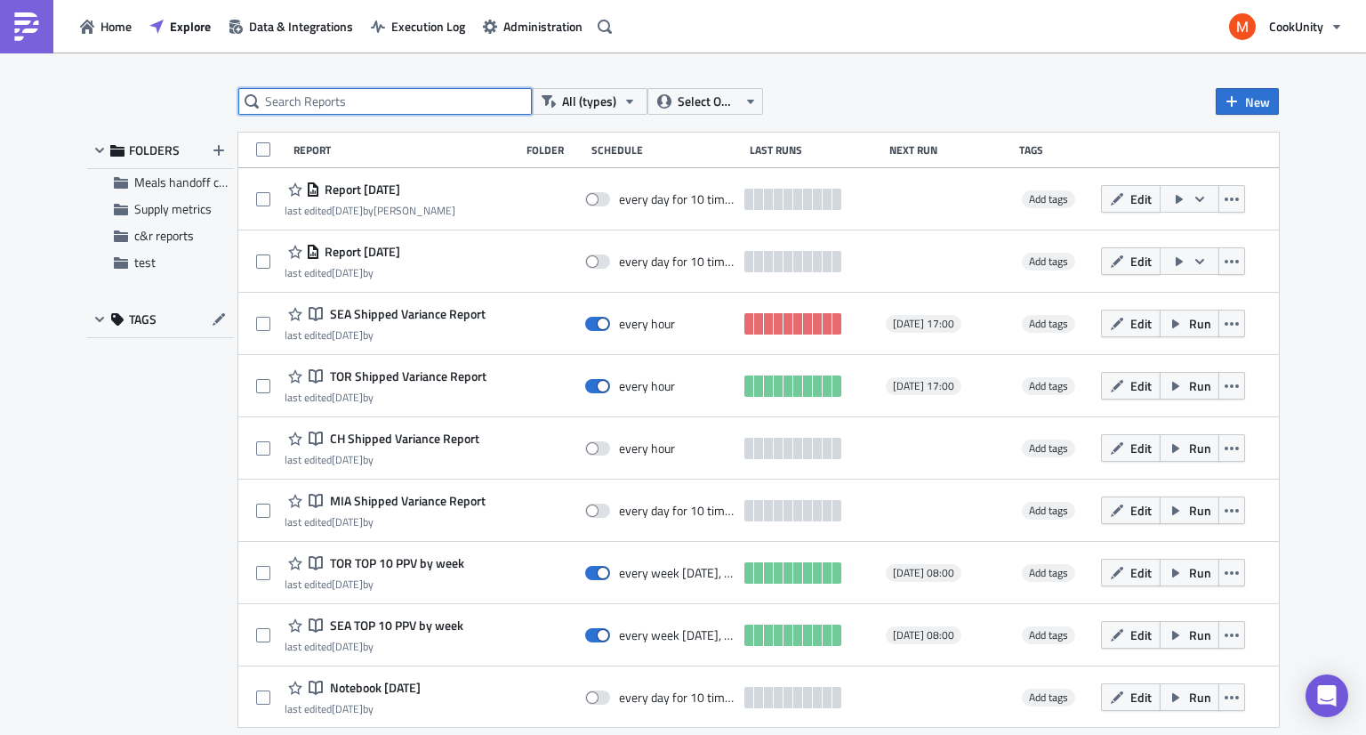
click at [418, 111] on input "text" at bounding box center [385, 101] width 294 height 27
click at [1244, 93] on button "New" at bounding box center [1247, 101] width 63 height 27
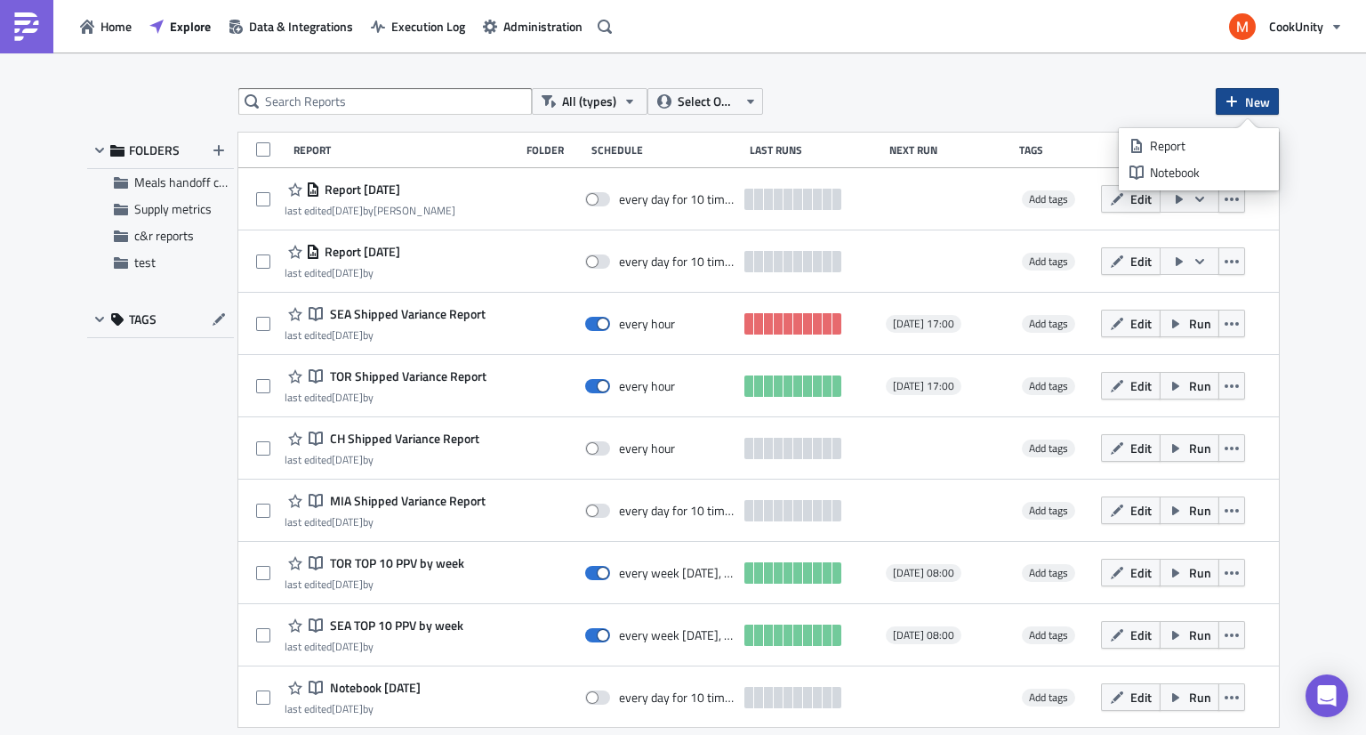
drag, startPoint x: 1208, startPoint y: 155, endPoint x: 1169, endPoint y: 68, distance: 94.7
click at [1169, 68] on body "Home Explore Data & Integrations Execution Log Administration CookUnity All (ty…" at bounding box center [683, 368] width 1366 height 737
click at [1181, 172] on div "Notebook" at bounding box center [1209, 173] width 118 height 18
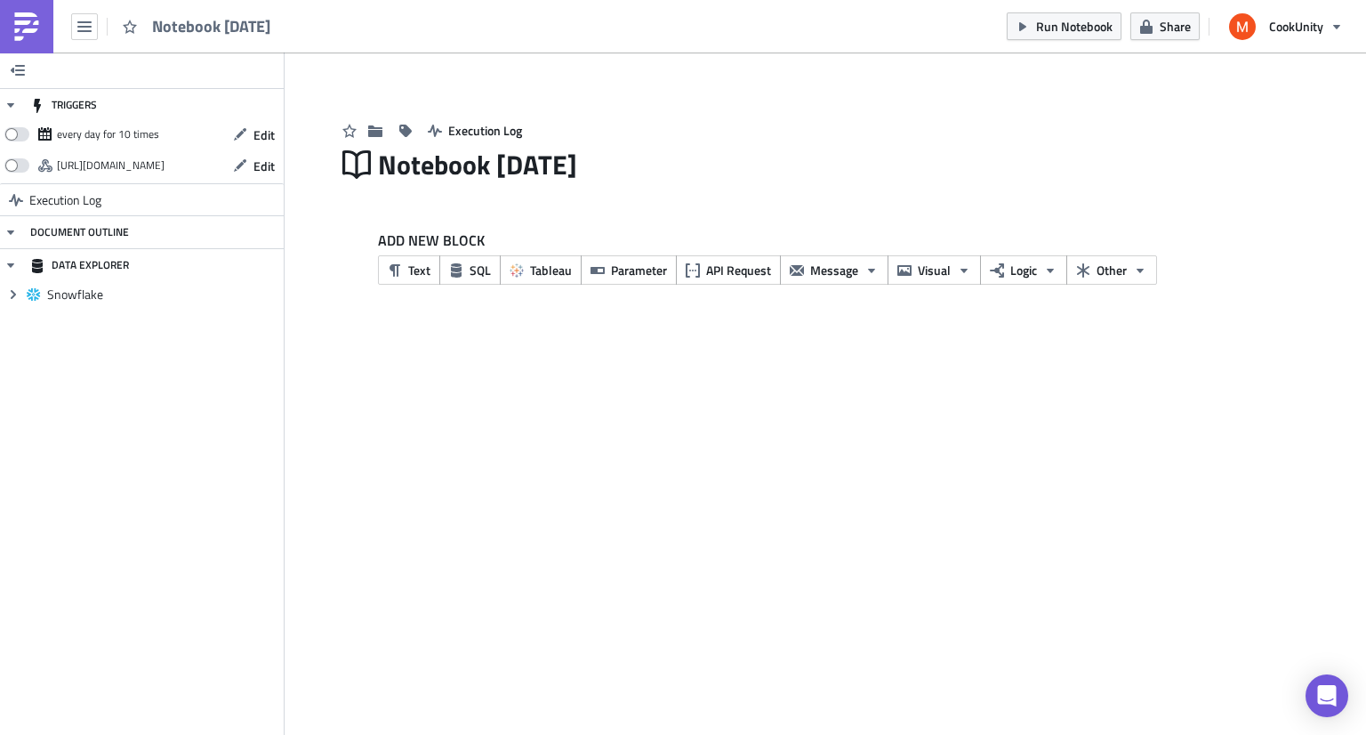
click at [476, 254] on div "ADD NEW BLOCK Text SQL Tableau Parameter API Request Message Visual Logic Other" at bounding box center [846, 256] width 937 height 55
click at [476, 265] on span "SQL" at bounding box center [480, 270] width 21 height 19
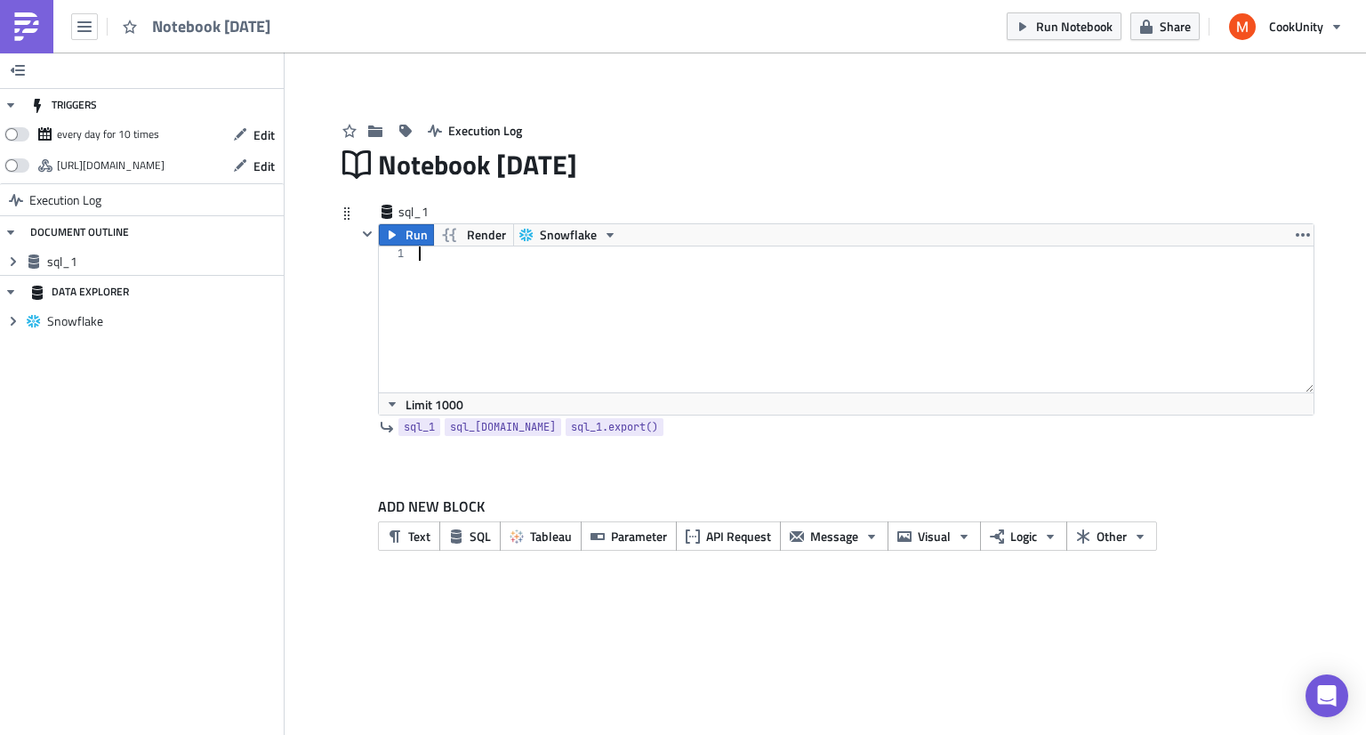
click at [461, 282] on div at bounding box center [864, 333] width 899 height 174
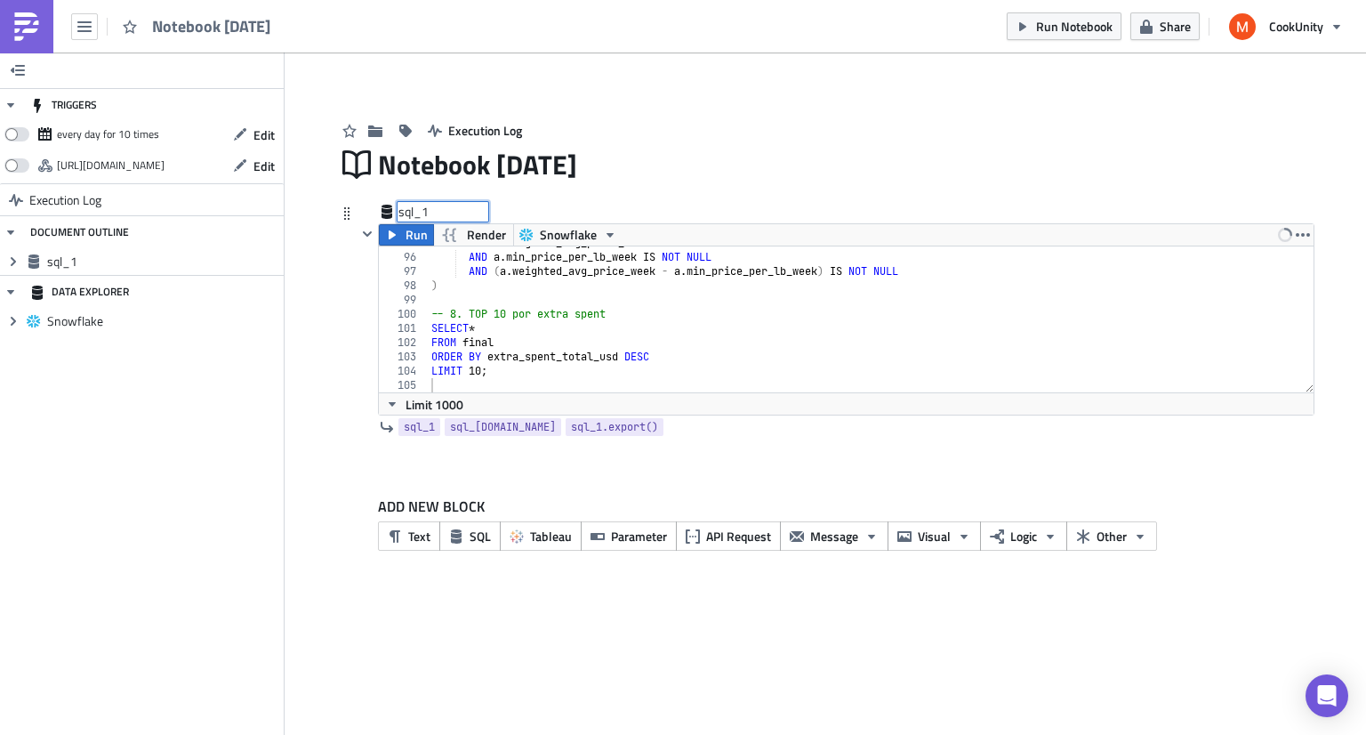
click at [414, 221] on div "sql_1 sql_1" at bounding box center [442, 212] width 89 height 18
type input "s"
type input "ATL Distribution Variance"
click at [440, 170] on div "Notebook 2025-09-02" at bounding box center [846, 164] width 937 height 41
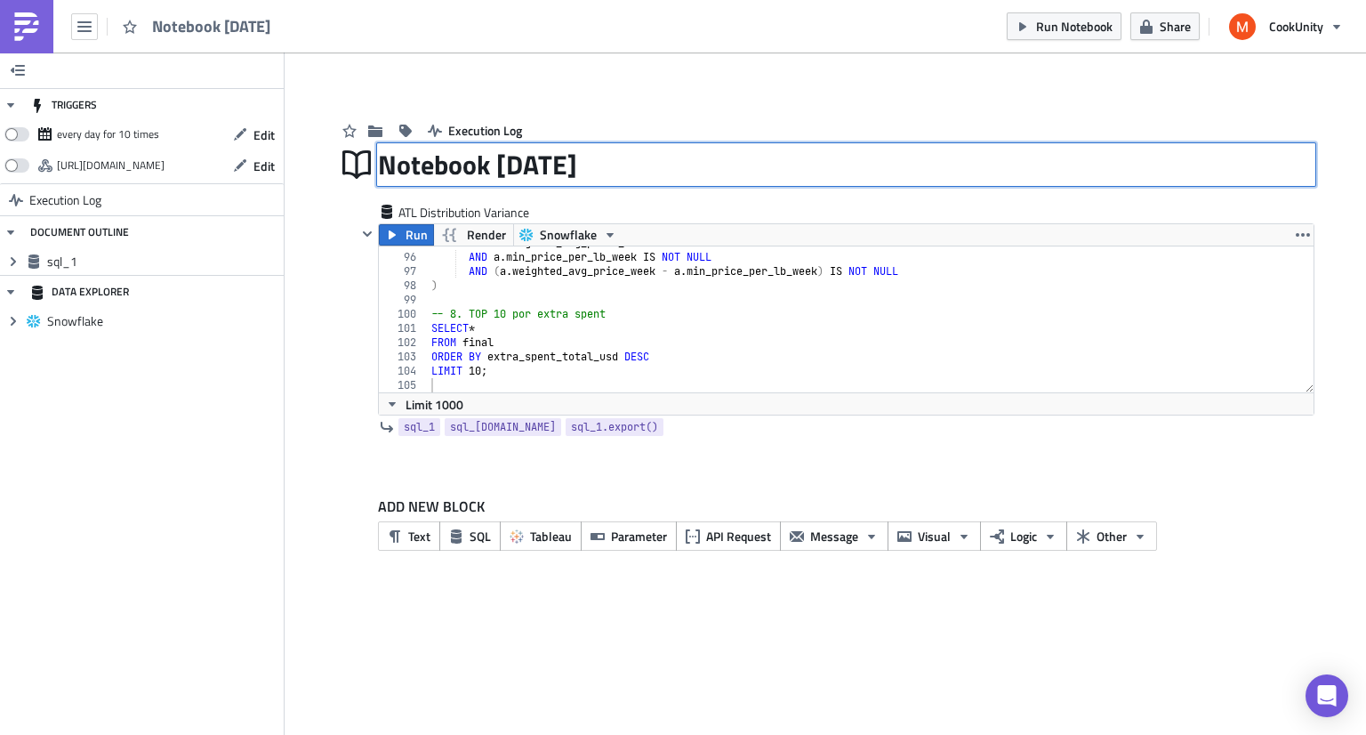
click at [440, 170] on input "Notebook 2025-09-02" at bounding box center [511, 165] width 266 height 34
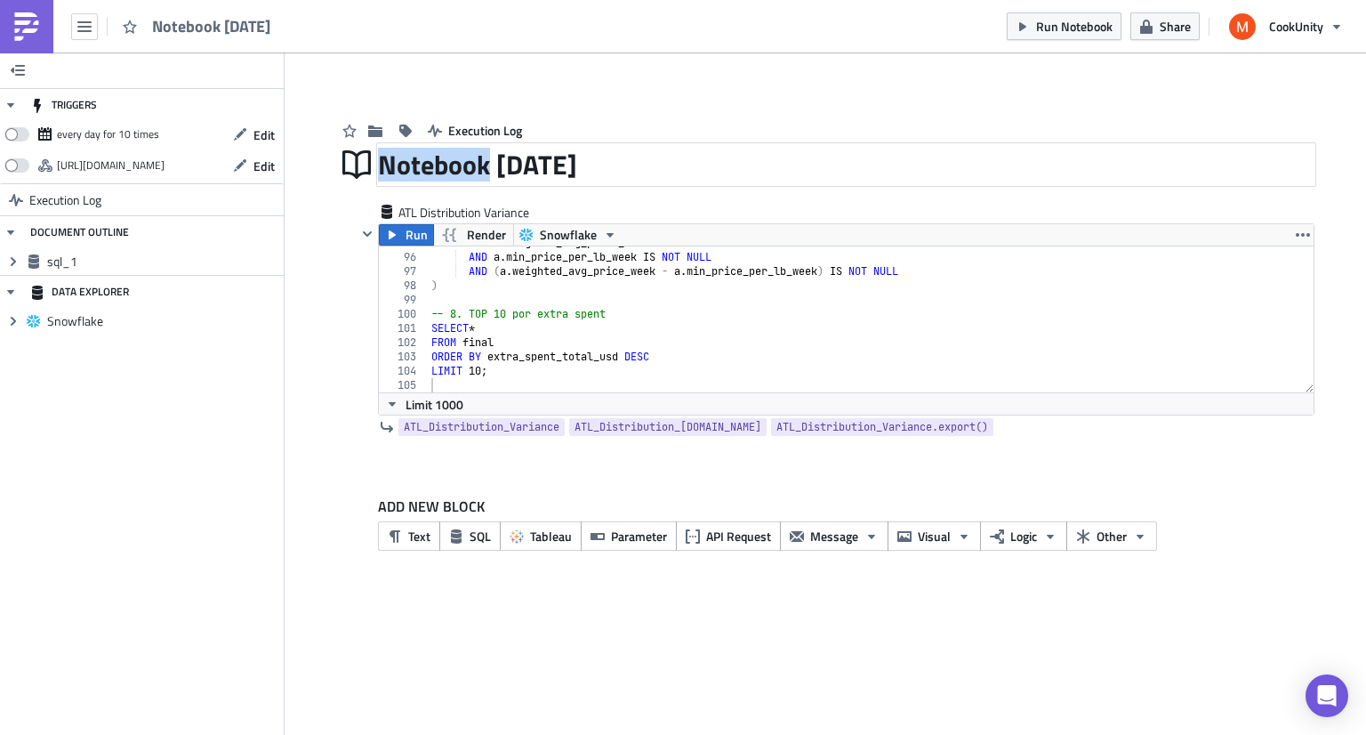
drag, startPoint x: 662, startPoint y: 172, endPoint x: 388, endPoint y: 150, distance: 274.8
click at [388, 150] on div "Notebook 2025-09-02" at bounding box center [846, 164] width 937 height 41
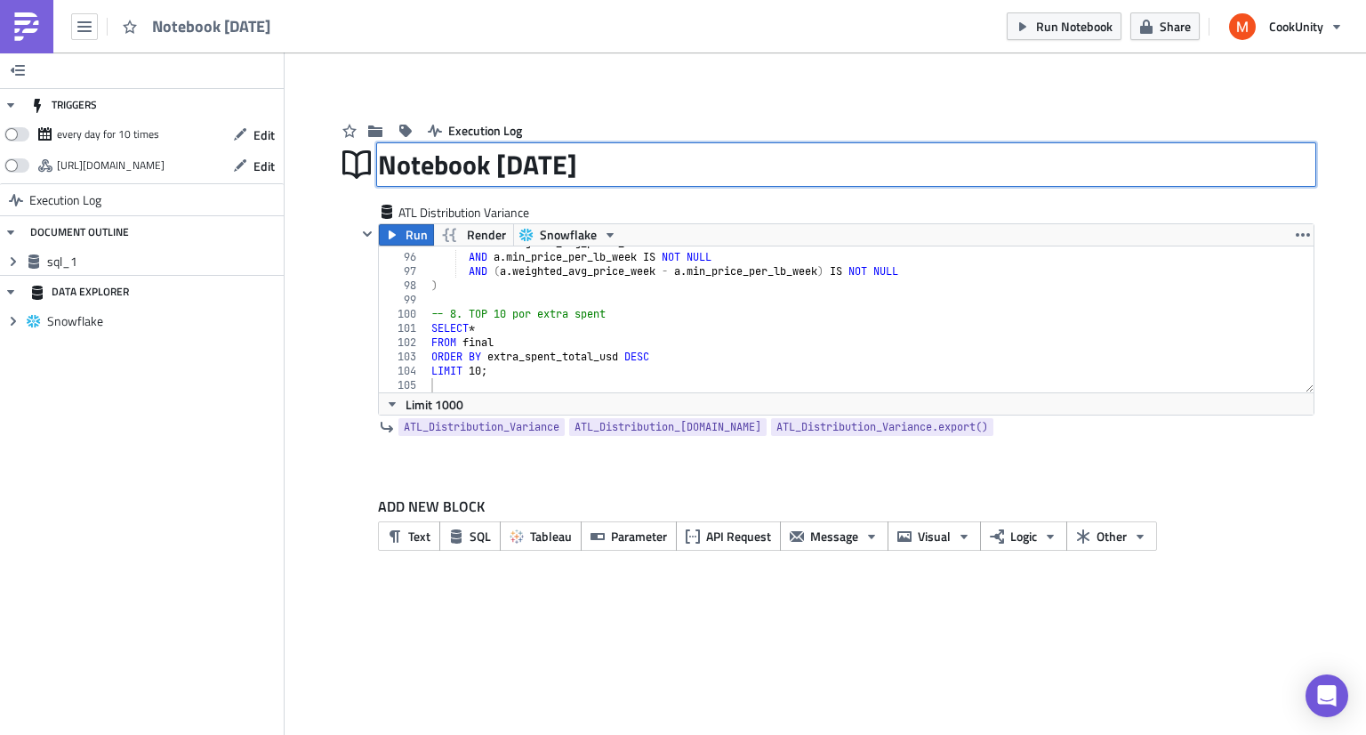
drag, startPoint x: 645, startPoint y: 171, endPoint x: 379, endPoint y: 165, distance: 266.0
click at [379, 165] on div "Notebook 2025-09-02 Notebook 2025-09-02" at bounding box center [846, 164] width 937 height 41
type input "N"
type input "ATL Distribution Variance"
click at [416, 234] on span "Run" at bounding box center [417, 234] width 22 height 21
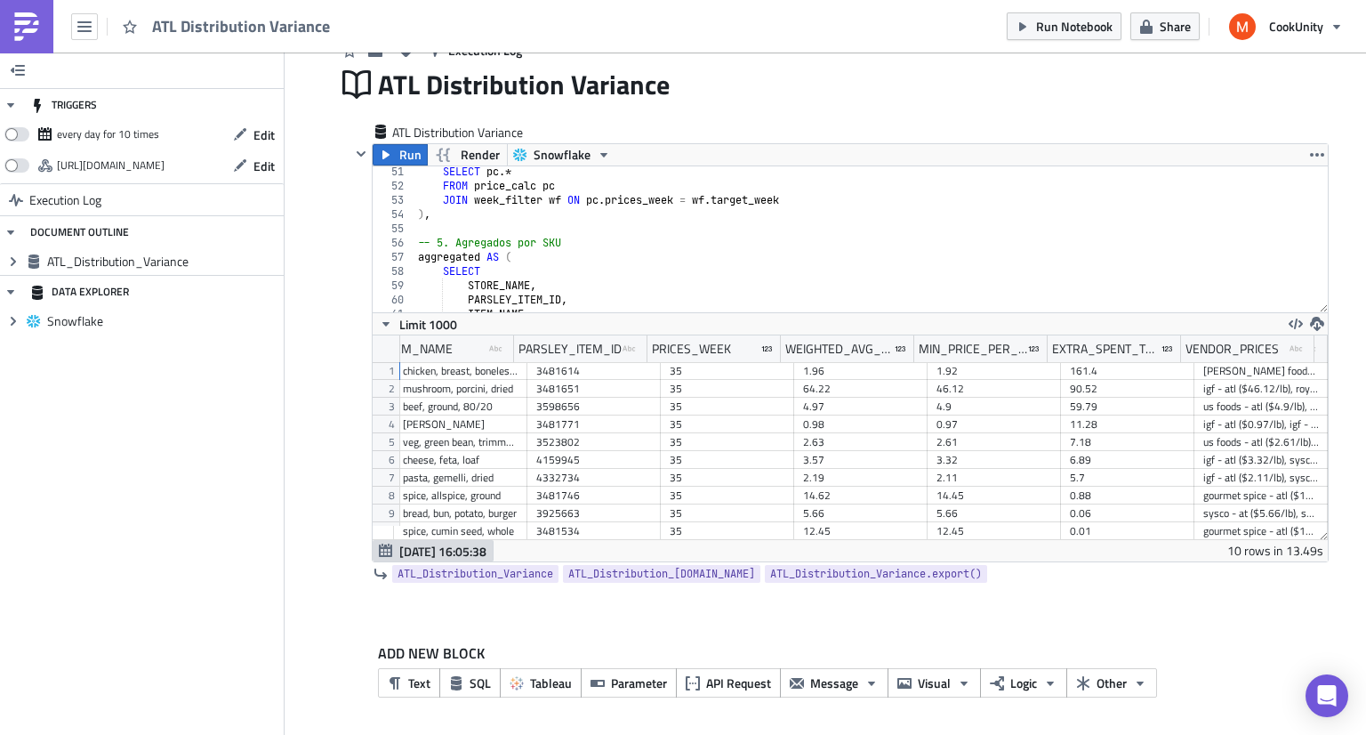
scroll to position [712, 0]
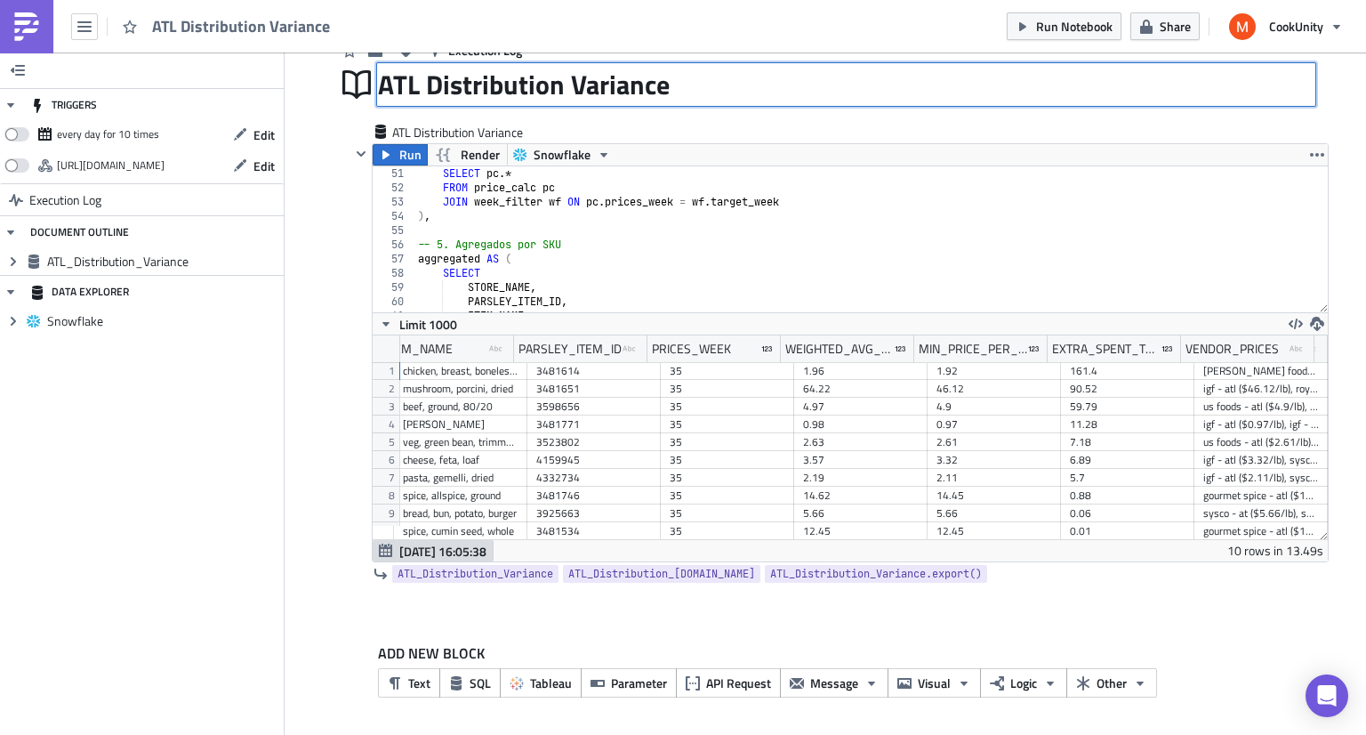
drag, startPoint x: 699, startPoint y: 83, endPoint x: 449, endPoint y: 89, distance: 250.0
click at [449, 89] on div "ATL Distribution Variance ATL Distribution Variance" at bounding box center [846, 84] width 937 height 41
click at [663, 89] on input "ATL Distribution Variance" at bounding box center [526, 85] width 297 height 40
type input "ATL TOP 10 PPV By Week"
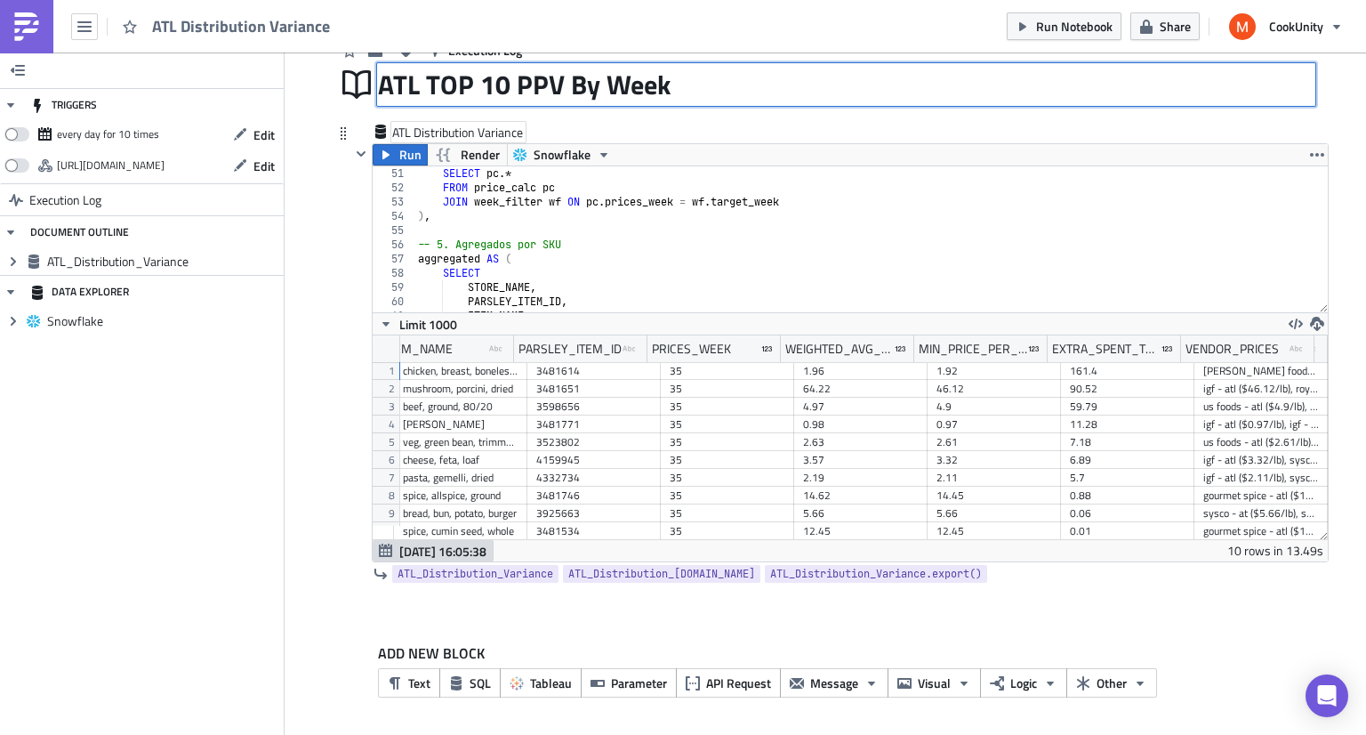
click at [416, 136] on div "ATL Distribution Variance" at bounding box center [458, 132] width 133 height 19
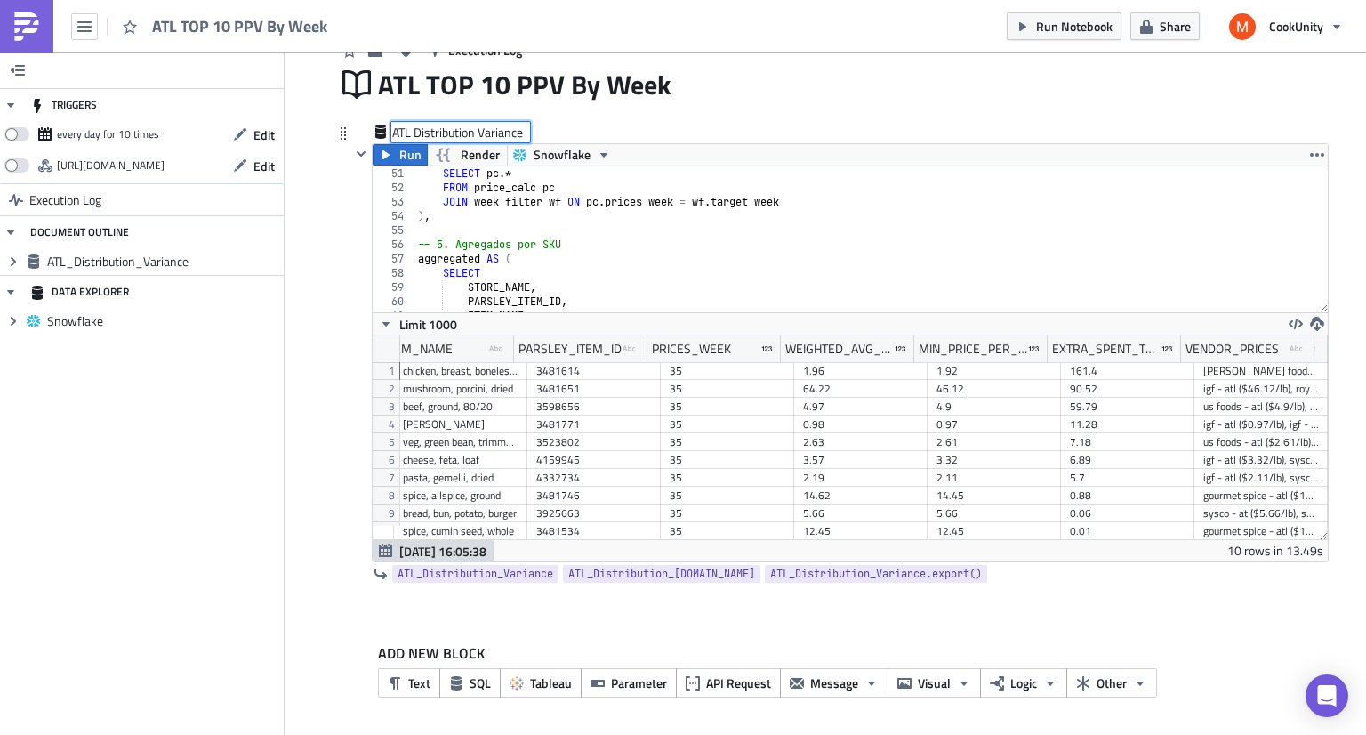
click at [416, 136] on input "ATL Distribution Variance" at bounding box center [460, 132] width 137 height 19
drag, startPoint x: 458, startPoint y: 133, endPoint x: 403, endPoint y: 135, distance: 55.2
click at [403, 135] on input "ATL Variance" at bounding box center [436, 132] width 89 height 19
click at [450, 131] on input "ATL TOP 10PPV" at bounding box center [436, 132] width 89 height 19
click at [446, 131] on input "ATL TOP 10PPV" at bounding box center [436, 132] width 89 height 19
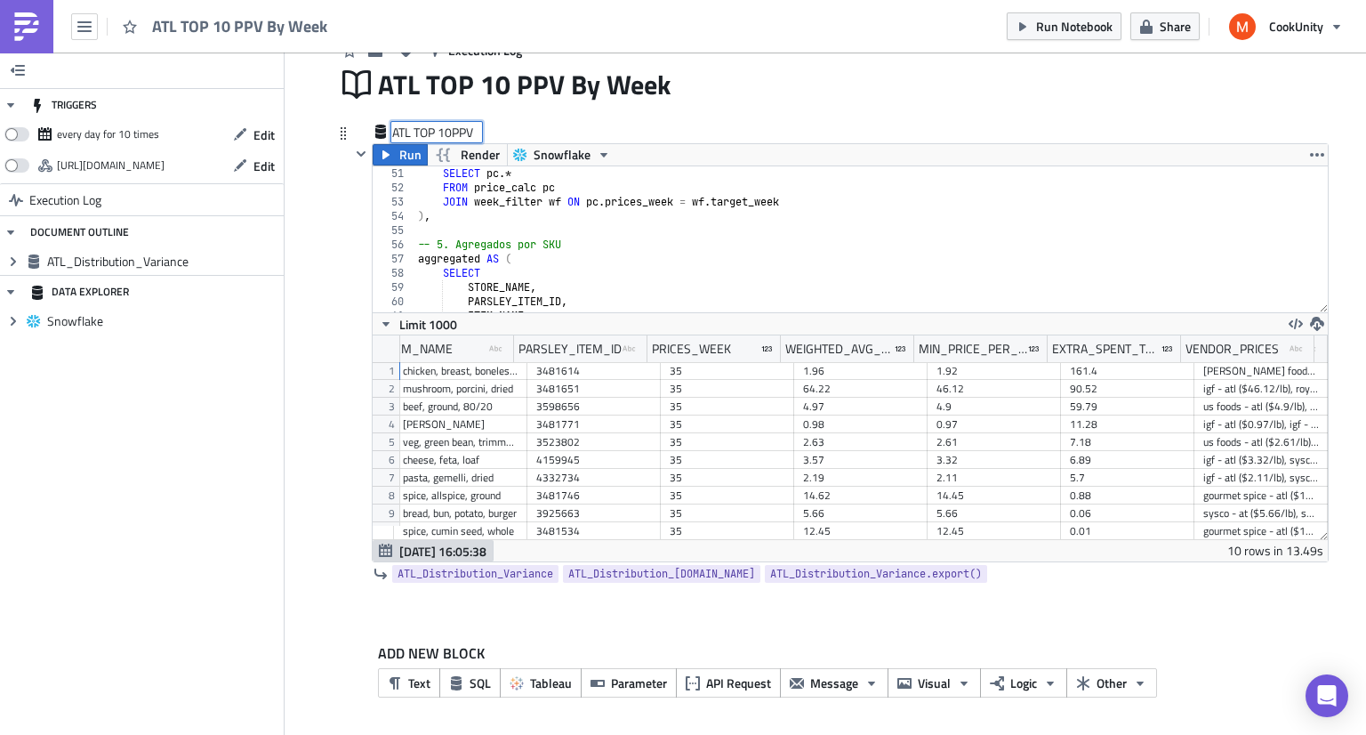
type input "ATL TOP 10 PPV"
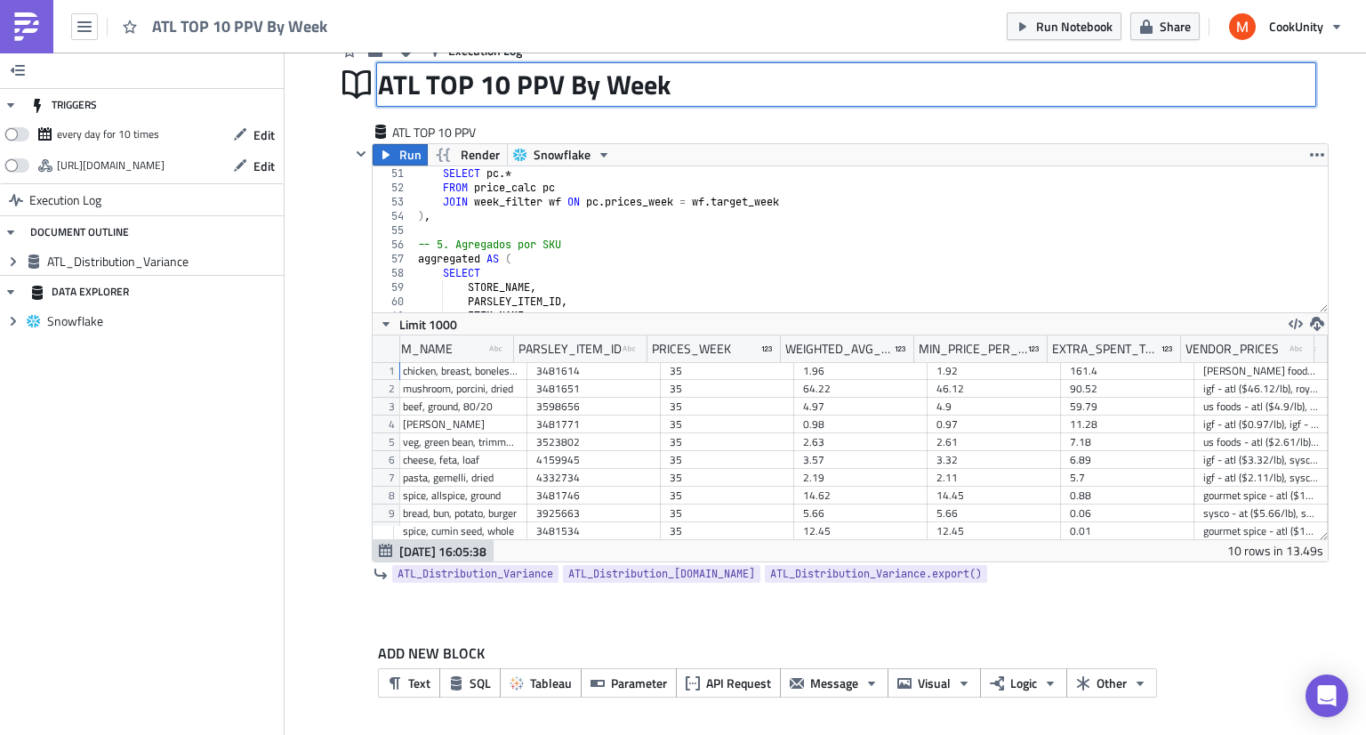
click at [714, 68] on div "ATL TOP 10 PPV By Week ATL TOP 10 PPV By Week" at bounding box center [846, 84] width 937 height 41
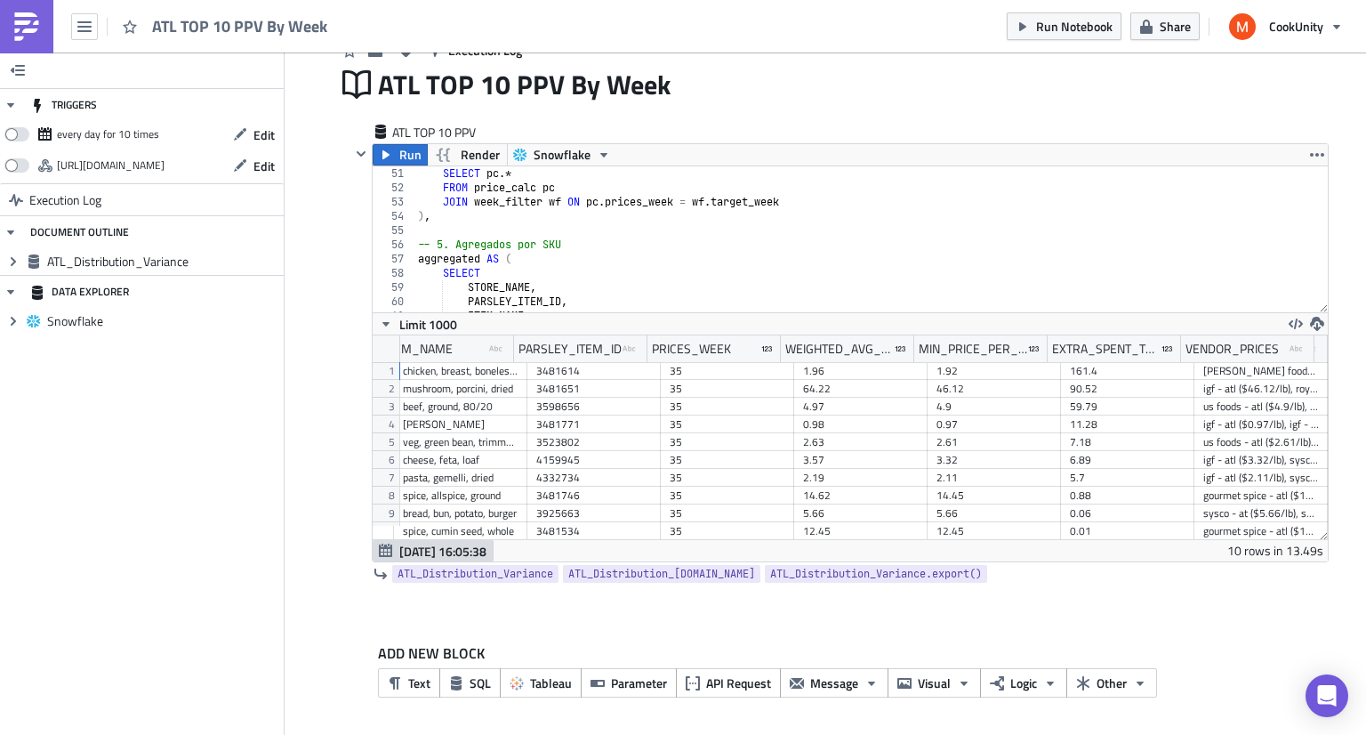
click at [717, 117] on div "ATL TOP 10 PPV Run Render Snowflake 51 52 53 54 55 56 57 58 59 60 61 62 63 SELE…" at bounding box center [825, 360] width 978 height 511
click at [15, 140] on span at bounding box center [16, 134] width 25 height 14
click at [15, 135] on input "checkbox" at bounding box center [14, 130] width 12 height 12
checkbox input "true"
click at [279, 138] on button "Edit" at bounding box center [254, 135] width 60 height 28
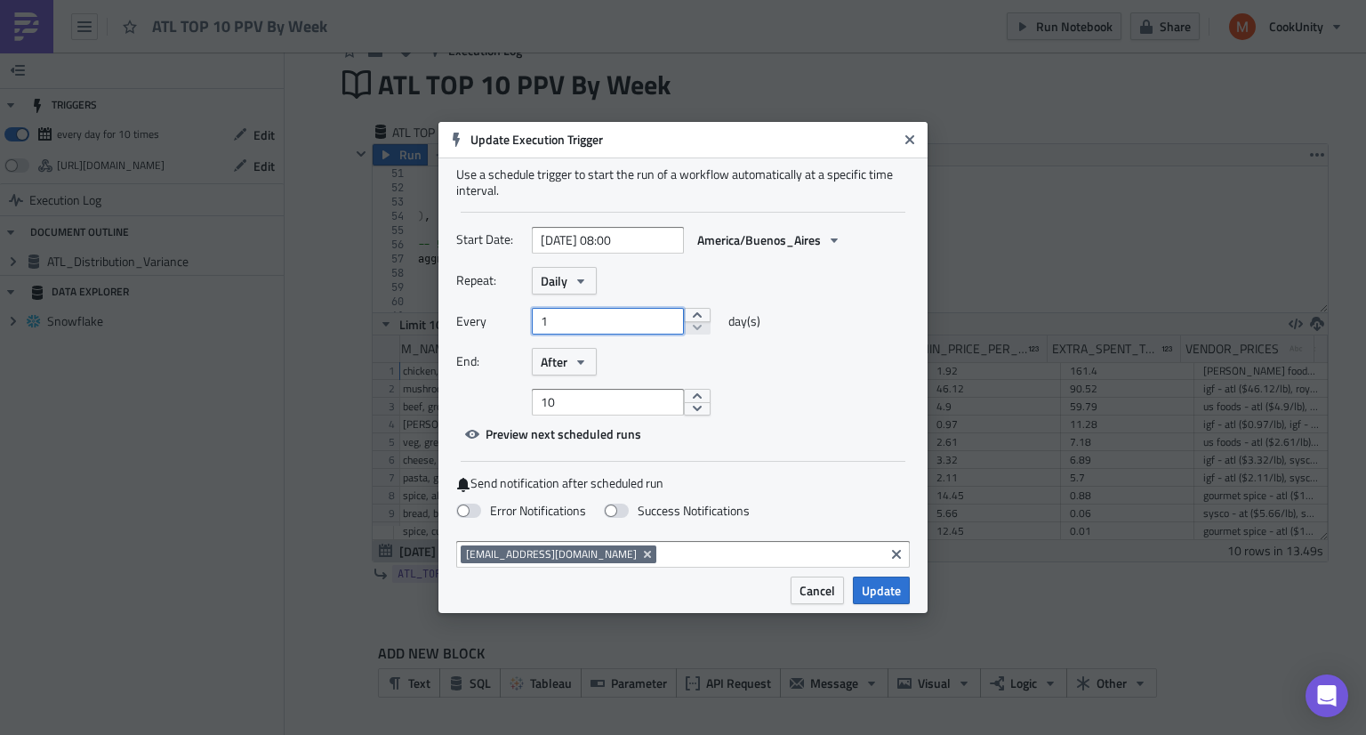
click at [569, 321] on input "1" at bounding box center [608, 321] width 152 height 27
click at [582, 287] on button "Daily" at bounding box center [564, 281] width 65 height 28
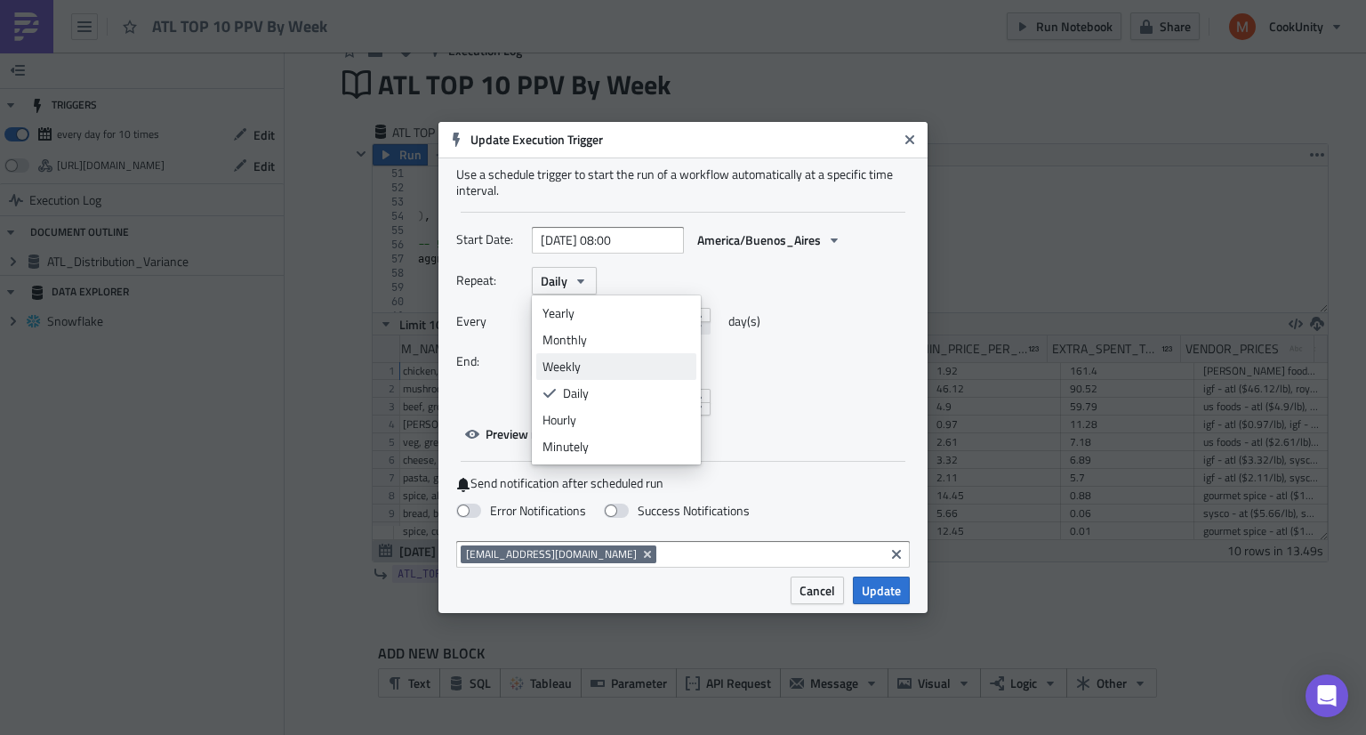
click at [593, 358] on div "Weekly" at bounding box center [617, 367] width 148 height 18
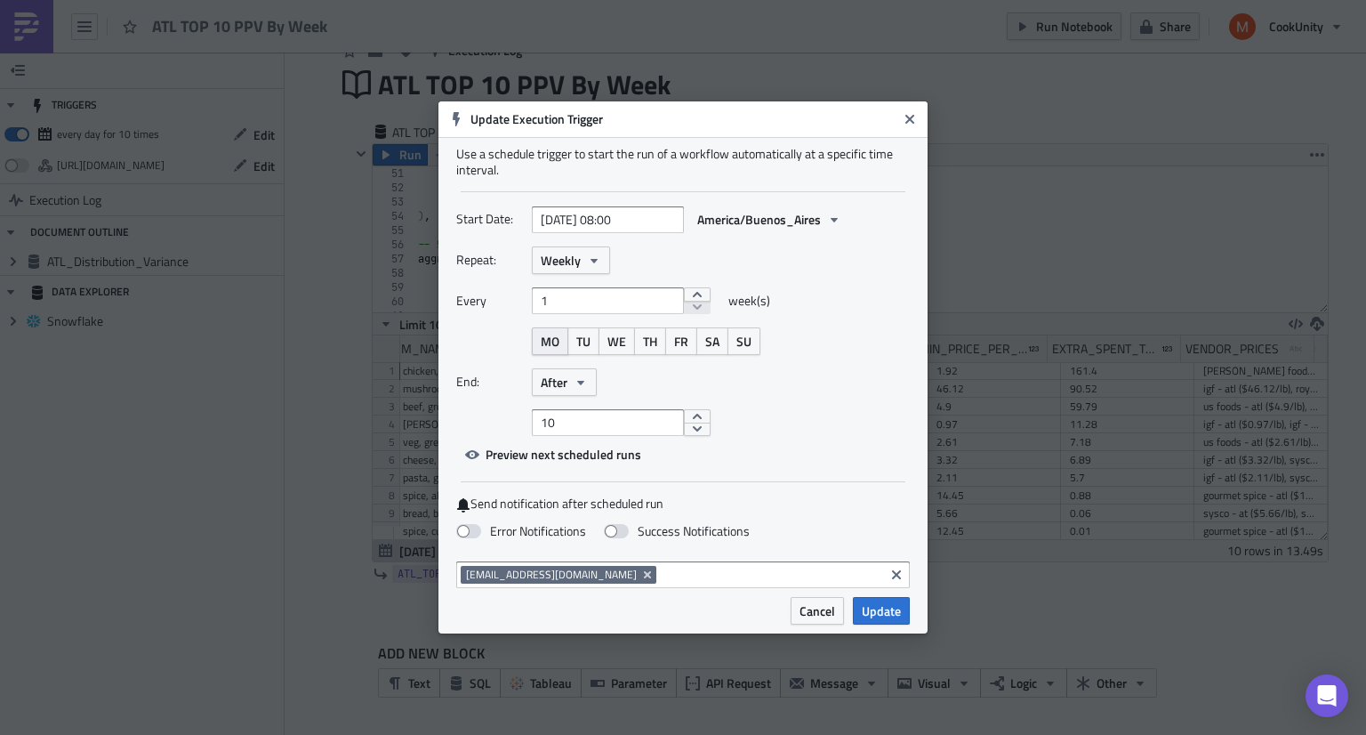
click at [556, 342] on span "MO" at bounding box center [550, 341] width 19 height 19
click at [583, 339] on span "TU" at bounding box center [583, 341] width 14 height 19
type input "11"
click at [684, 414] on button "increment" at bounding box center [697, 416] width 27 height 14
click at [548, 378] on span "After" at bounding box center [554, 382] width 27 height 19
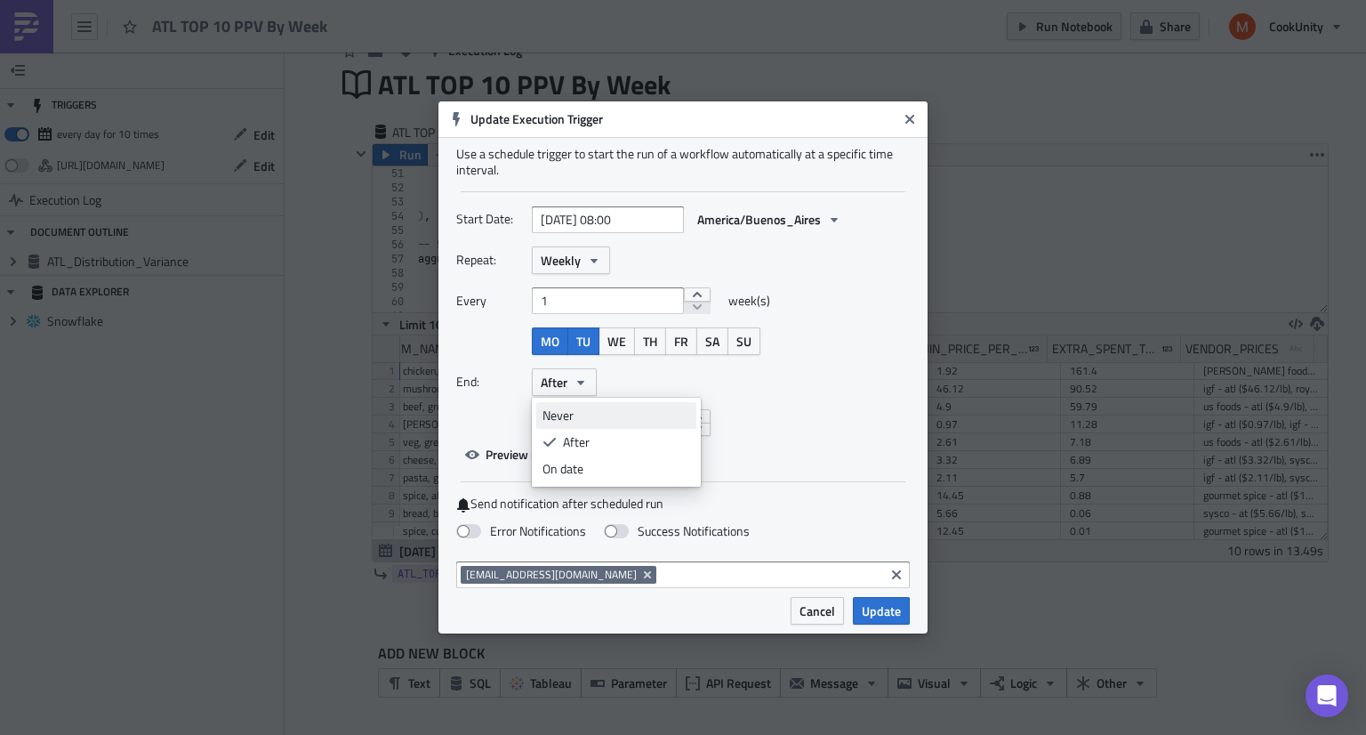
click at [557, 412] on div "Never" at bounding box center [617, 415] width 148 height 18
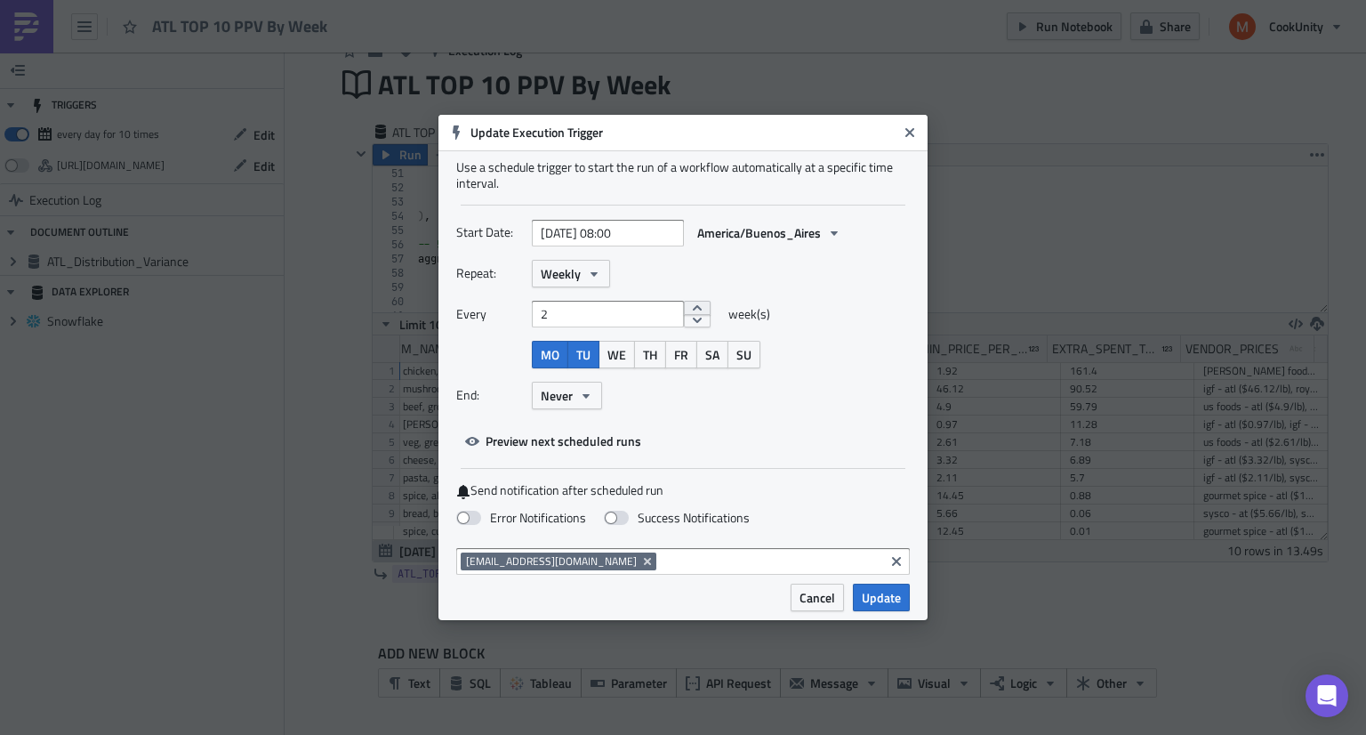
click at [689, 311] on button "increment" at bounding box center [697, 308] width 27 height 14
type input "1"
click at [897, 597] on span "Update" at bounding box center [881, 597] width 39 height 19
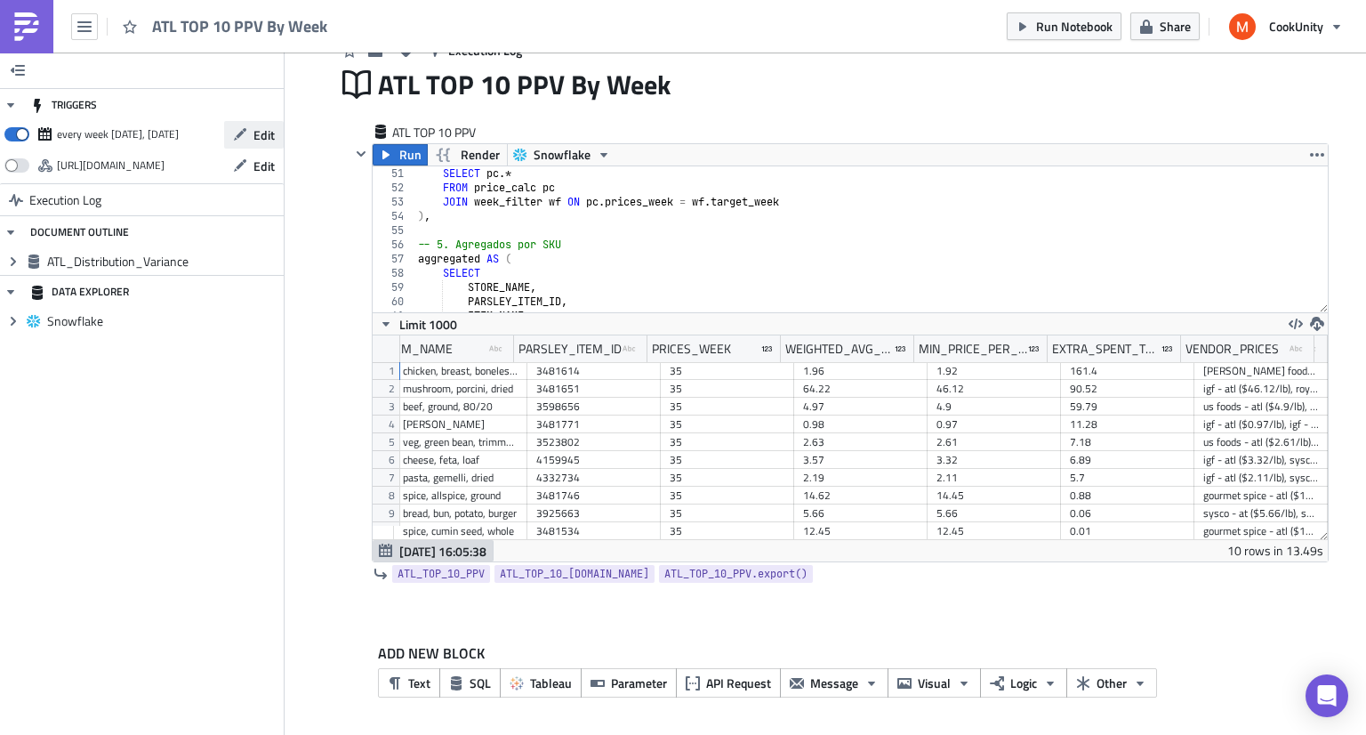
click at [265, 143] on button "Edit" at bounding box center [254, 135] width 60 height 28
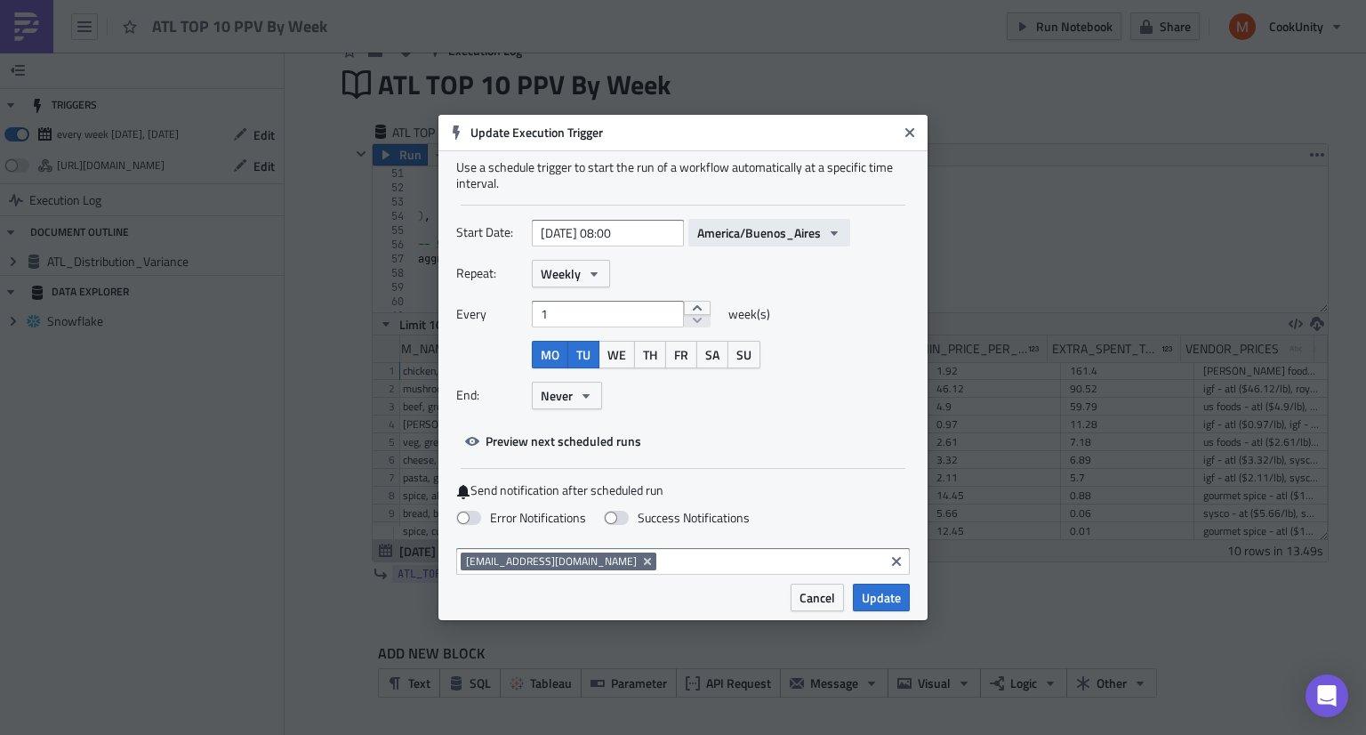
click at [790, 234] on span "America/Buenos_Aires" at bounding box center [759, 232] width 124 height 19
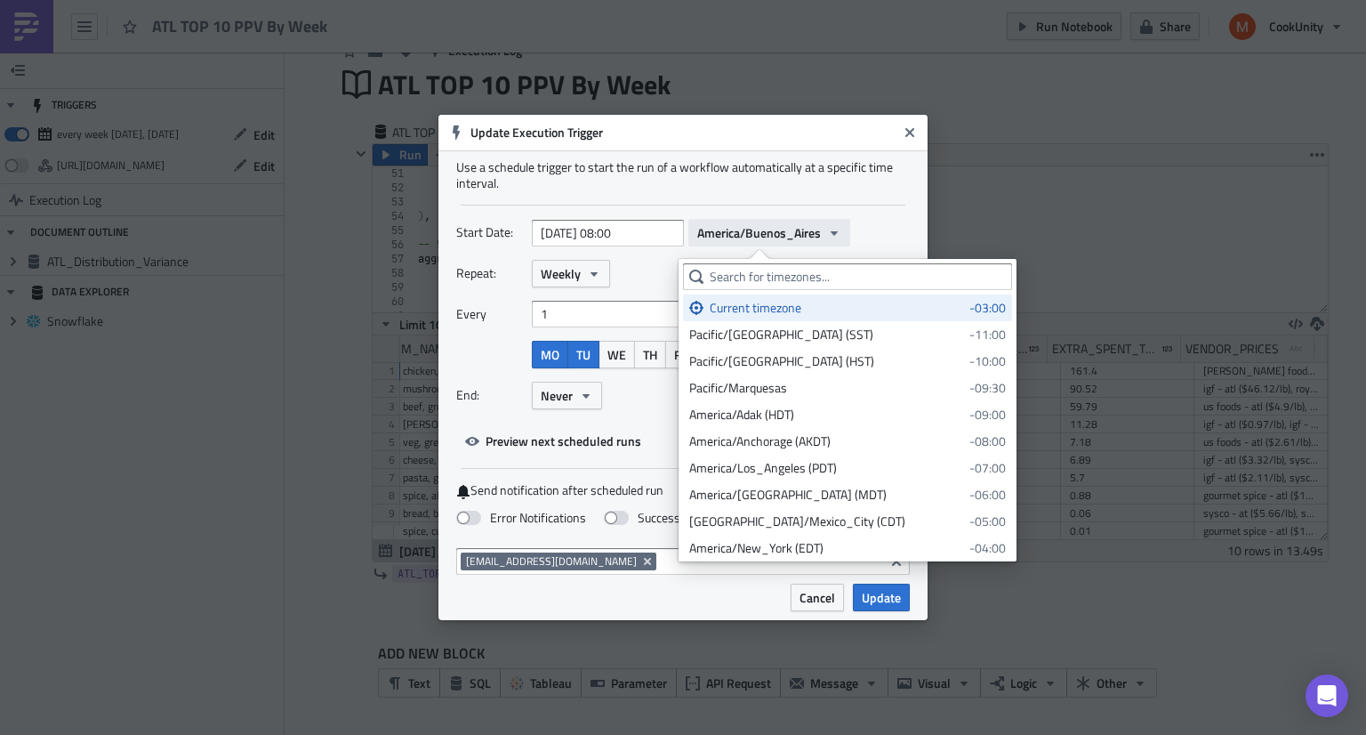
click at [790, 234] on span "America/Buenos_Aires" at bounding box center [759, 232] width 124 height 19
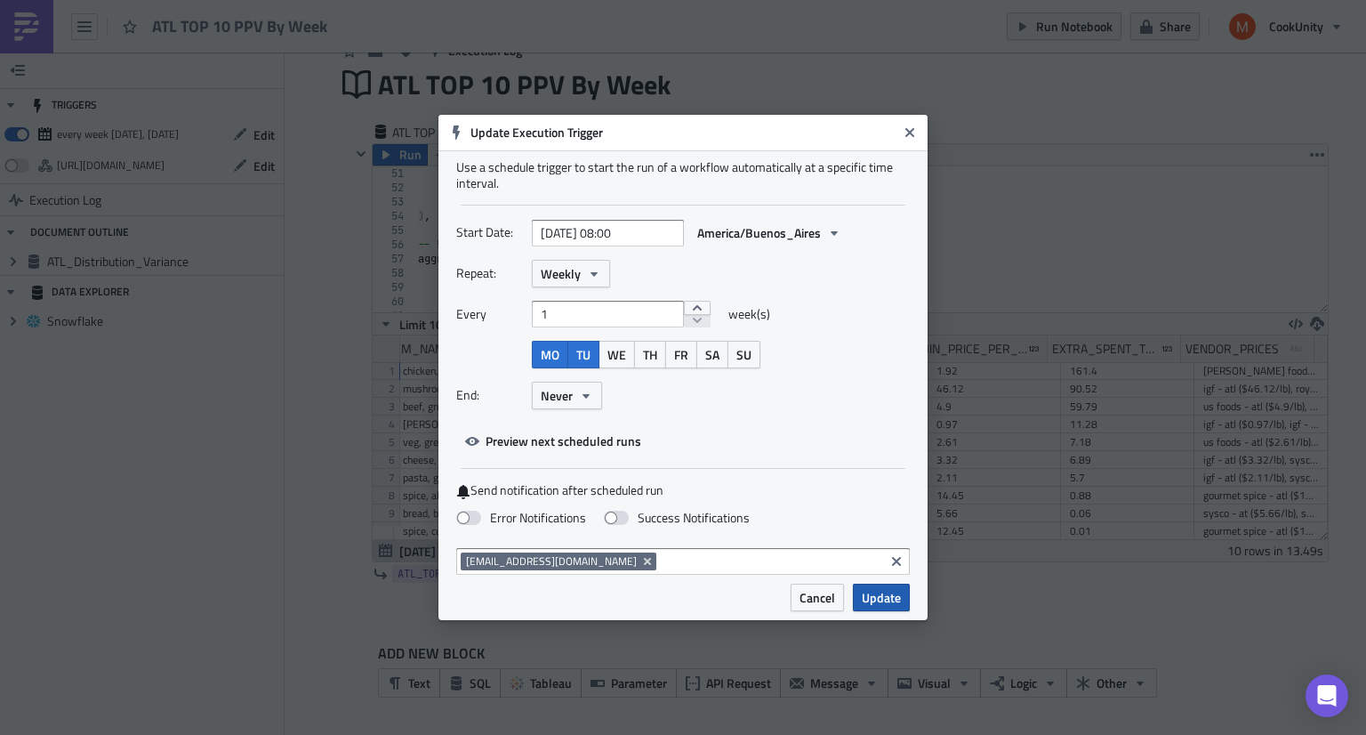
click at [889, 595] on span "Update" at bounding box center [881, 597] width 39 height 19
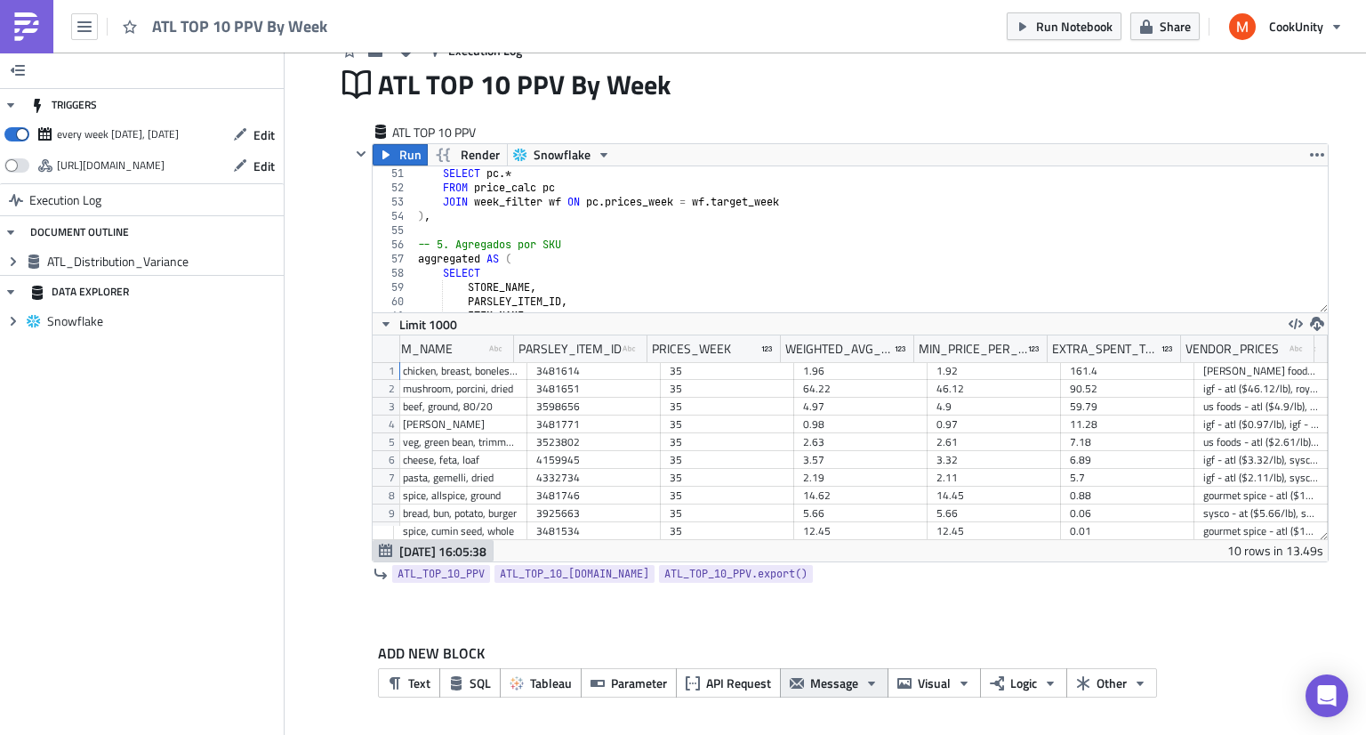
click at [818, 685] on span "Message" at bounding box center [834, 682] width 48 height 19
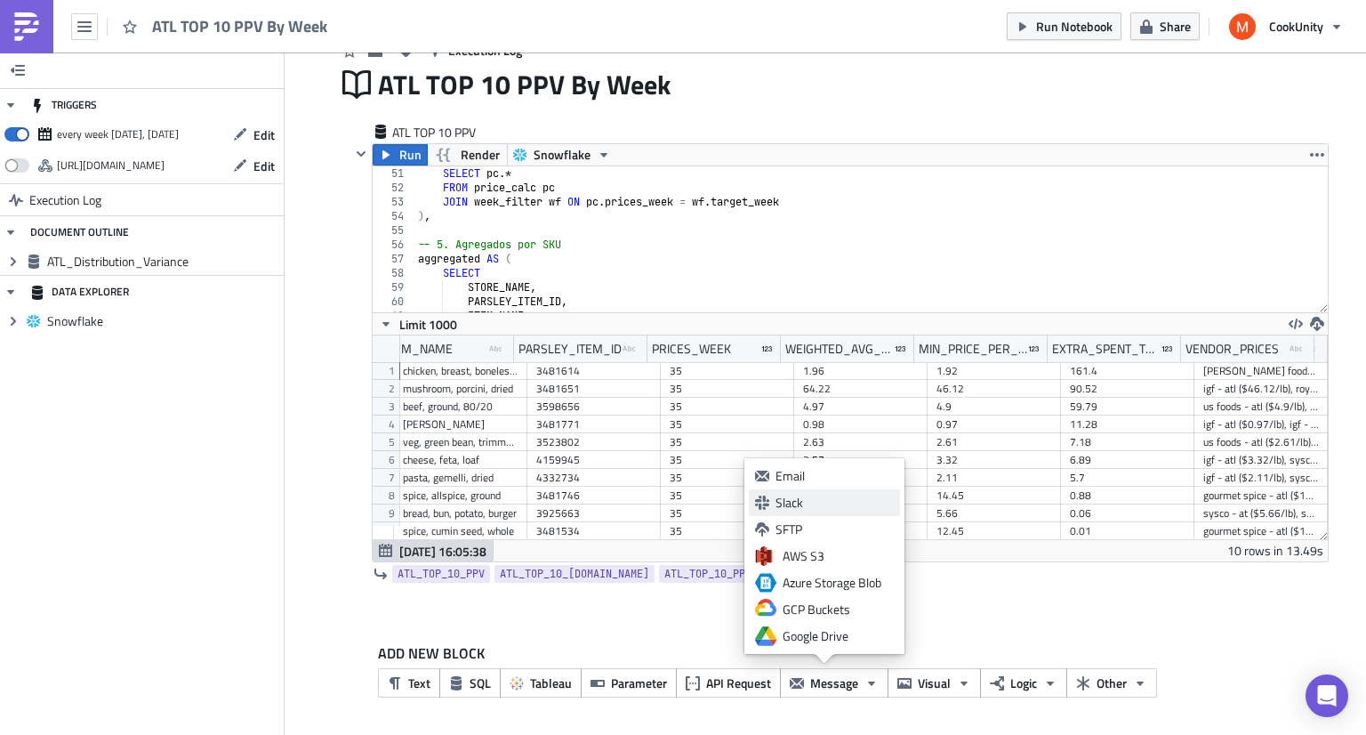
click at [832, 508] on div "Slack" at bounding box center [835, 503] width 118 height 18
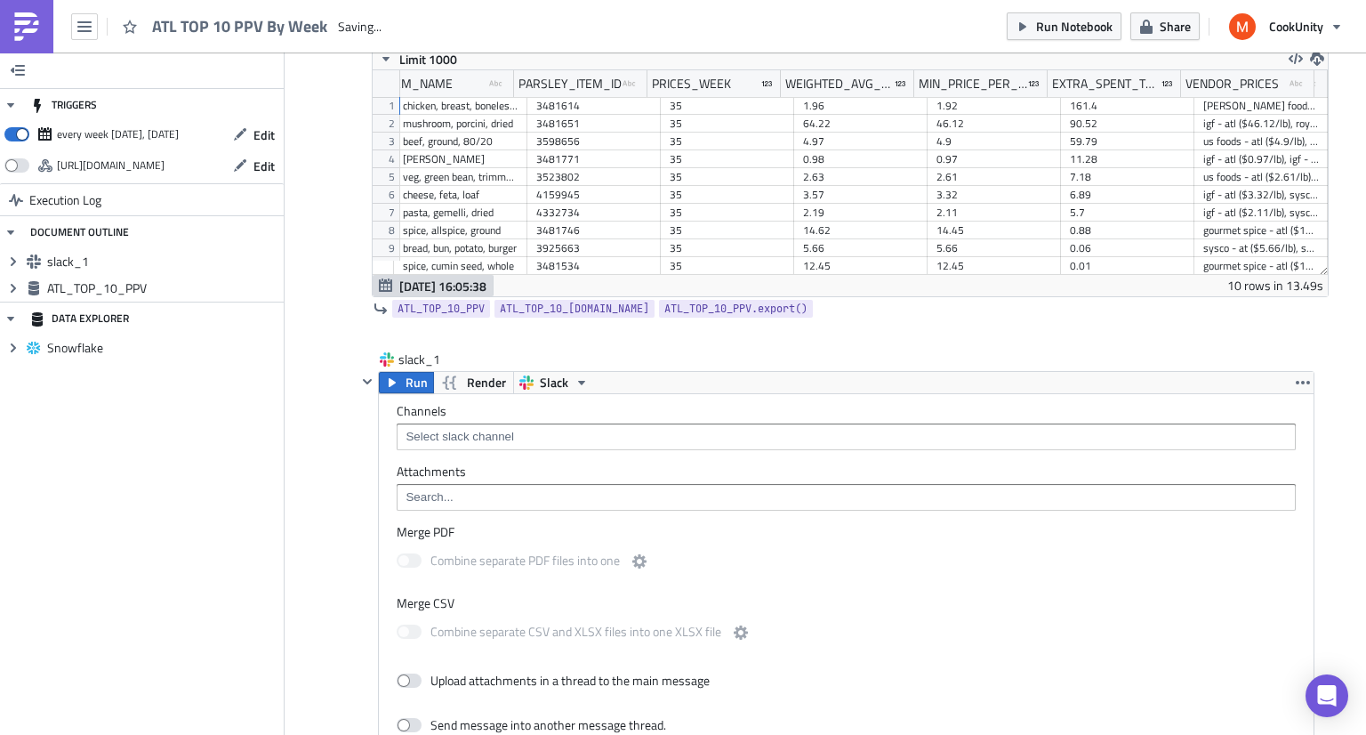
scroll to position [346, 0]
click at [542, 435] on input at bounding box center [845, 436] width 889 height 18
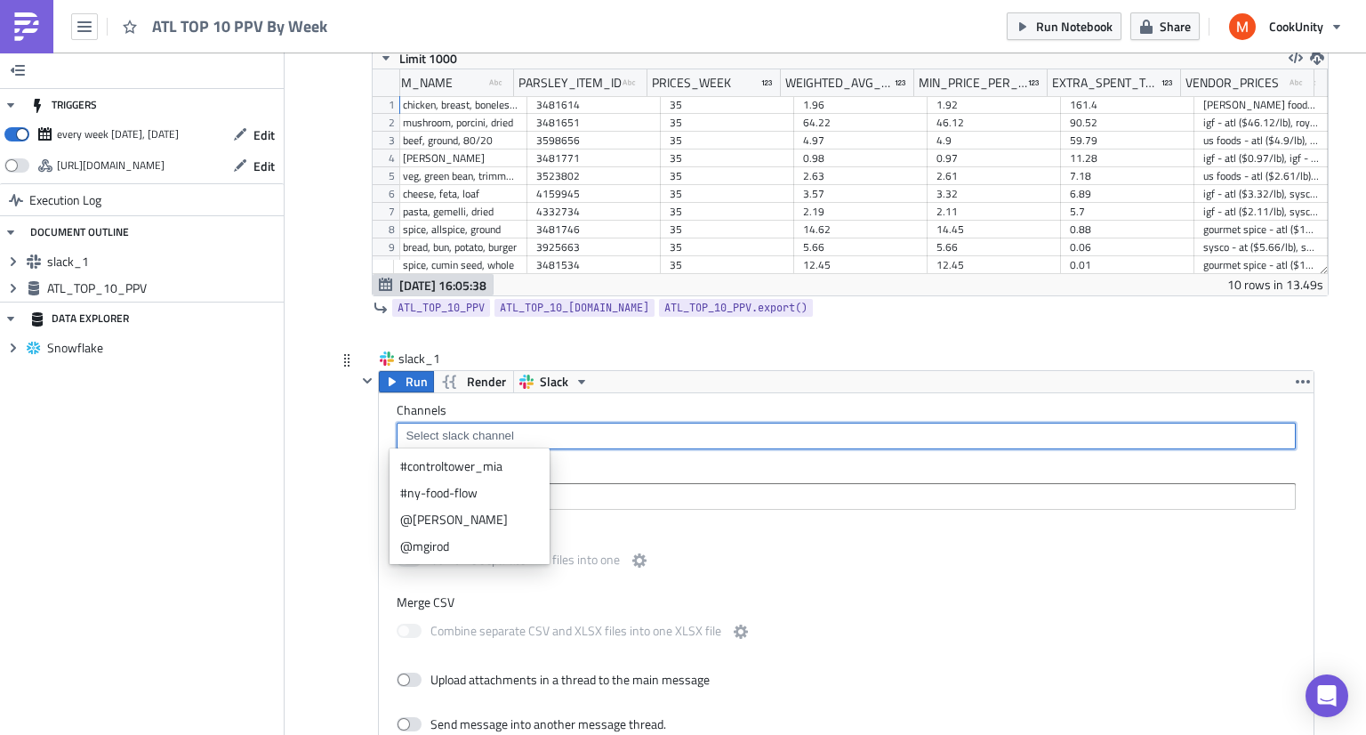
paste input "atlantaprocurement"
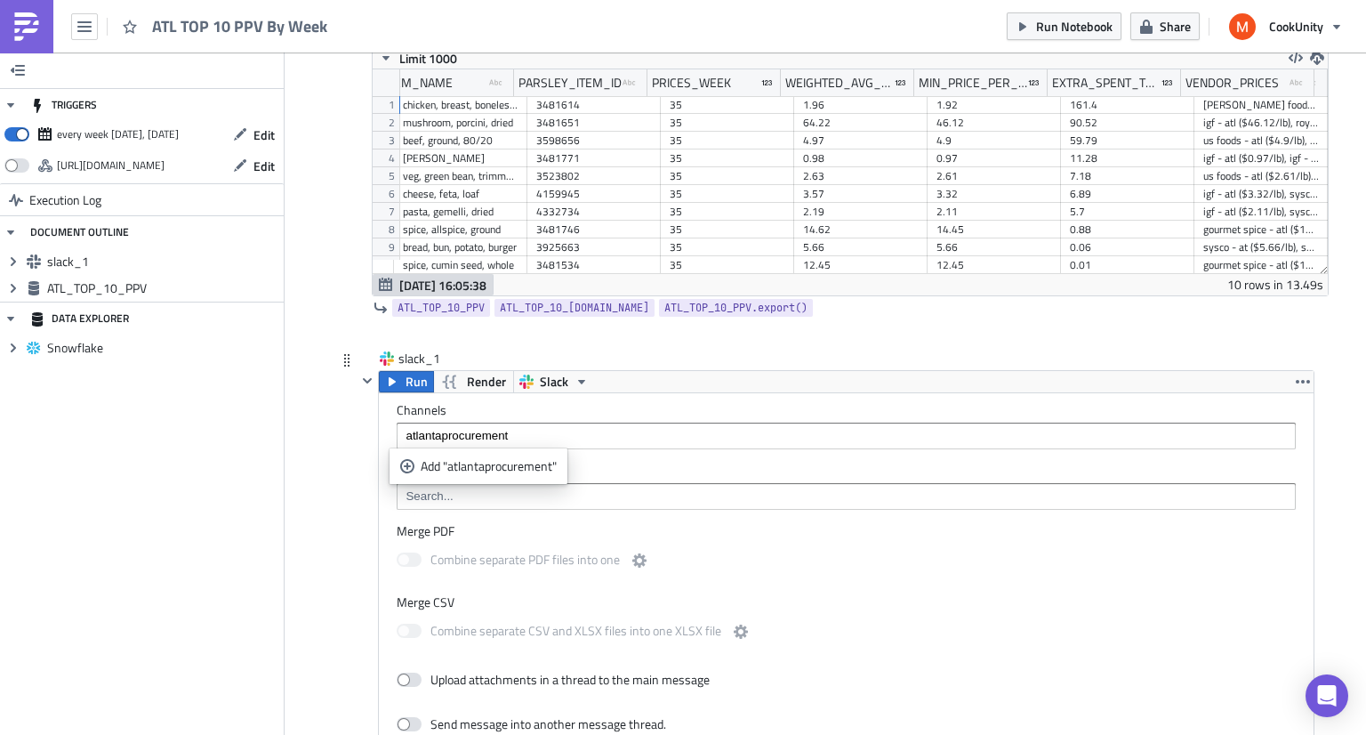
click at [401, 445] on div "atlantaprocurement" at bounding box center [845, 438] width 889 height 22
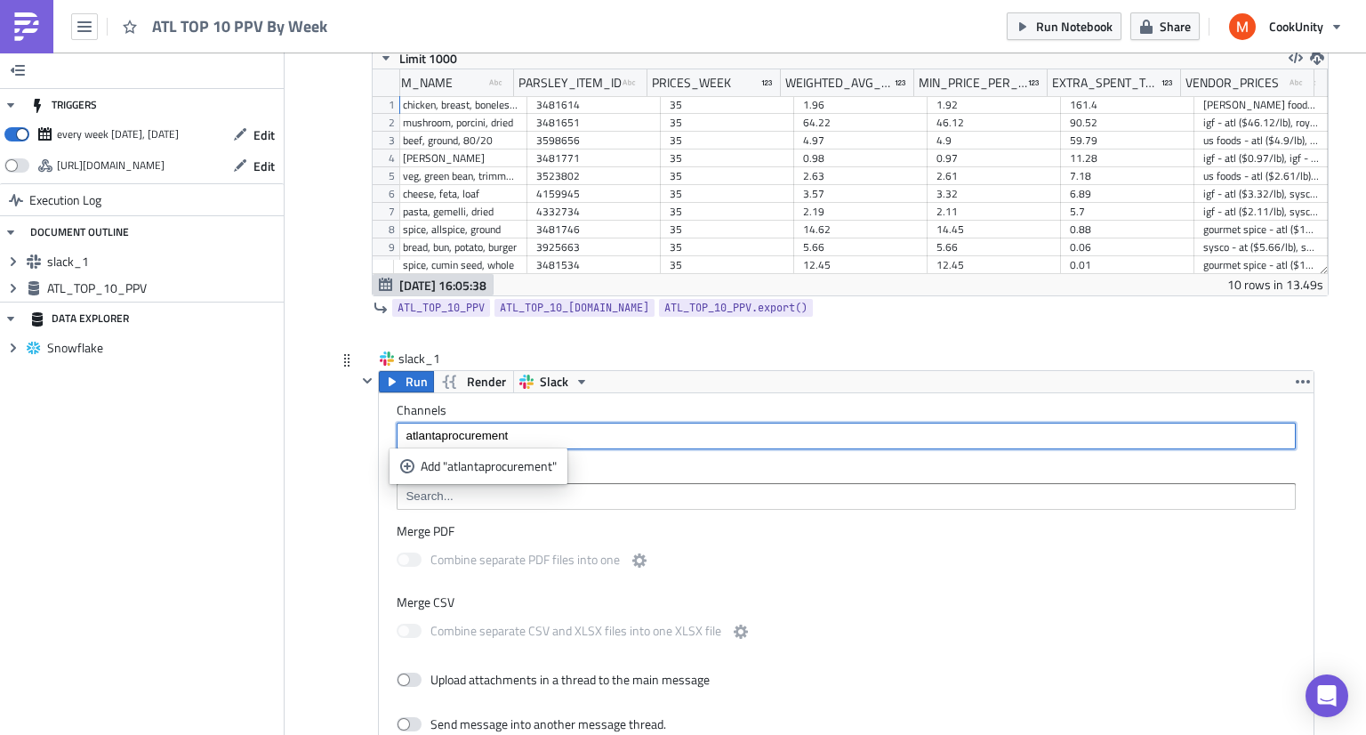
click at [401, 435] on input "atlantaprocurement" at bounding box center [845, 436] width 889 height 18
type input "#atlantaprocurement"
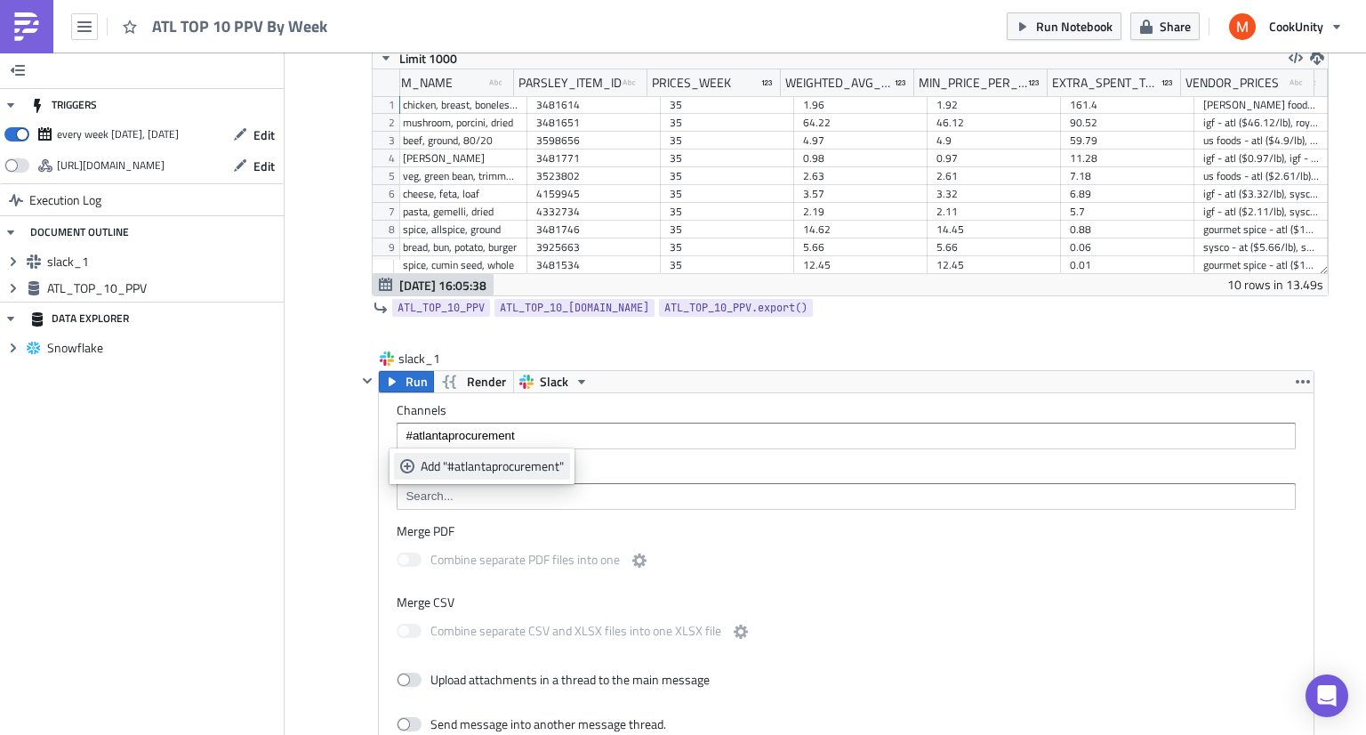
click at [406, 462] on icon "selectable options" at bounding box center [407, 466] width 14 height 14
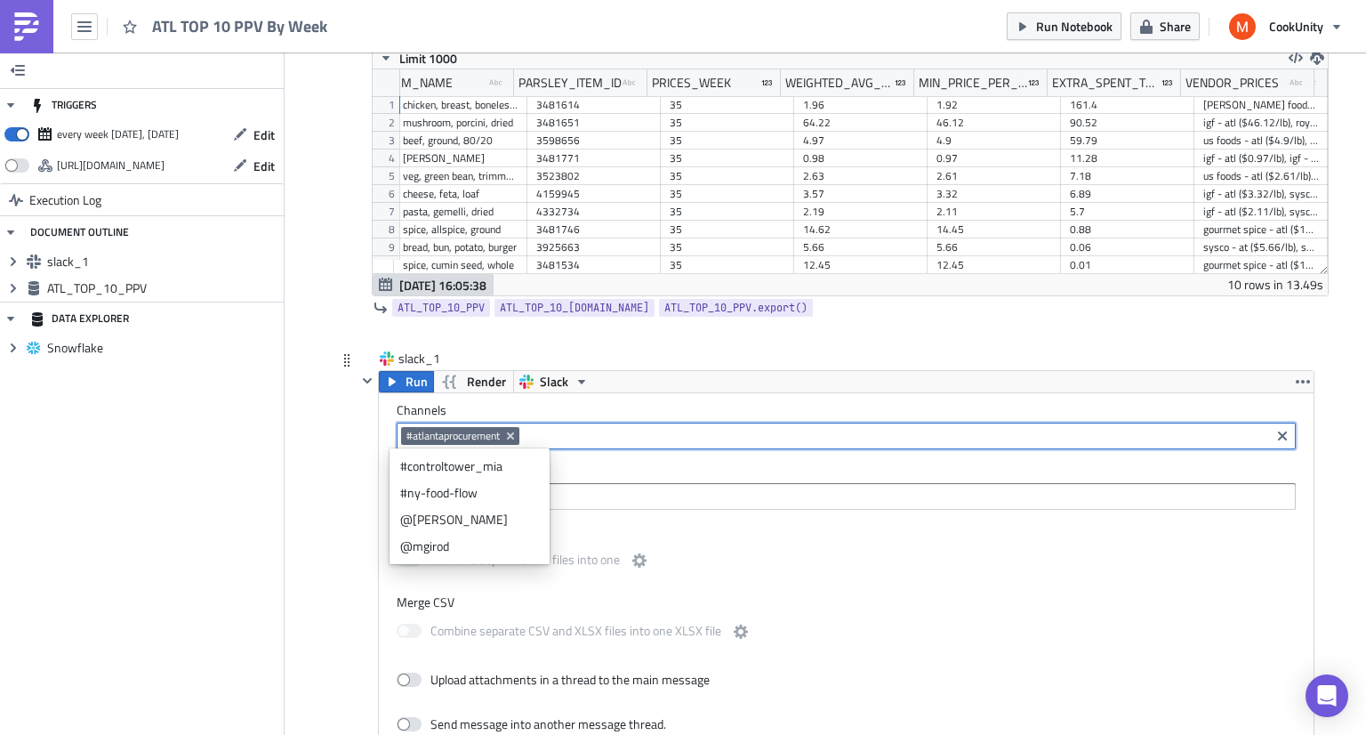
click at [562, 431] on input at bounding box center [895, 436] width 742 height 18
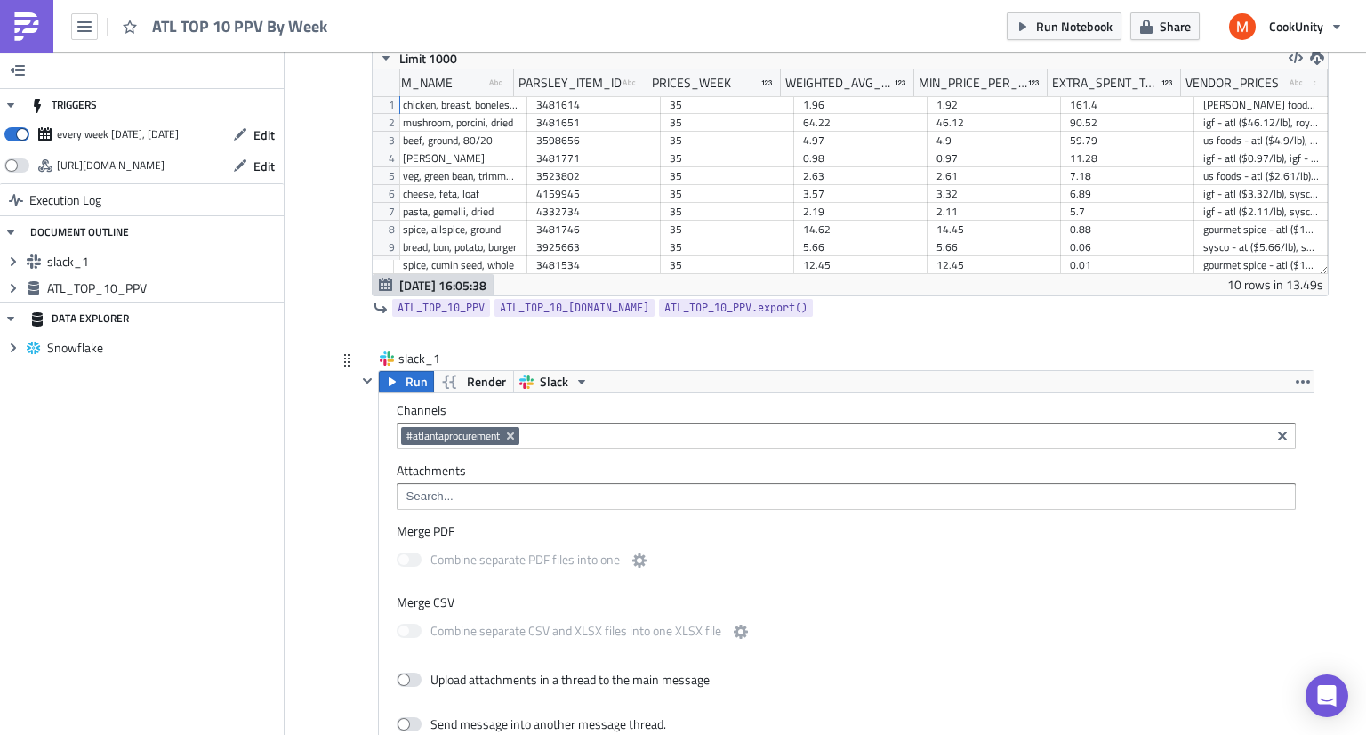
click at [504, 495] on input at bounding box center [845, 496] width 889 height 18
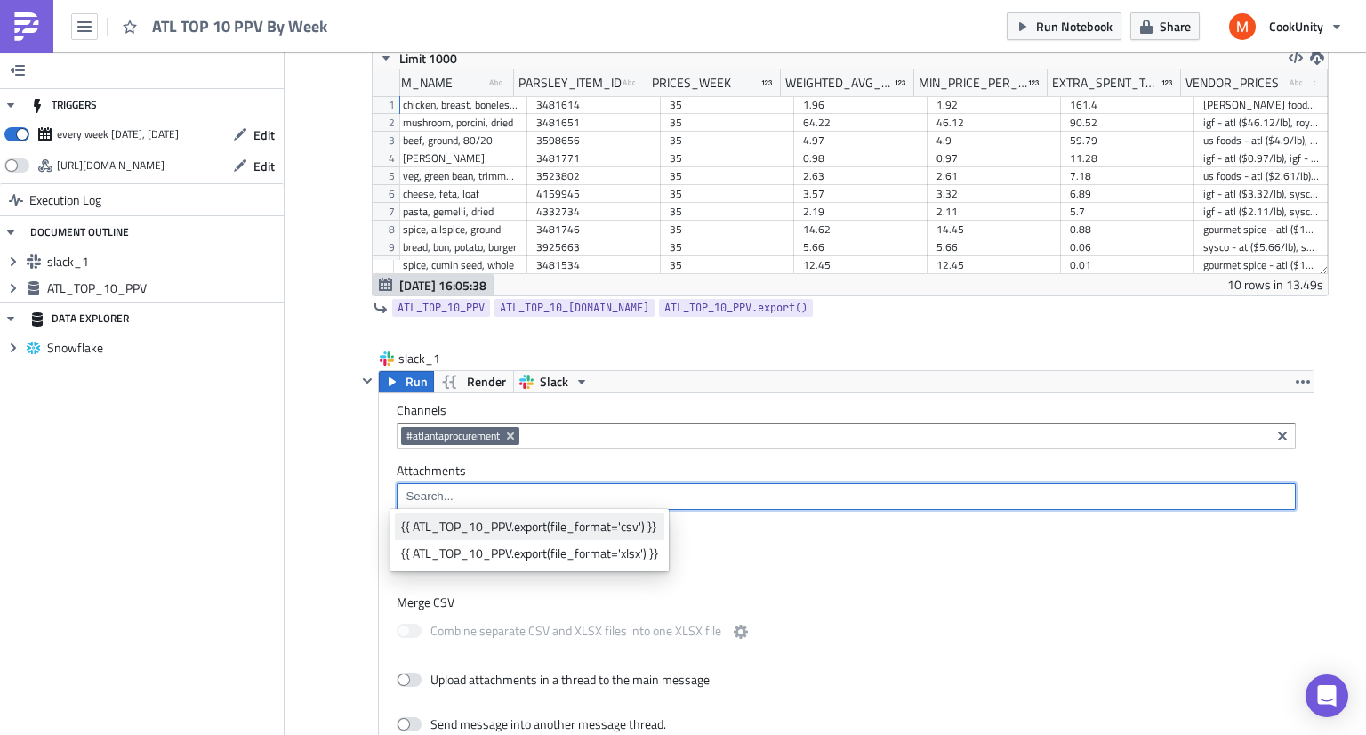
click at [524, 528] on div "{{ ATL_TOP_10_PPV.export(file_format='csv') }}" at bounding box center [529, 527] width 257 height 18
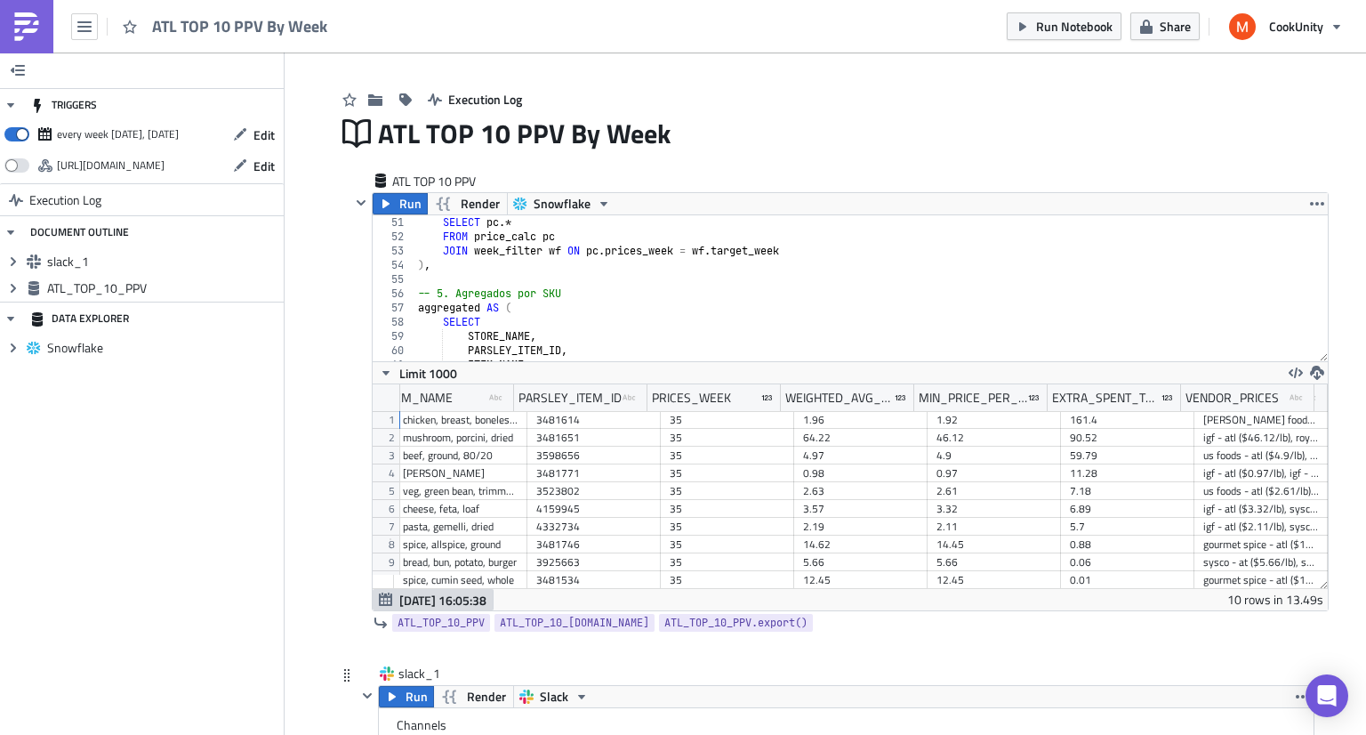
scroll to position [0, 0]
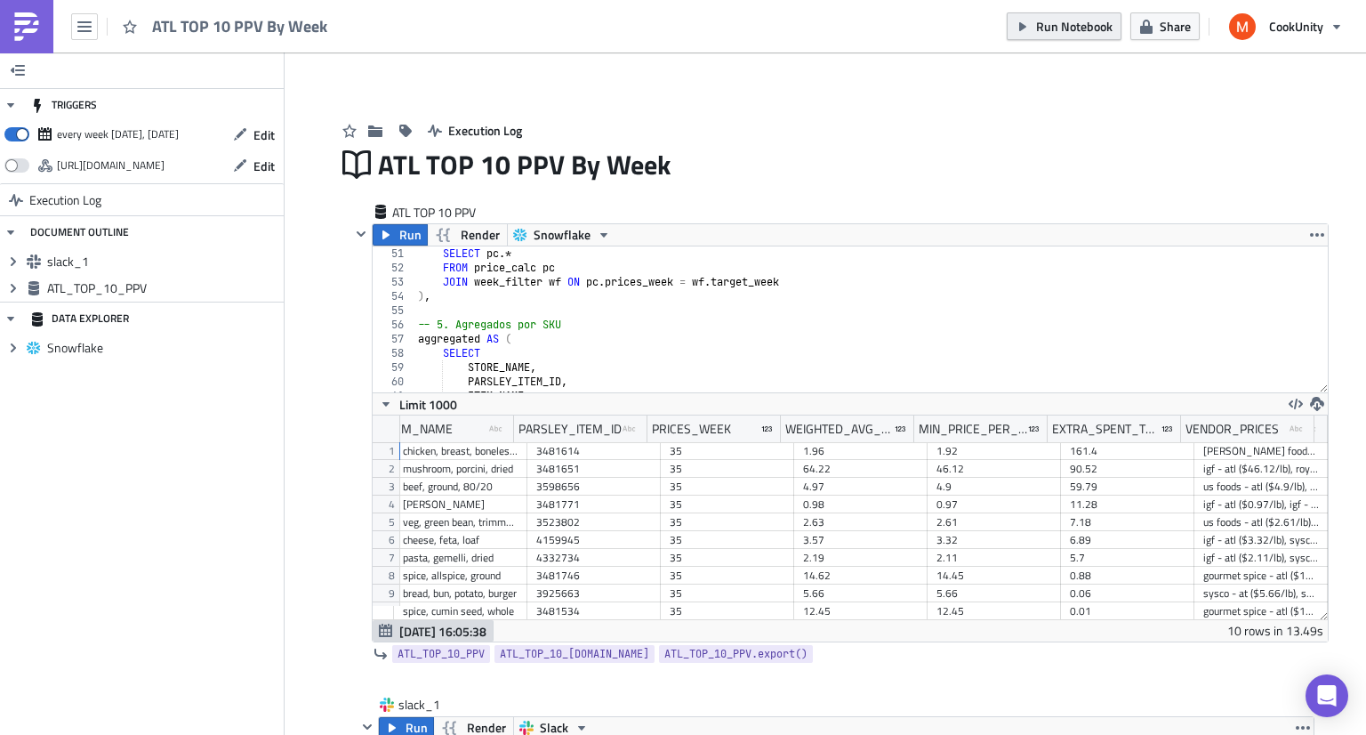
click at [1064, 30] on span "Run Notebook" at bounding box center [1074, 26] width 76 height 19
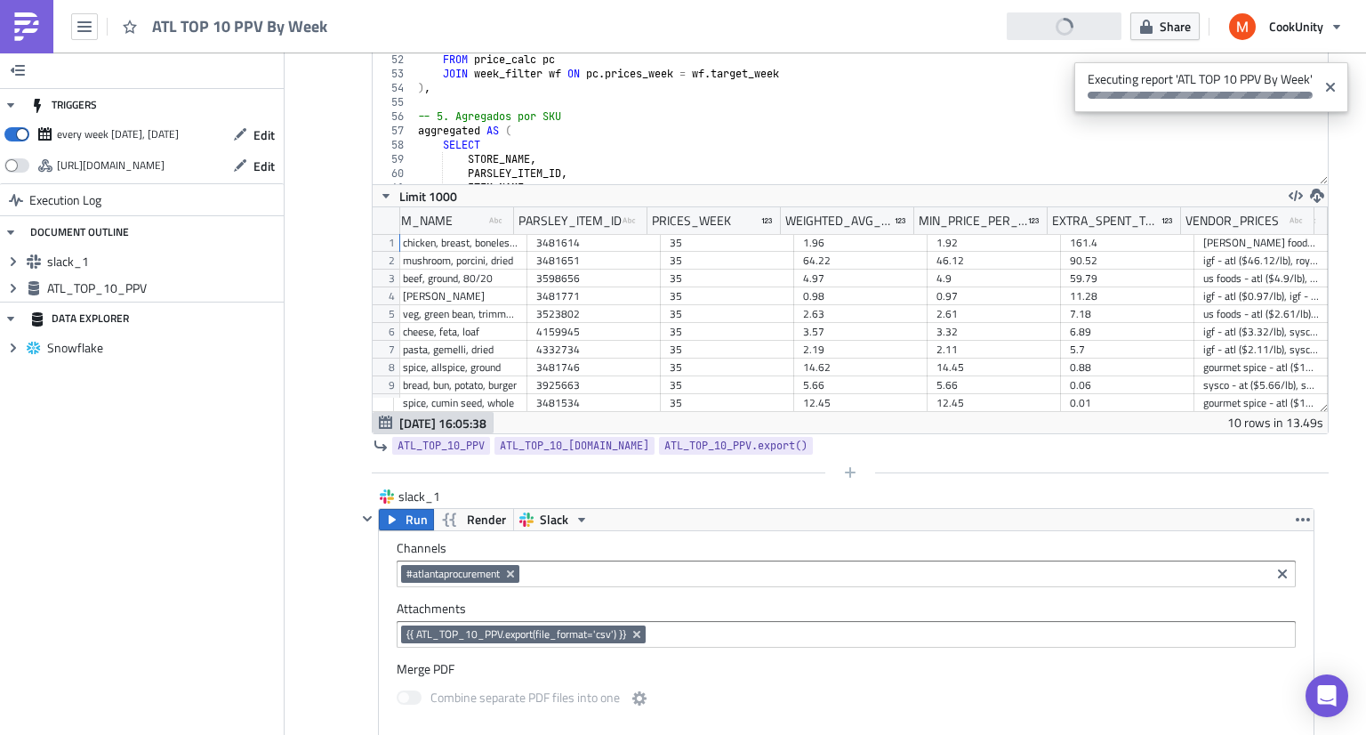
scroll to position [209, 0]
